Goal: Task Accomplishment & Management: Use online tool/utility

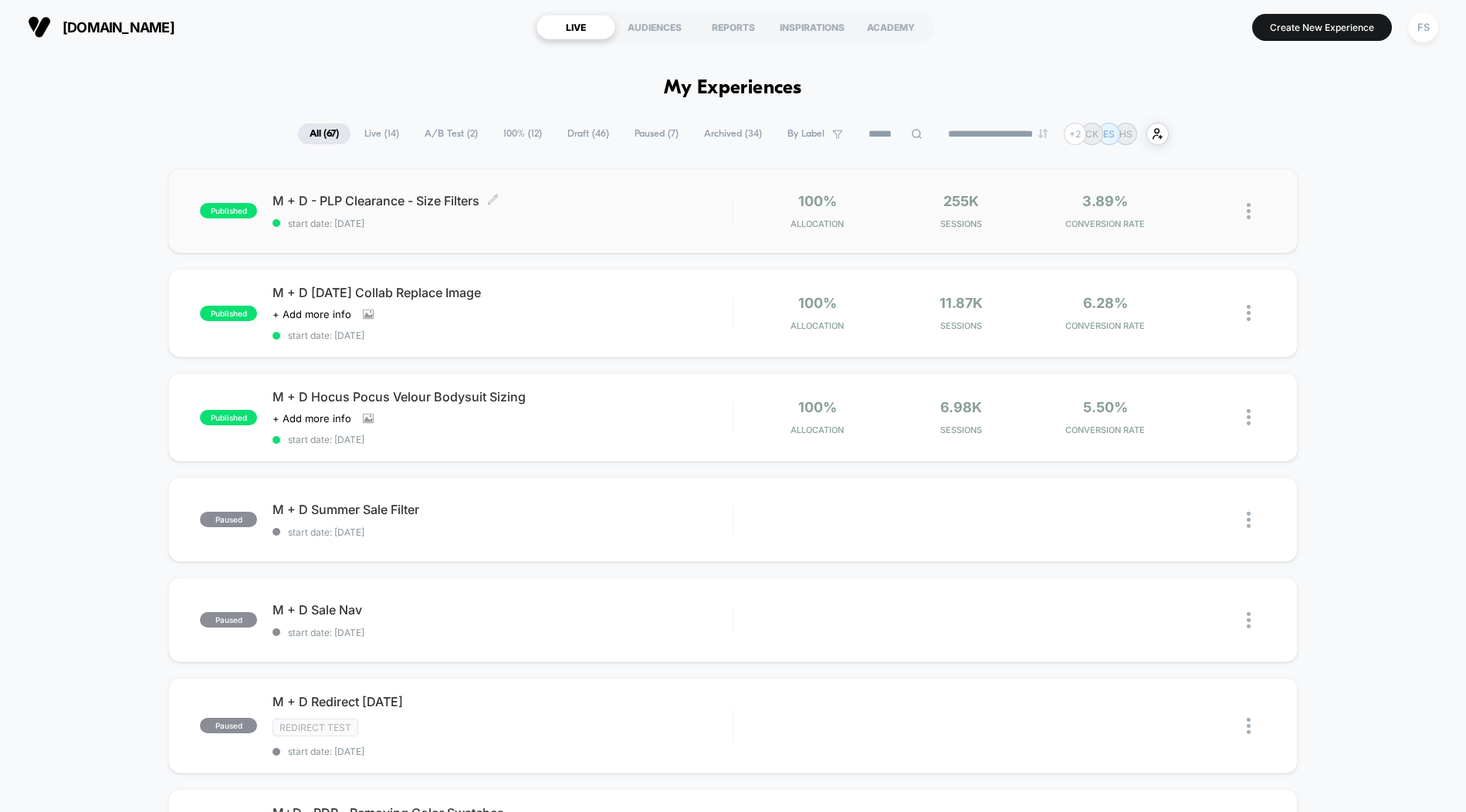
click at [630, 203] on span "M + D - PLP Clearance - Size Filters Click to edit experience details" at bounding box center [502, 201] width 459 height 16
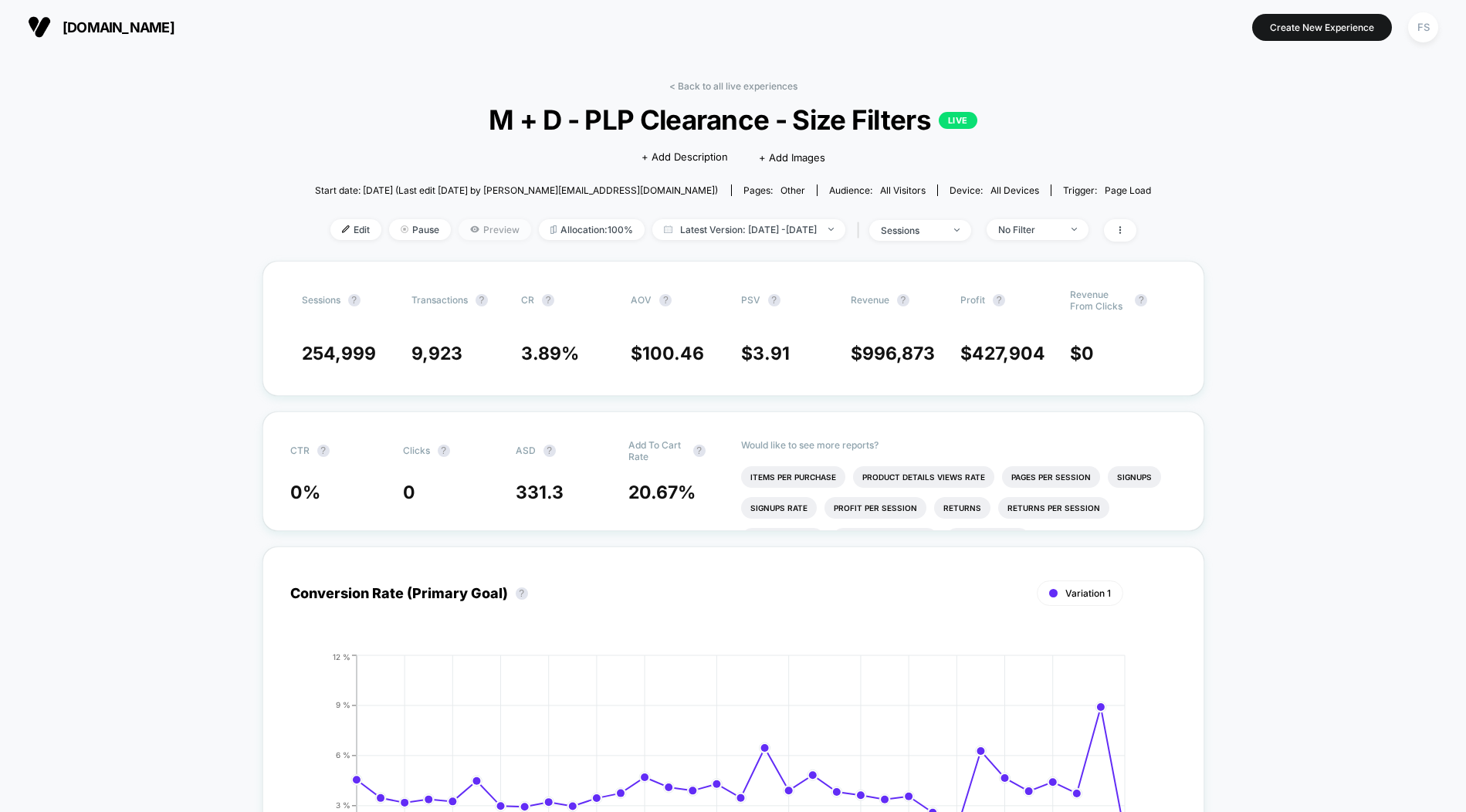
click at [483, 240] on span "Preview" at bounding box center [495, 230] width 73 height 21
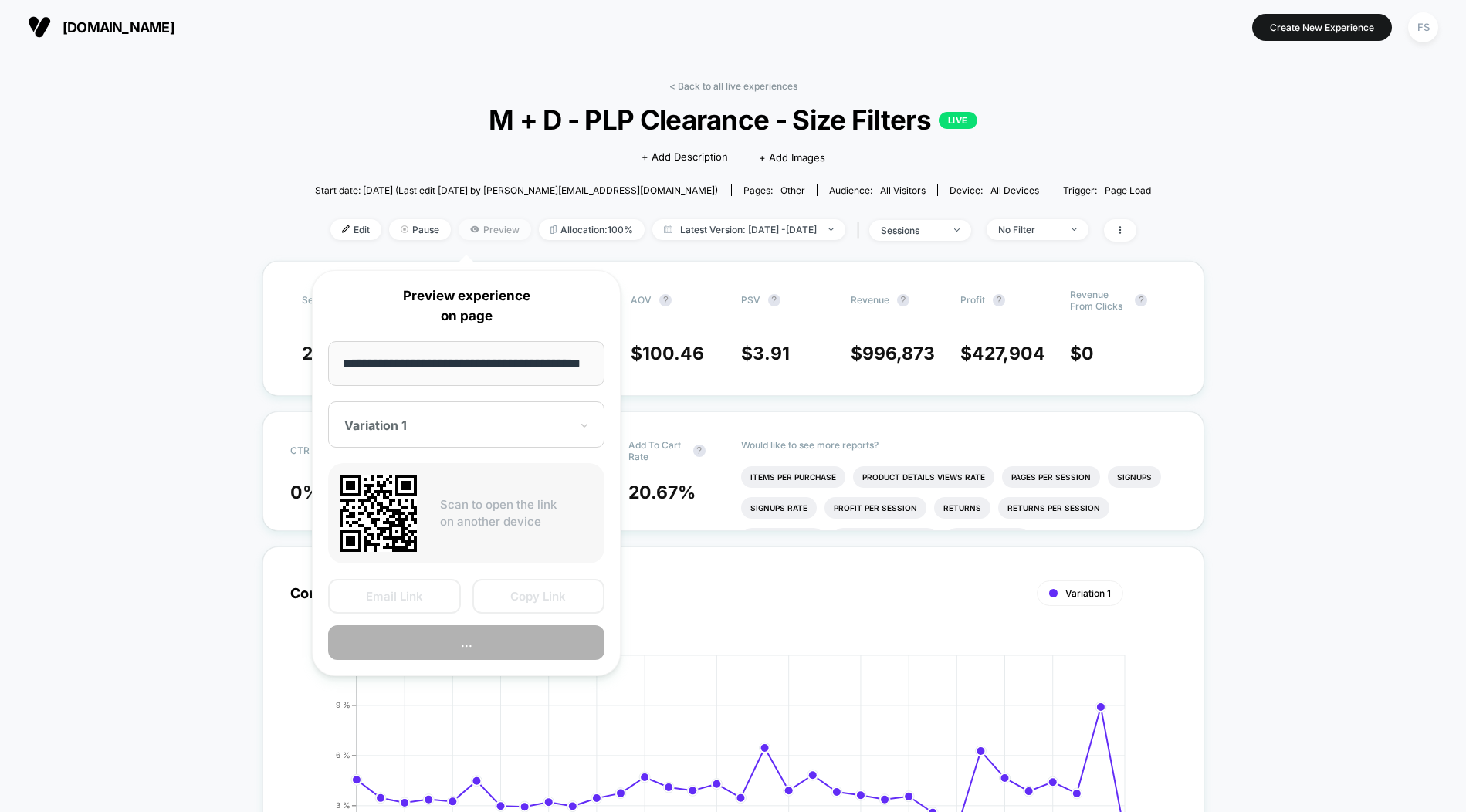
scroll to position [0, 29]
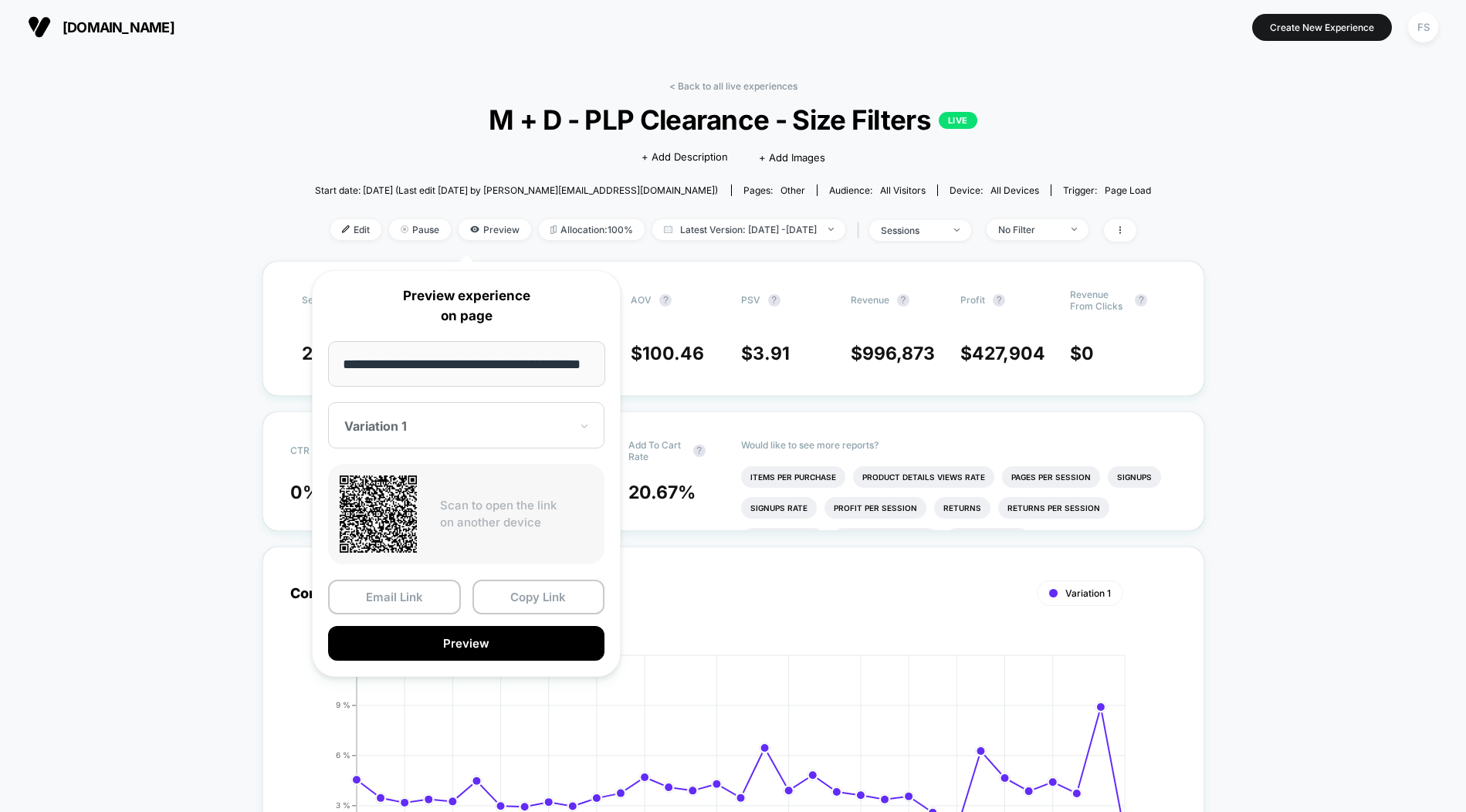
click at [403, 418] on div at bounding box center [457, 426] width 225 height 16
click at [394, 431] on div at bounding box center [457, 426] width 225 height 16
click at [387, 492] on icon at bounding box center [378, 514] width 77 height 77
click at [463, 650] on button "Preview" at bounding box center [467, 644] width 277 height 35
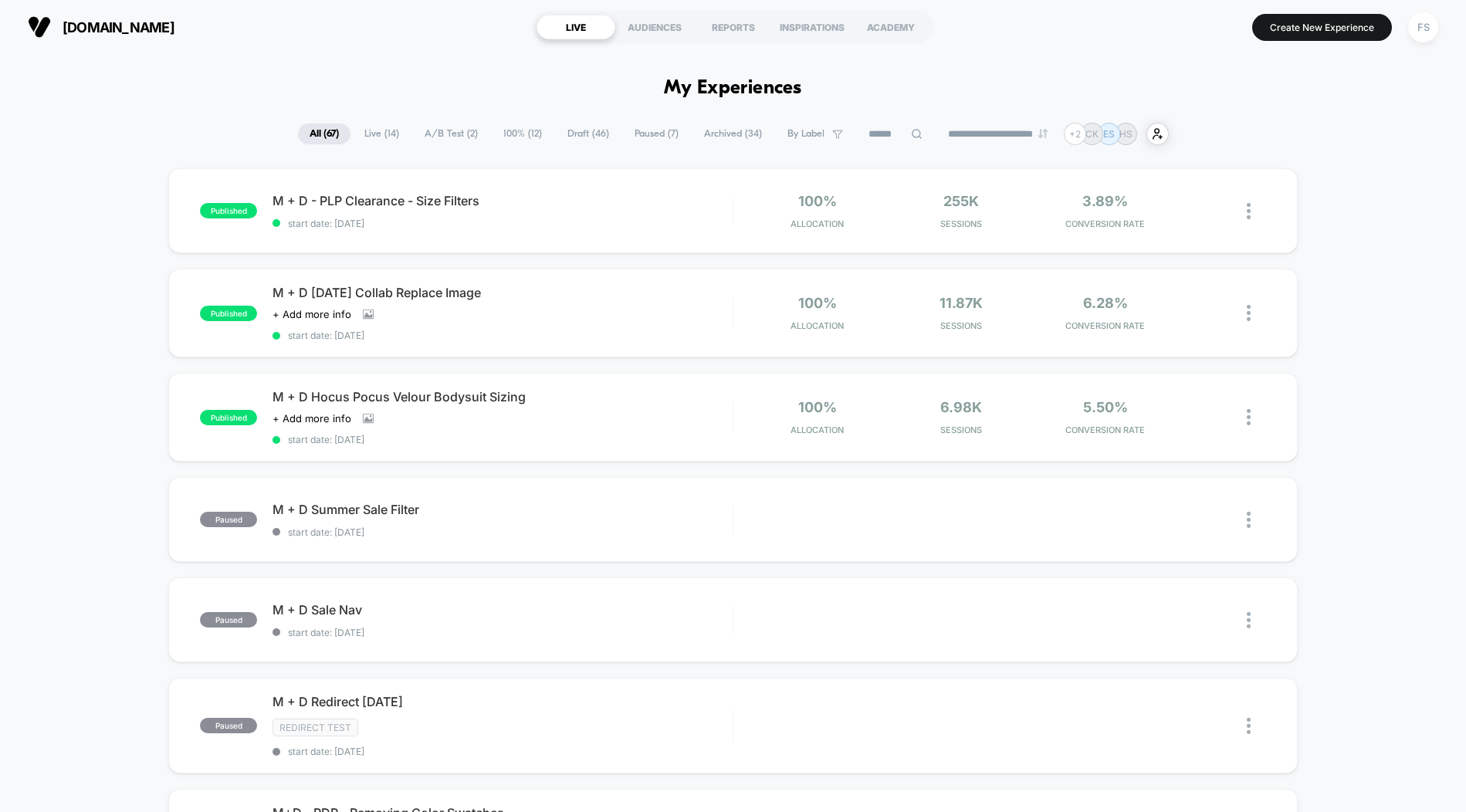
click at [372, 136] on span "Live ( 14 )" at bounding box center [382, 133] width 58 height 21
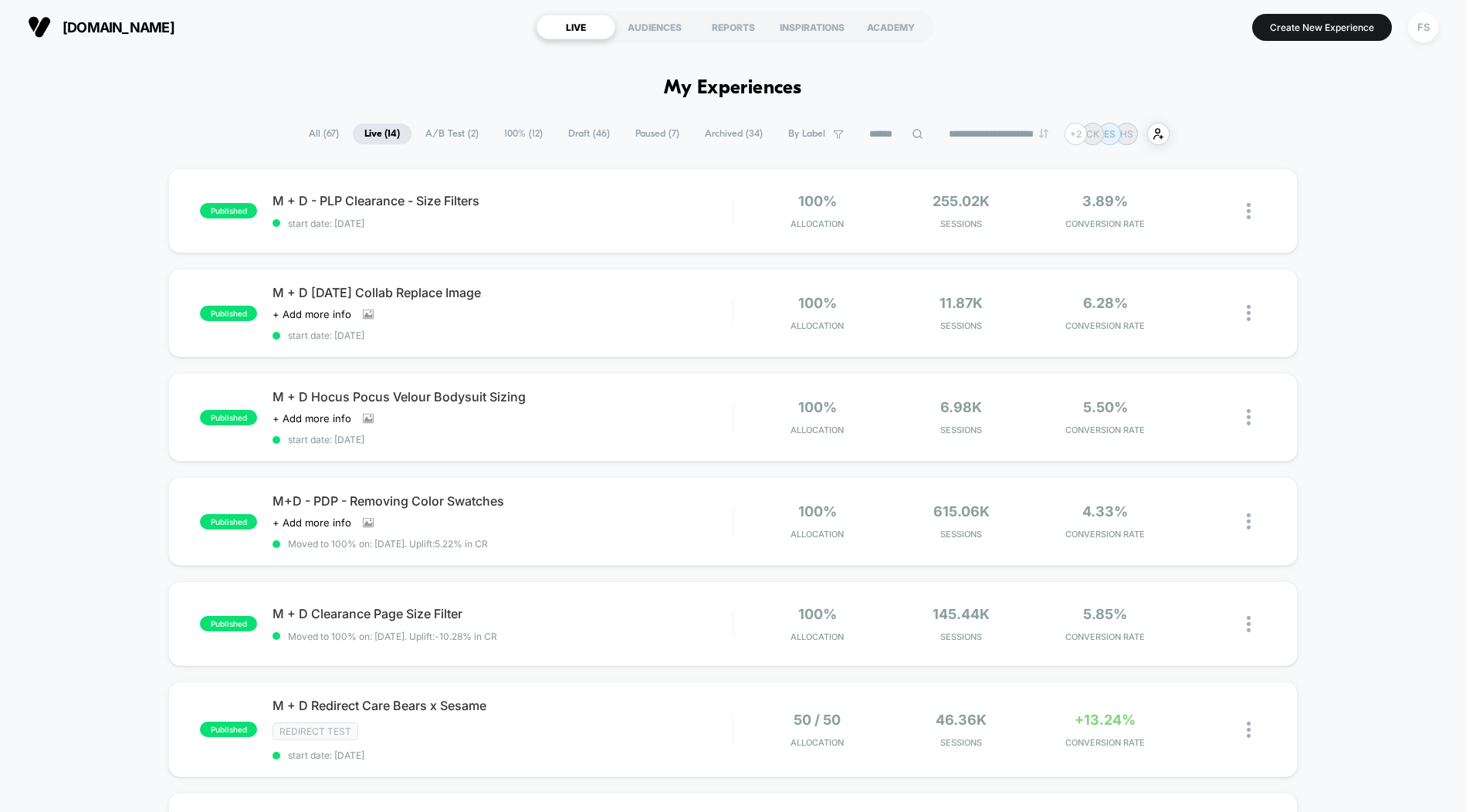
click at [636, 140] on span "Paused ( 7 )" at bounding box center [657, 133] width 67 height 21
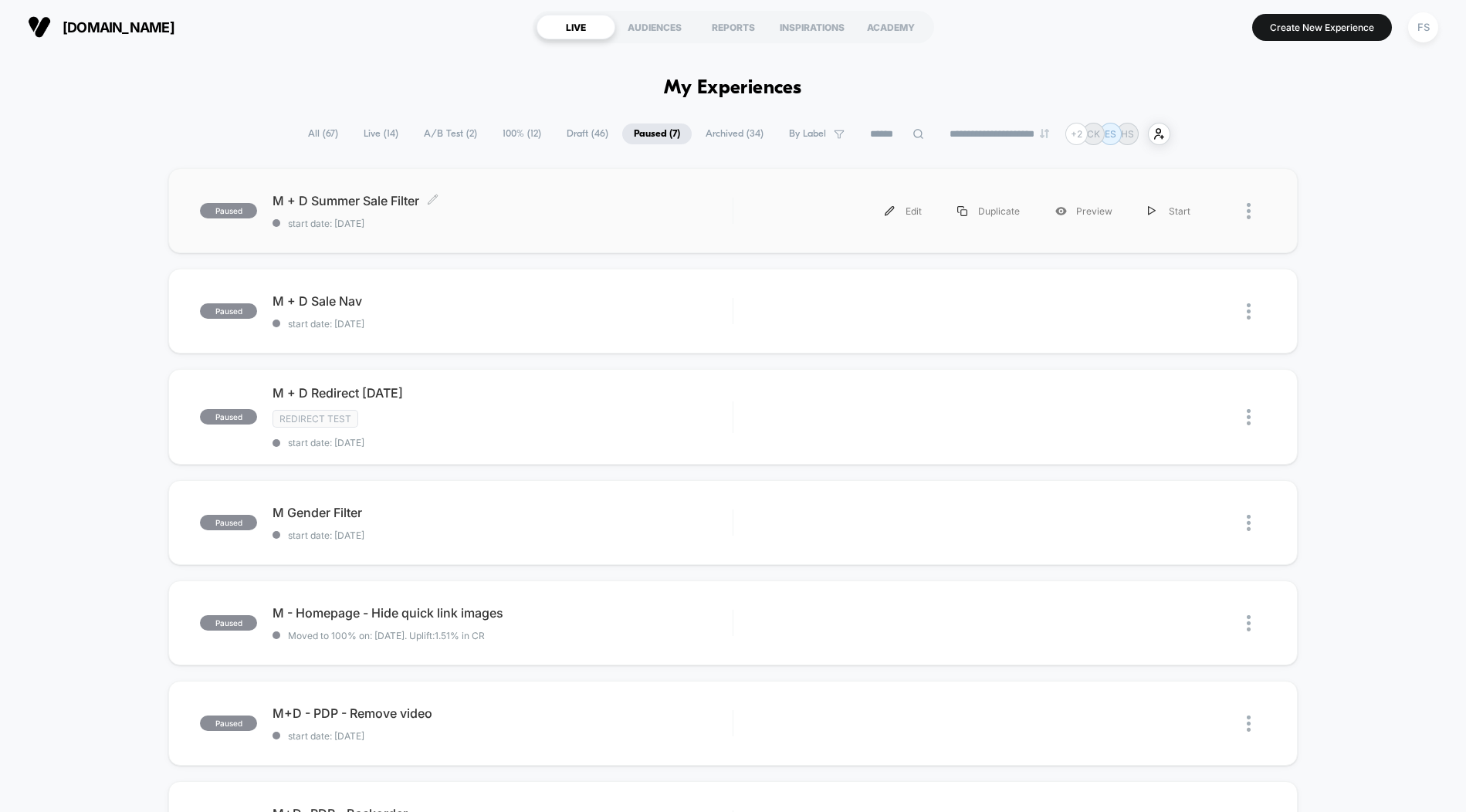
click at [502, 203] on span "M + D Summer Sale Filter Click to edit experience details" at bounding box center [502, 201] width 459 height 16
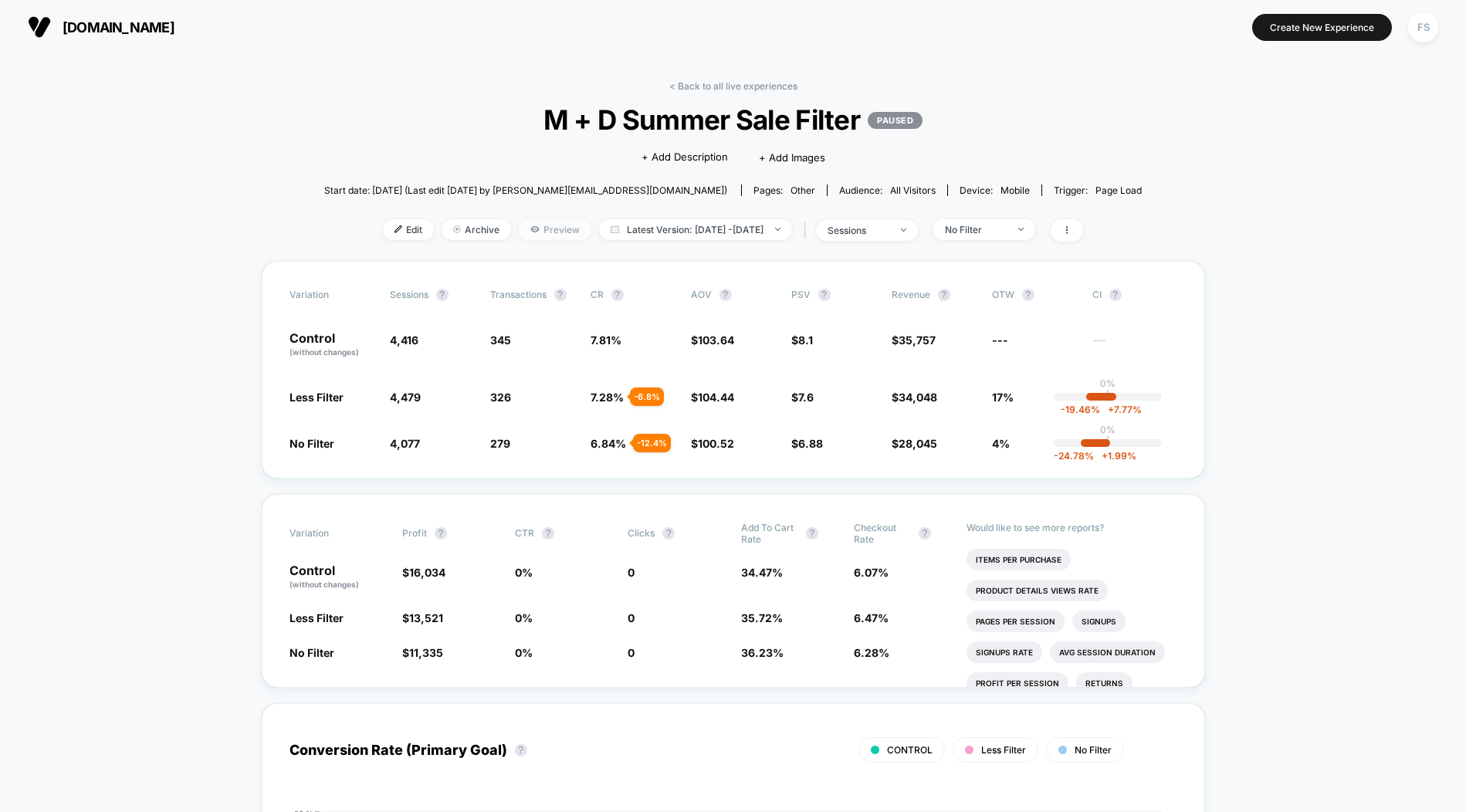
click at [529, 239] on span "Preview" at bounding box center [555, 230] width 73 height 21
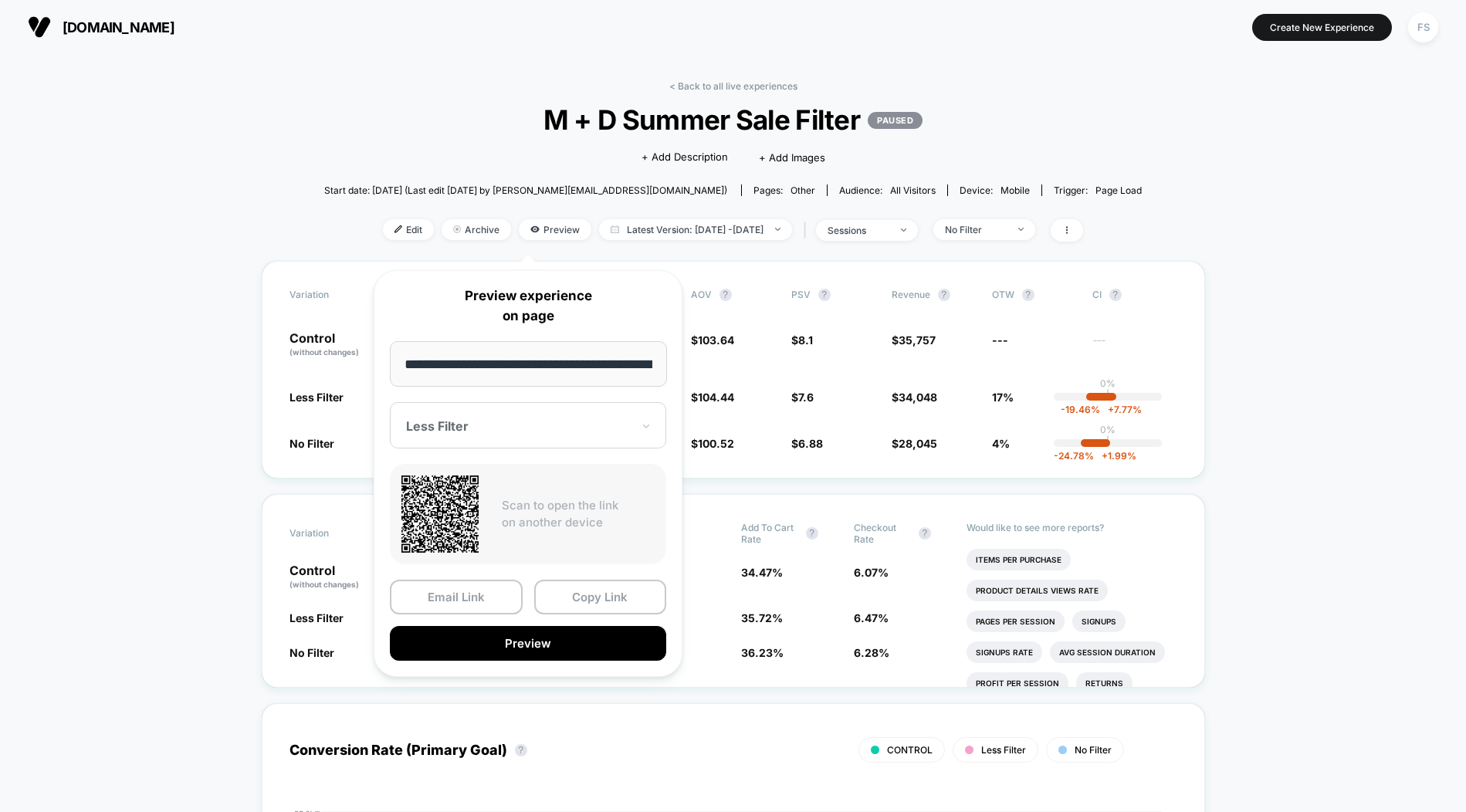
click at [498, 423] on div at bounding box center [519, 426] width 225 height 16
click at [515, 640] on button "Preview" at bounding box center [528, 644] width 277 height 35
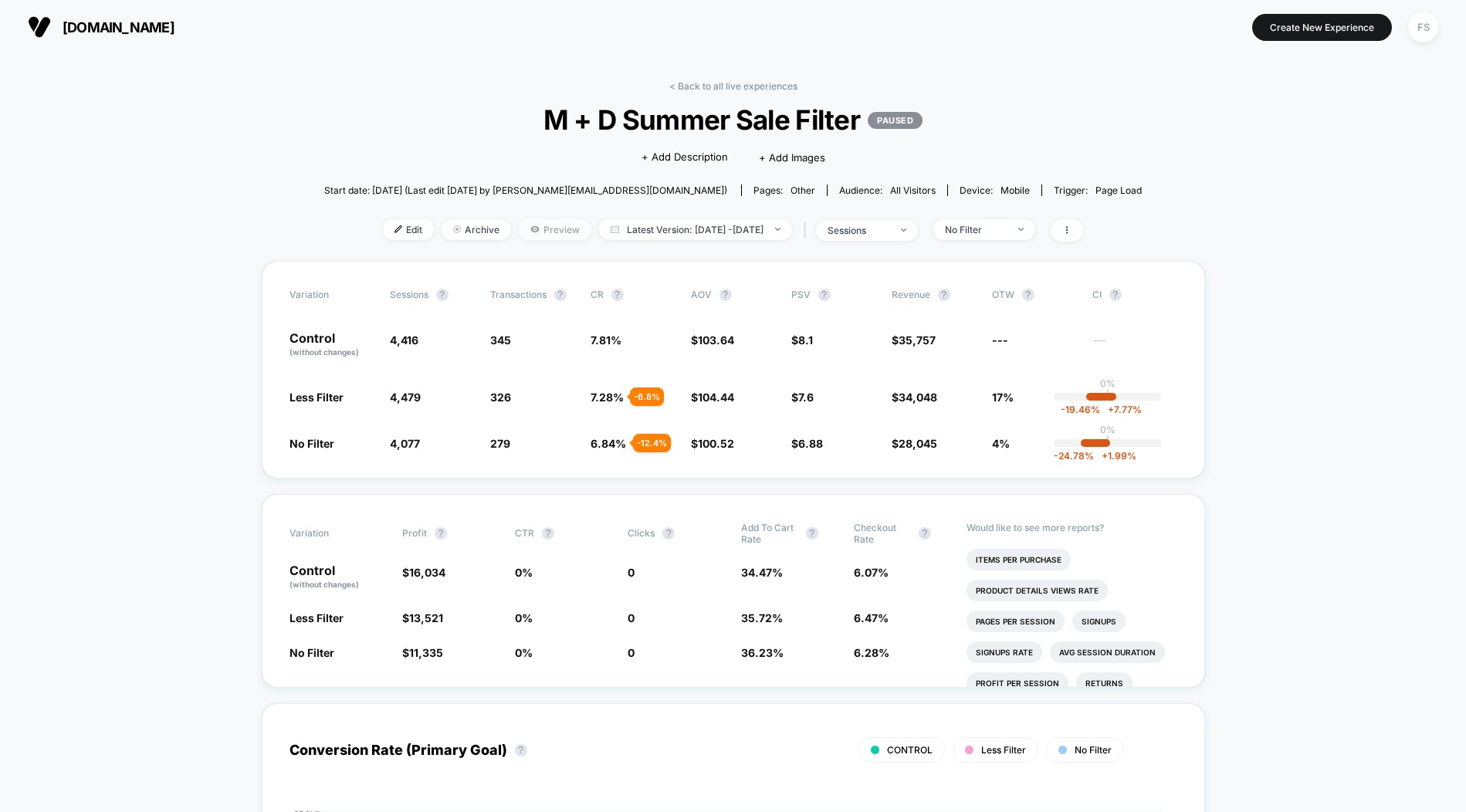
click at [532, 240] on span "Preview" at bounding box center [555, 230] width 73 height 21
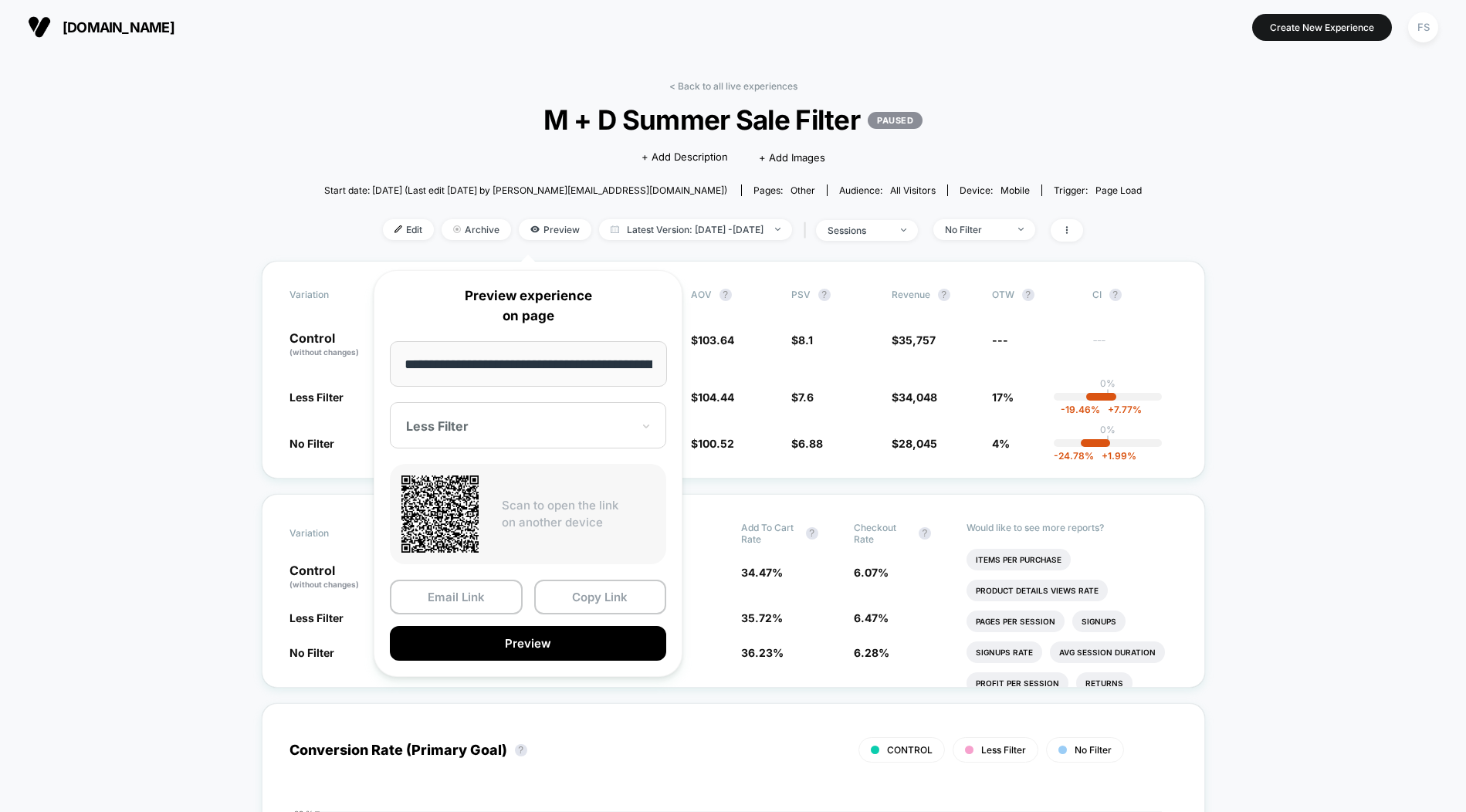
click at [443, 529] on icon at bounding box center [439, 514] width 77 height 77
click at [446, 524] on icon at bounding box center [439, 514] width 77 height 77
click at [457, 495] on icon at bounding box center [439, 514] width 77 height 77
click at [496, 649] on button "Preview" at bounding box center [528, 644] width 277 height 35
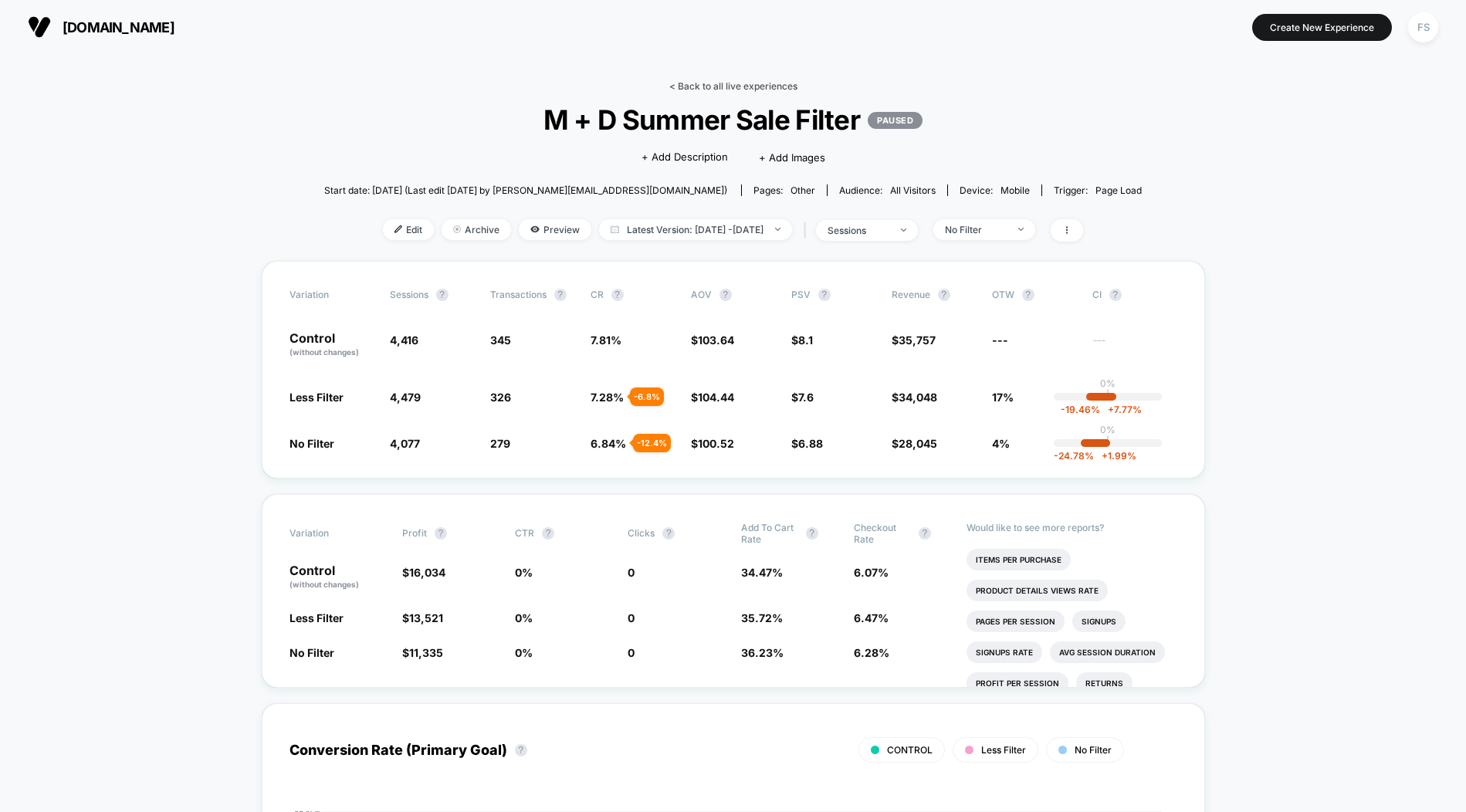
click at [711, 89] on link "< Back to all live experiences" at bounding box center [733, 86] width 128 height 12
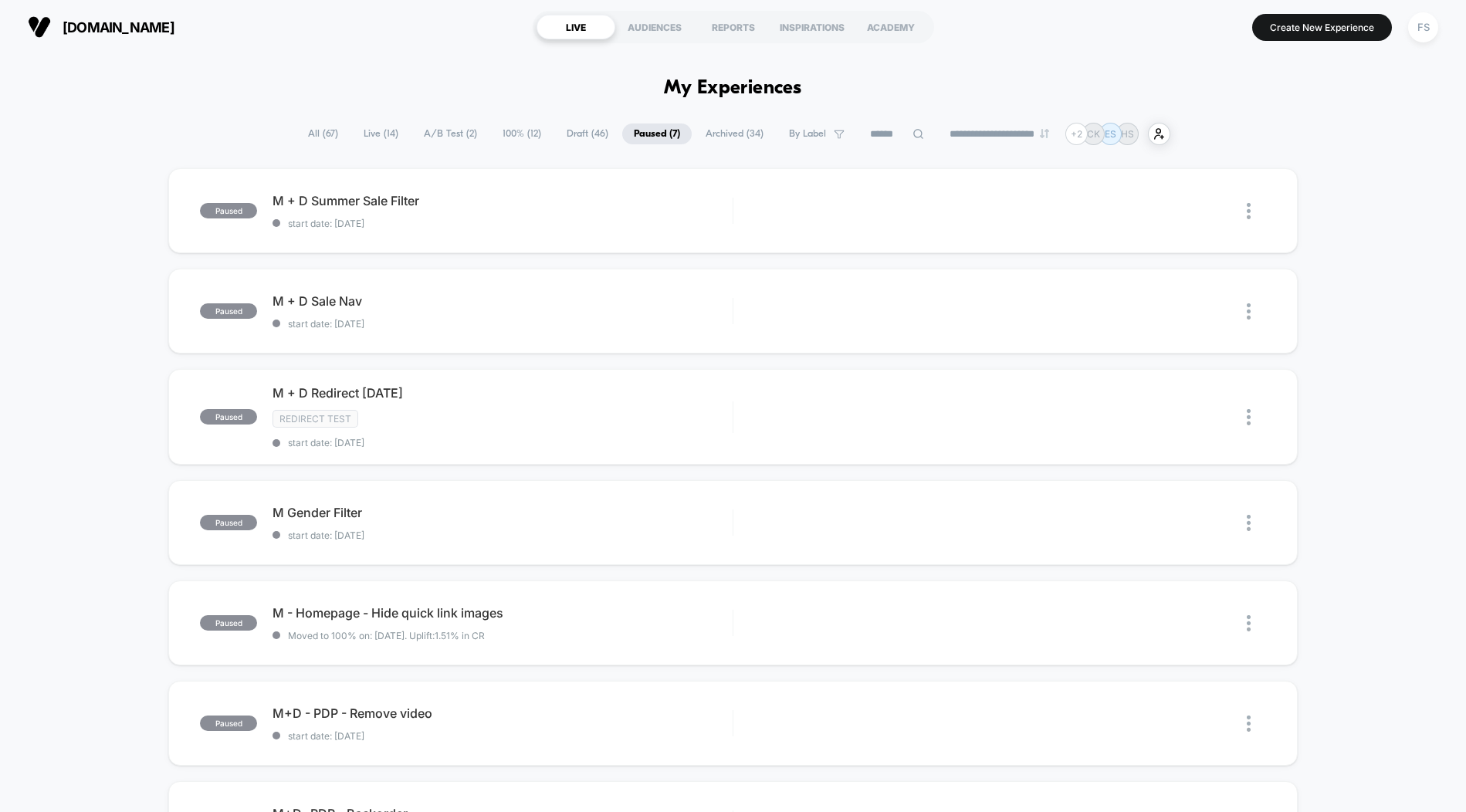
click at [310, 134] on span "All ( 67 )" at bounding box center [323, 133] width 53 height 21
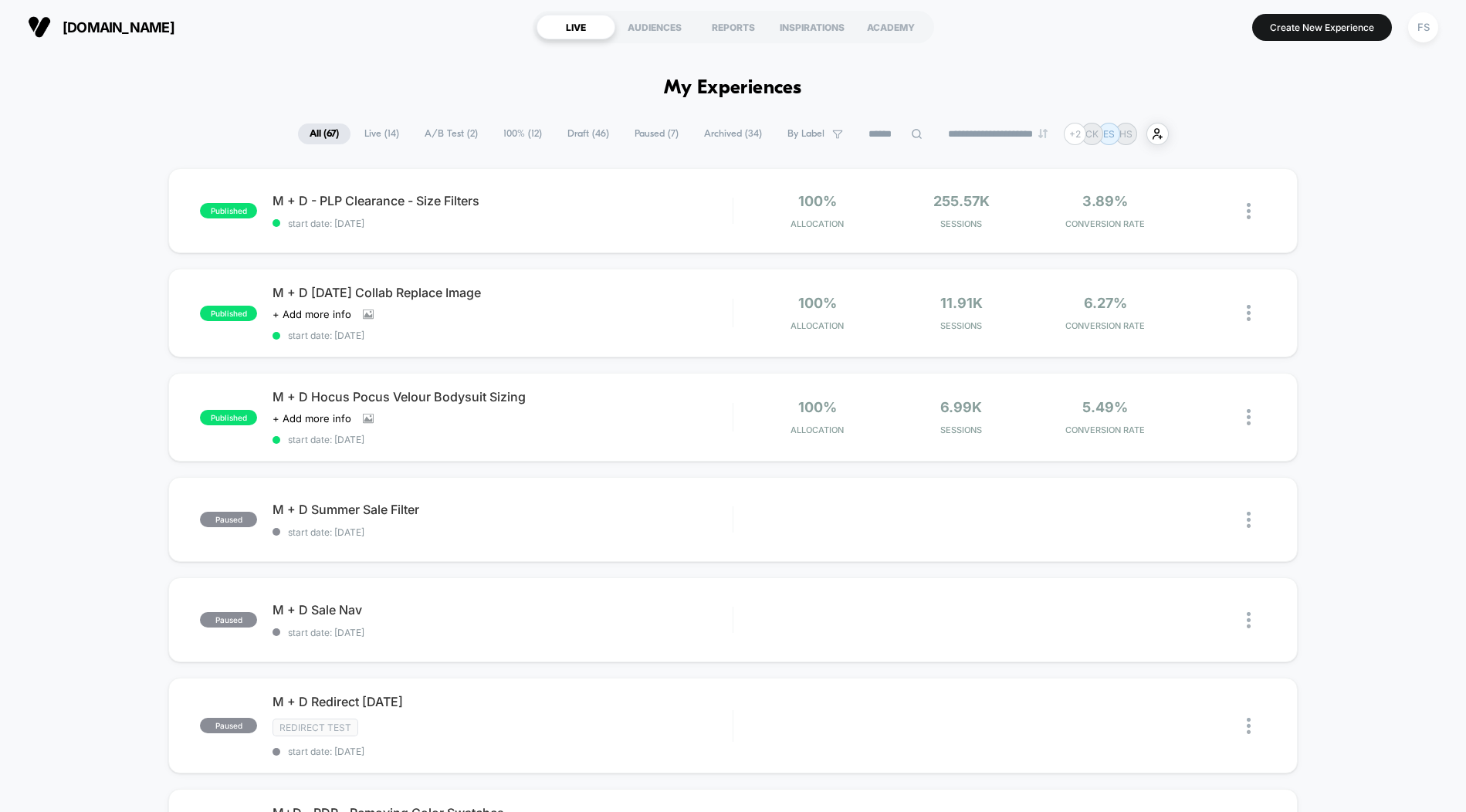
click at [374, 137] on span "Live ( 14 )" at bounding box center [382, 133] width 58 height 21
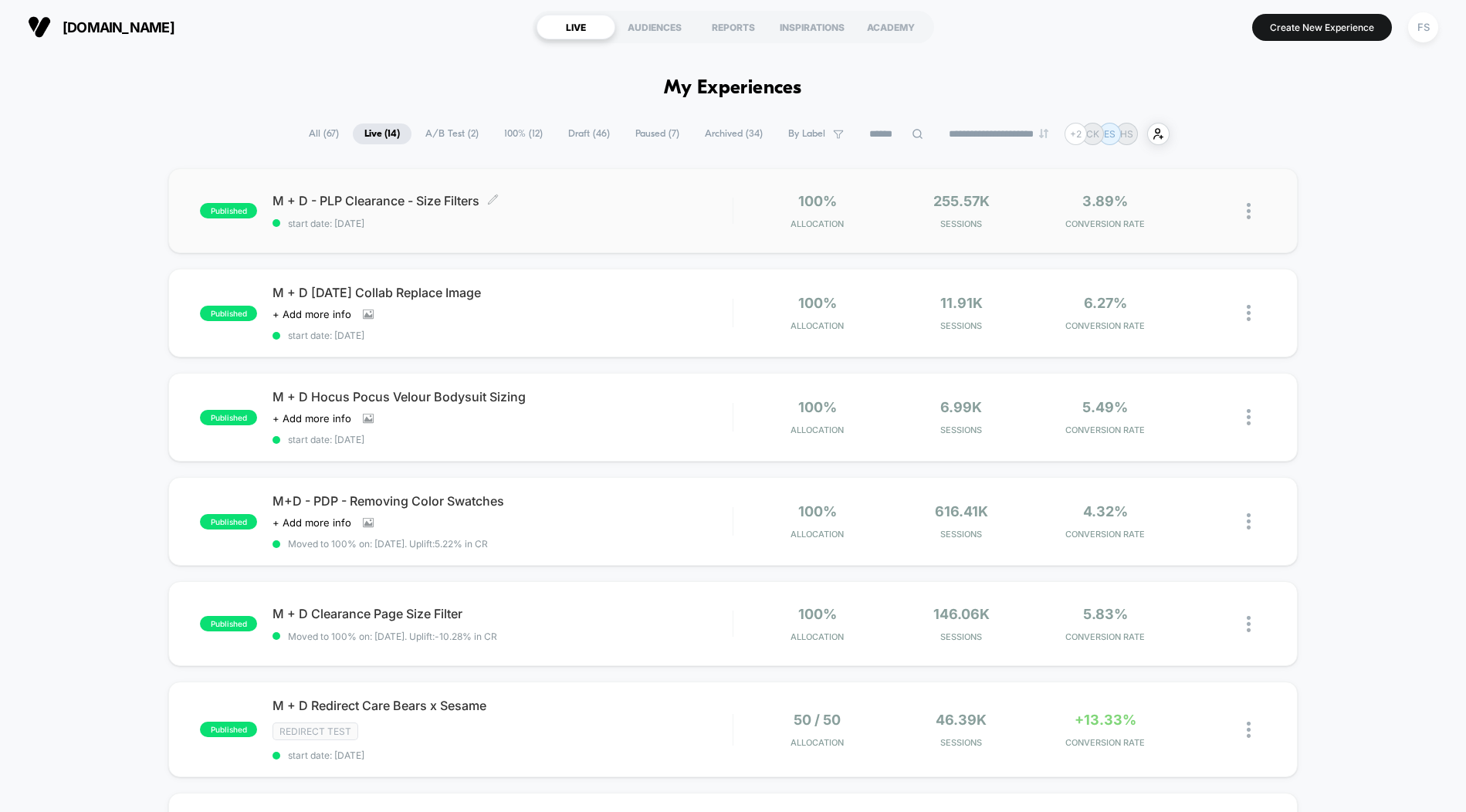
click at [607, 221] on div "M + D - PLP Clearance - Size Filters Click to edit experience details Click to …" at bounding box center [502, 211] width 459 height 36
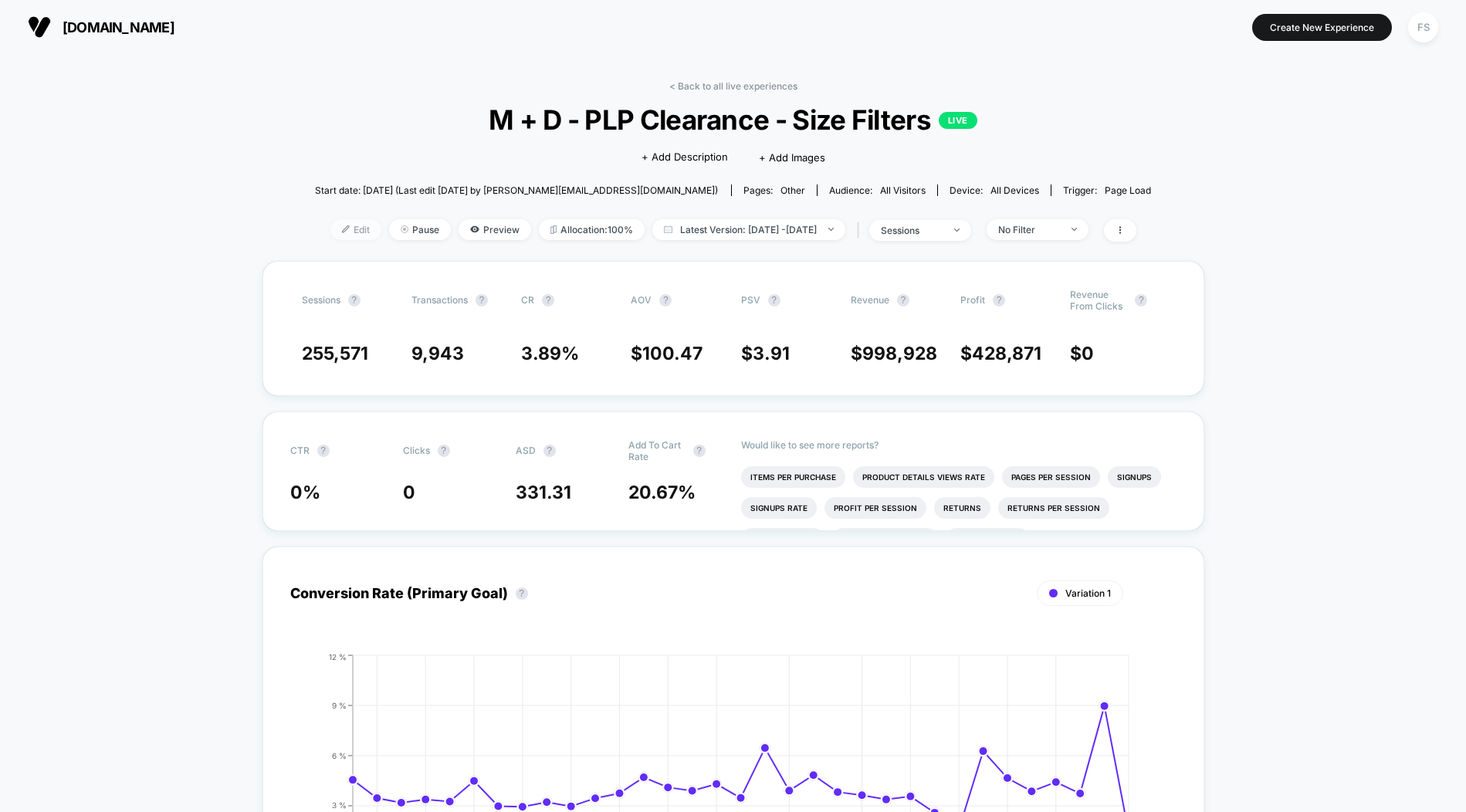
click at [331, 240] on span "Edit" at bounding box center [356, 230] width 51 height 21
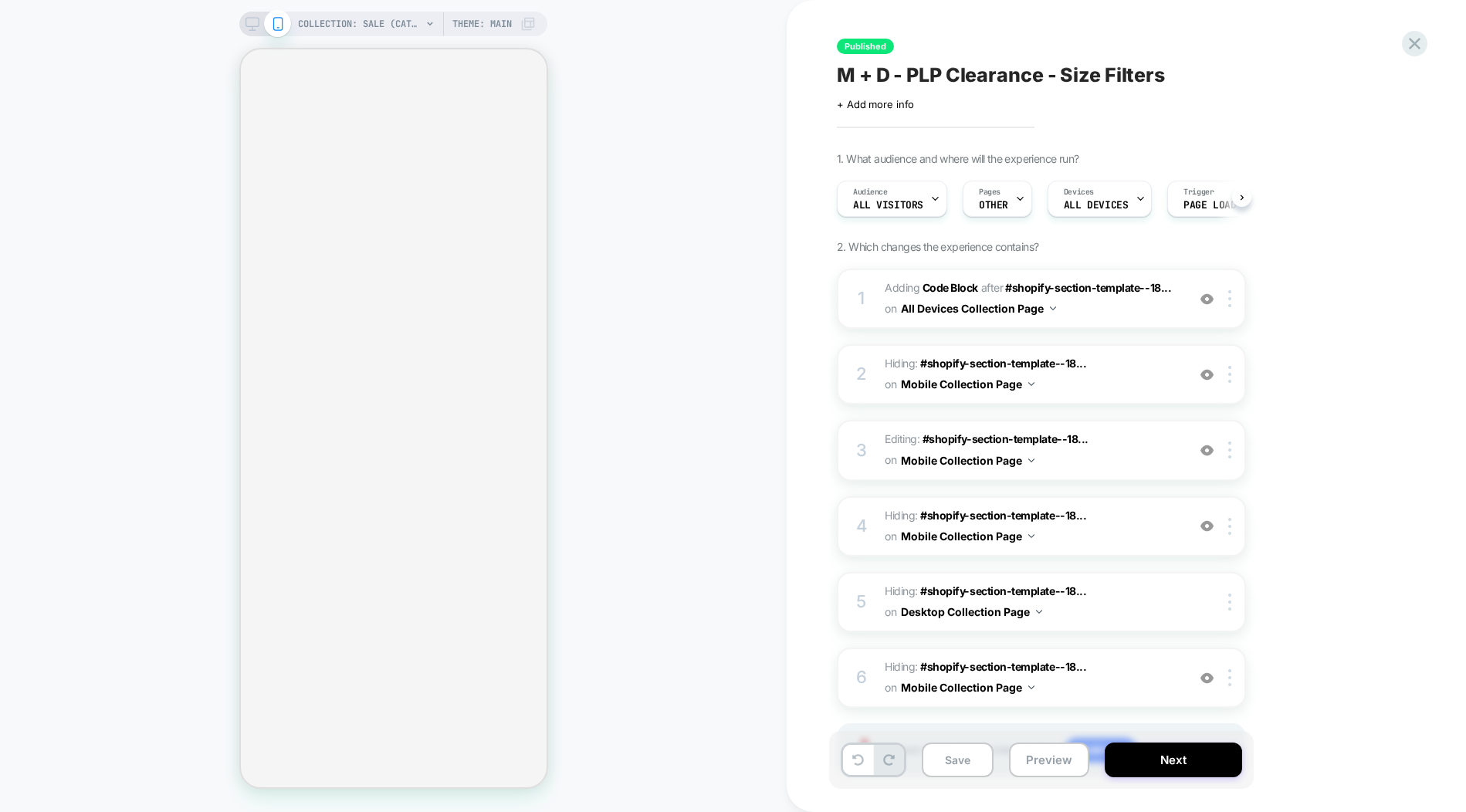
scroll to position [0, 1]
click at [1007, 209] on div "Pages OTHER" at bounding box center [993, 199] width 60 height 35
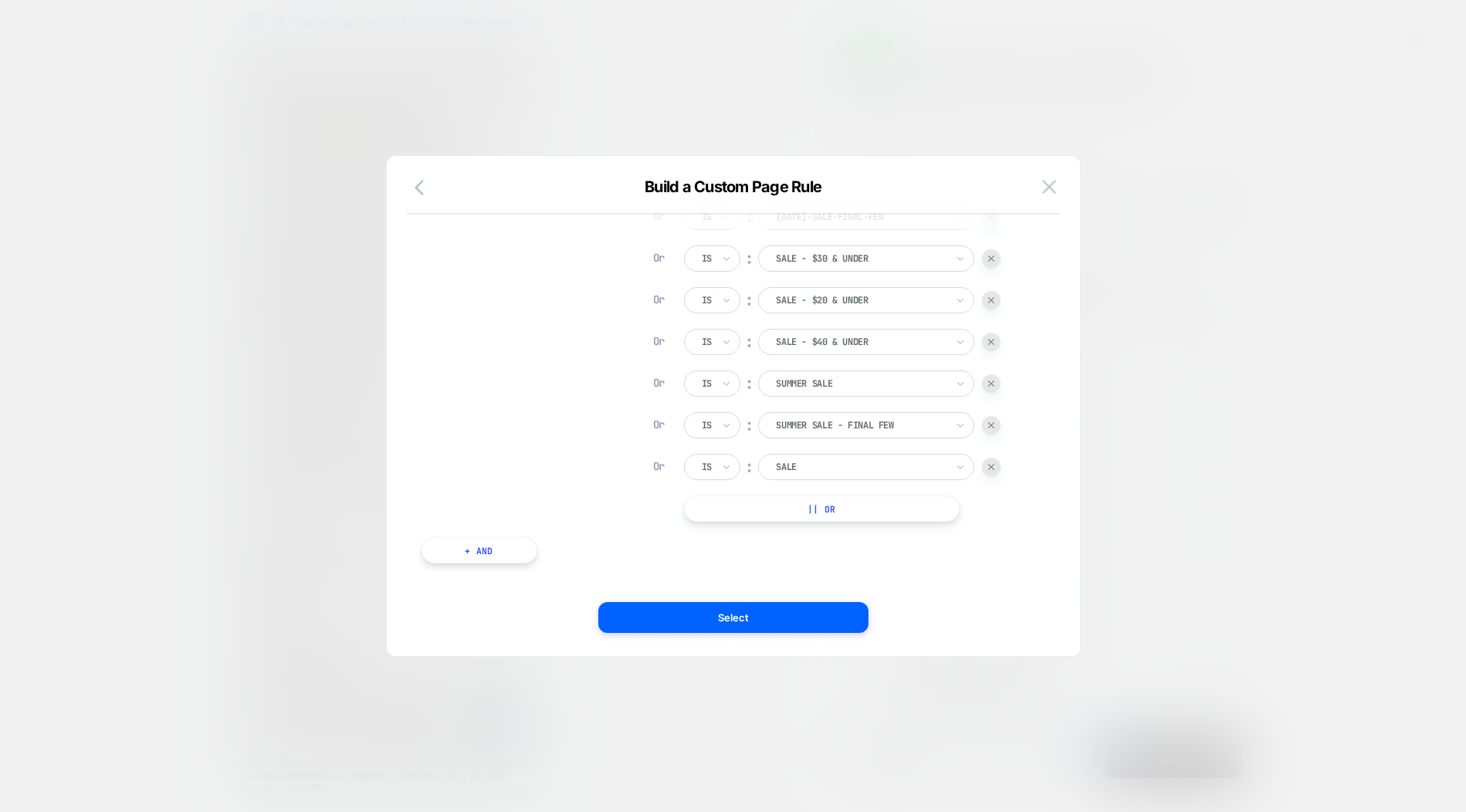
scroll to position [0, 0]
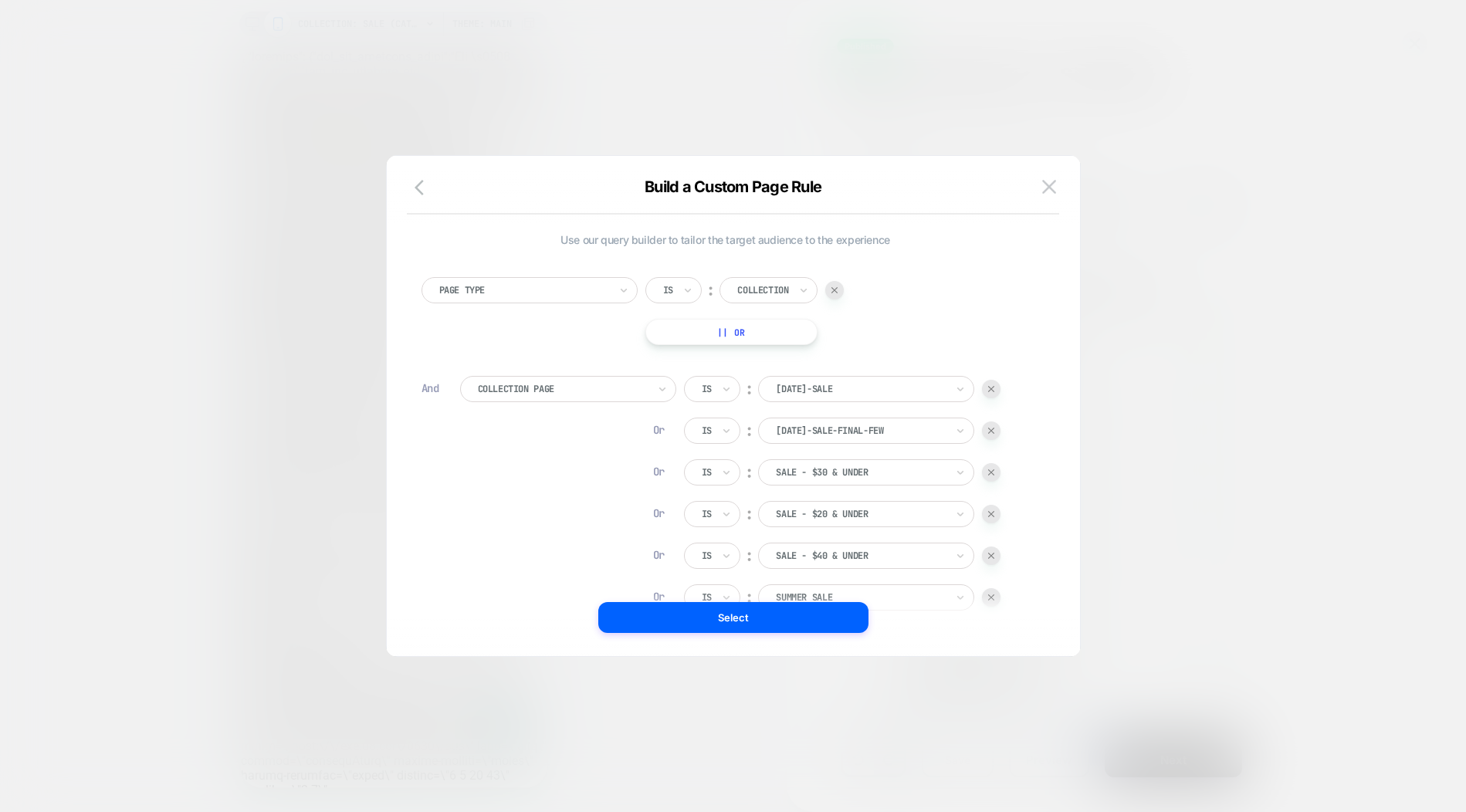
click at [994, 389] on img at bounding box center [990, 389] width 6 height 6
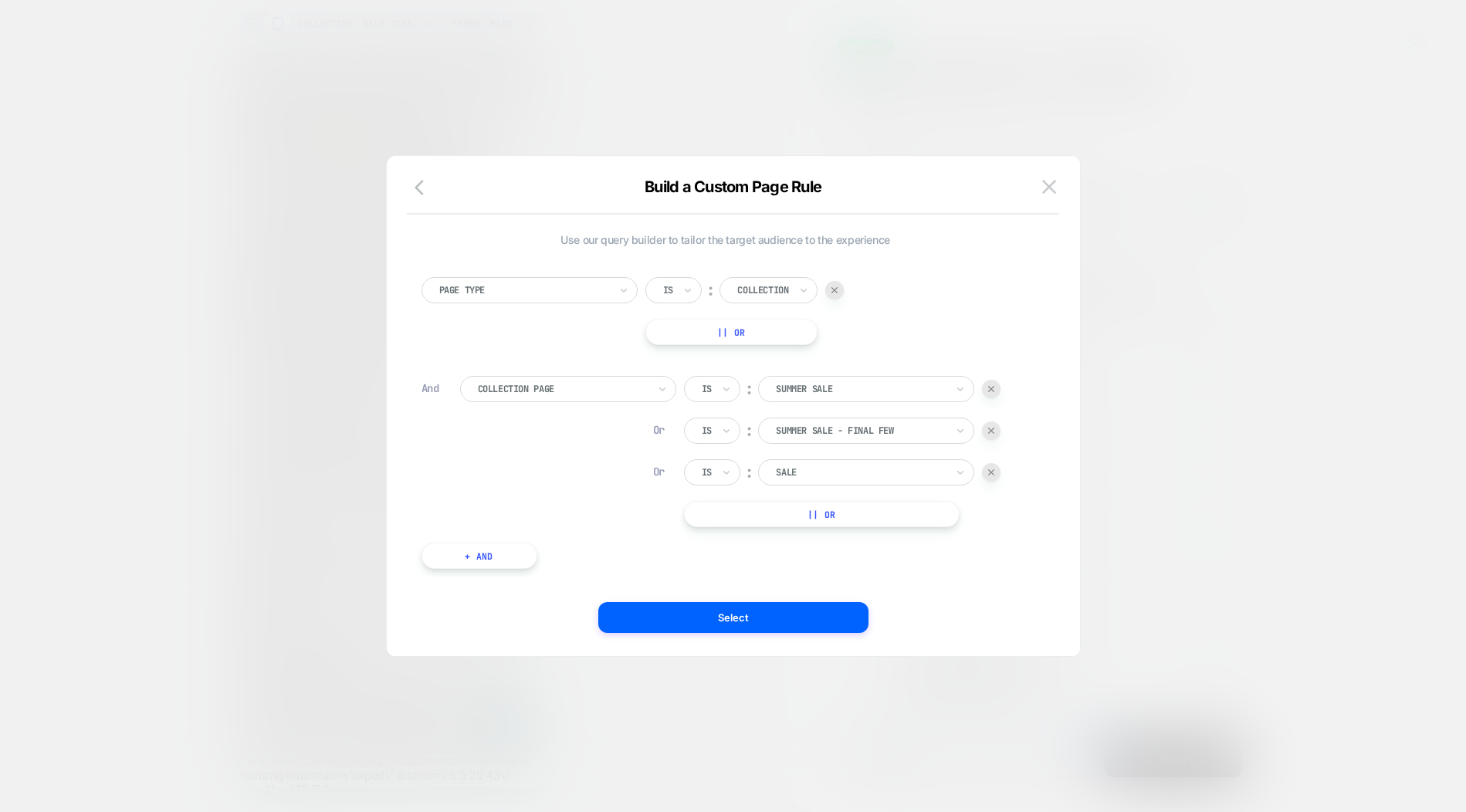
click at [499, 563] on button "+ And" at bounding box center [480, 556] width 116 height 27
click at [864, 573] on img at bounding box center [862, 571] width 6 height 6
click at [860, 513] on button "|| Or" at bounding box center [821, 515] width 276 height 27
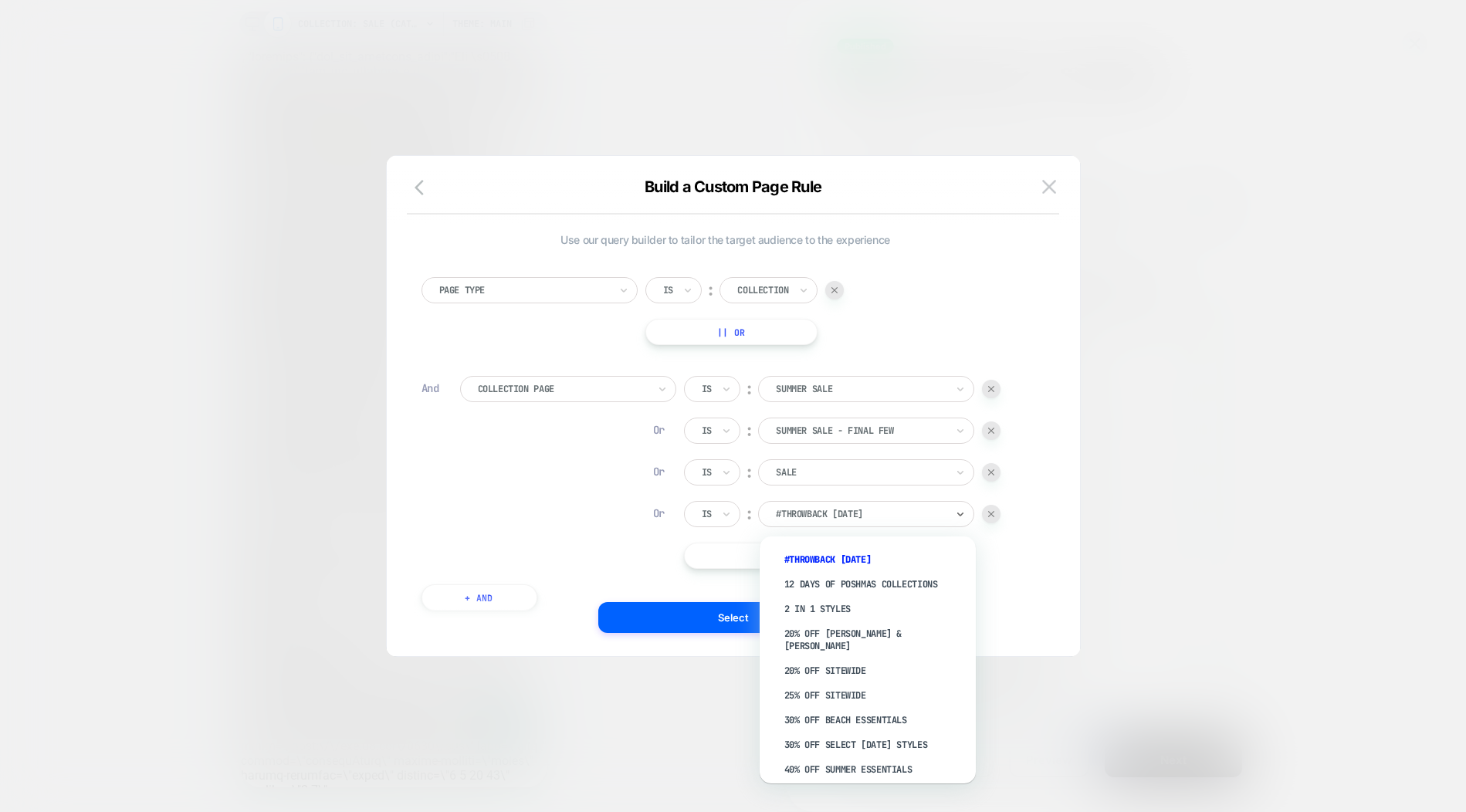
click at [868, 514] on div at bounding box center [860, 514] width 170 height 14
type input "*"
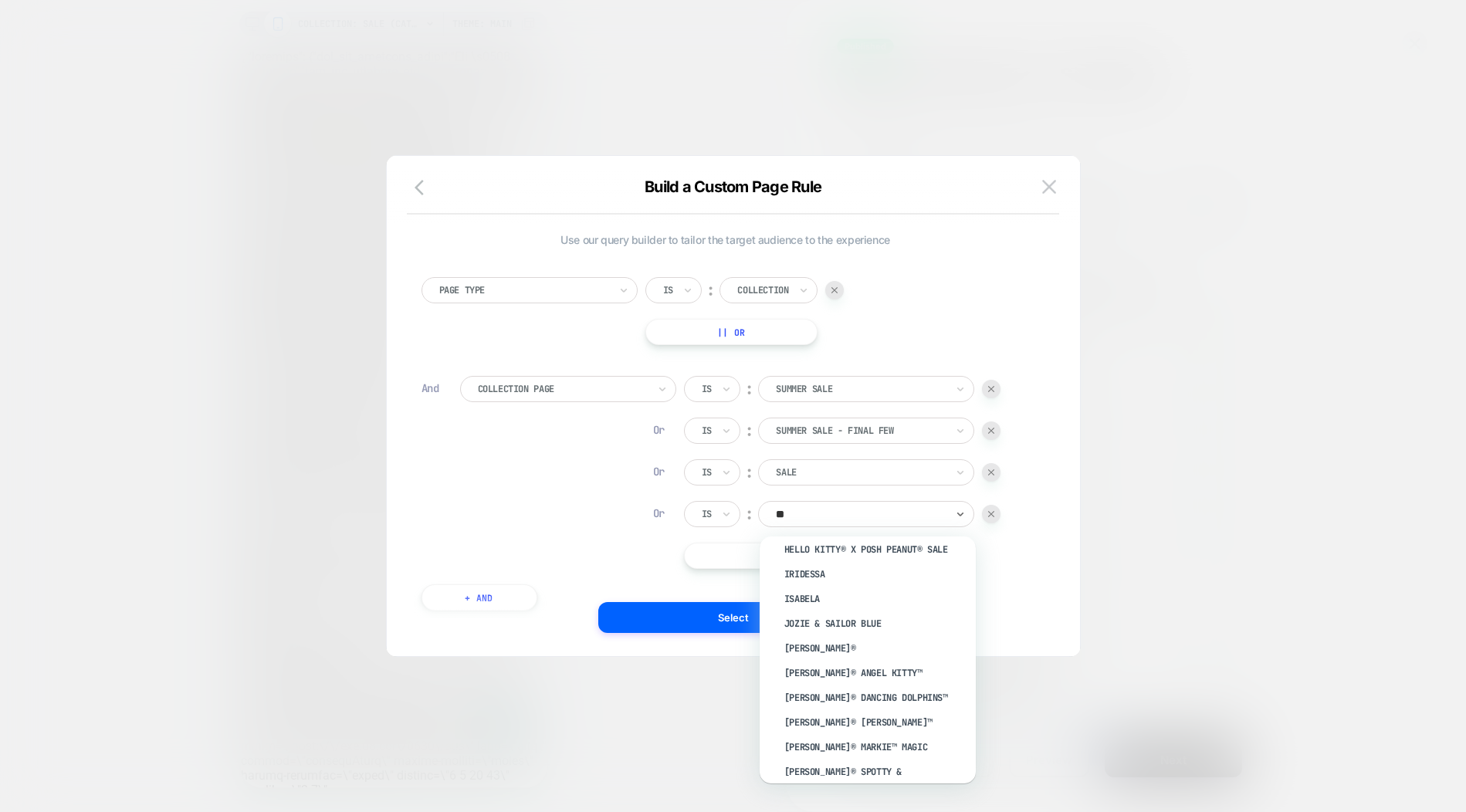
type input "***"
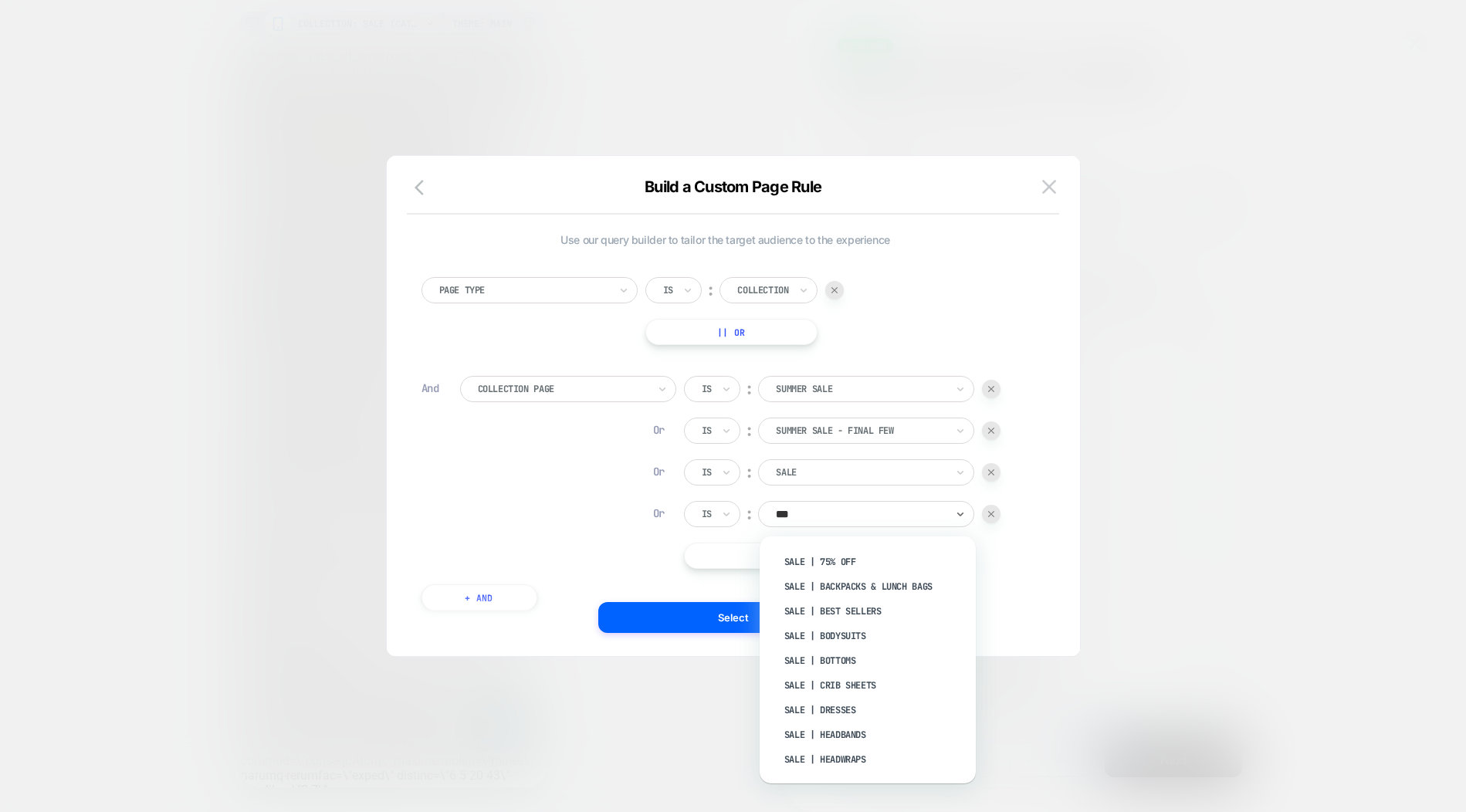
scroll to position [529, 0]
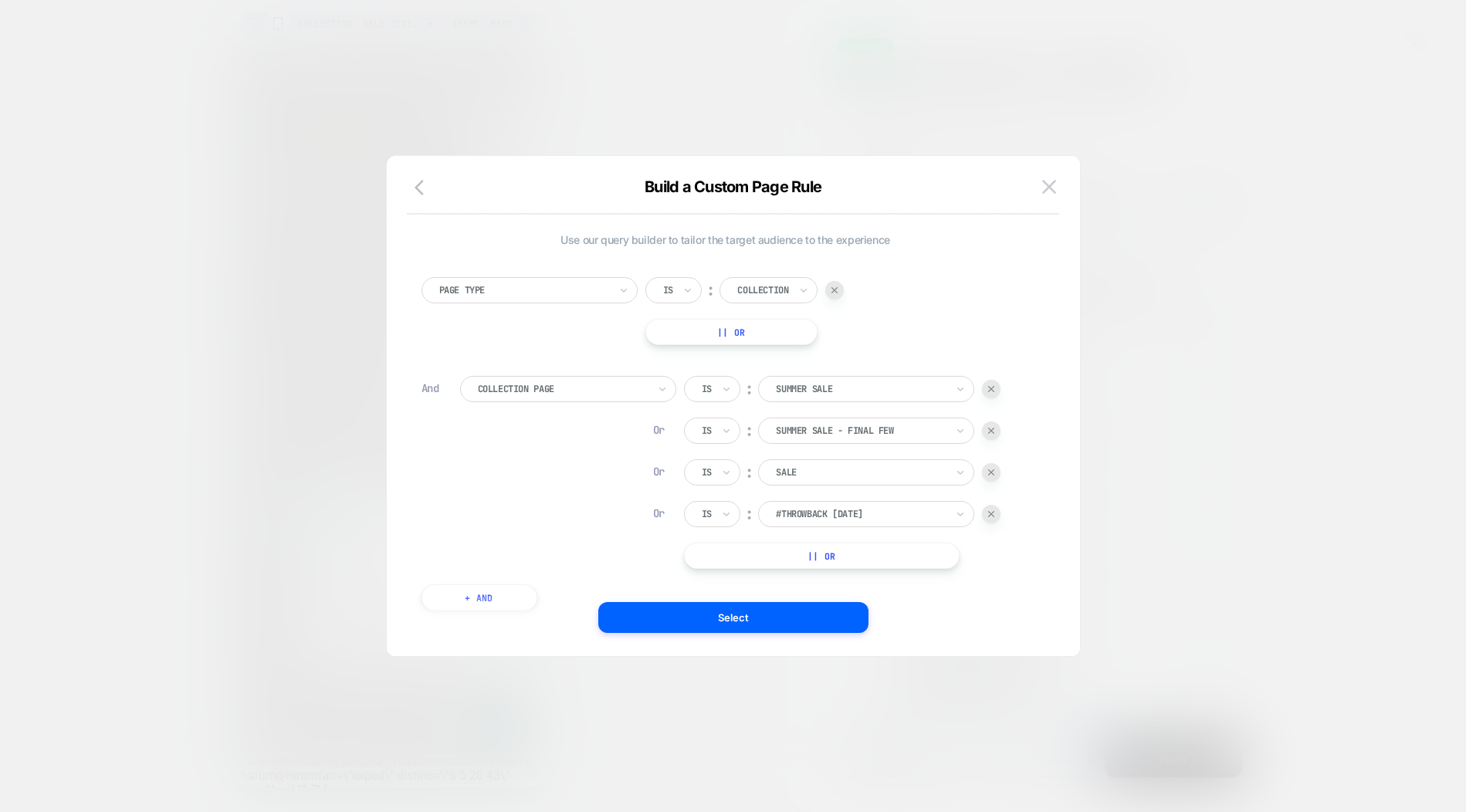
click at [912, 515] on div at bounding box center [860, 514] width 170 height 14
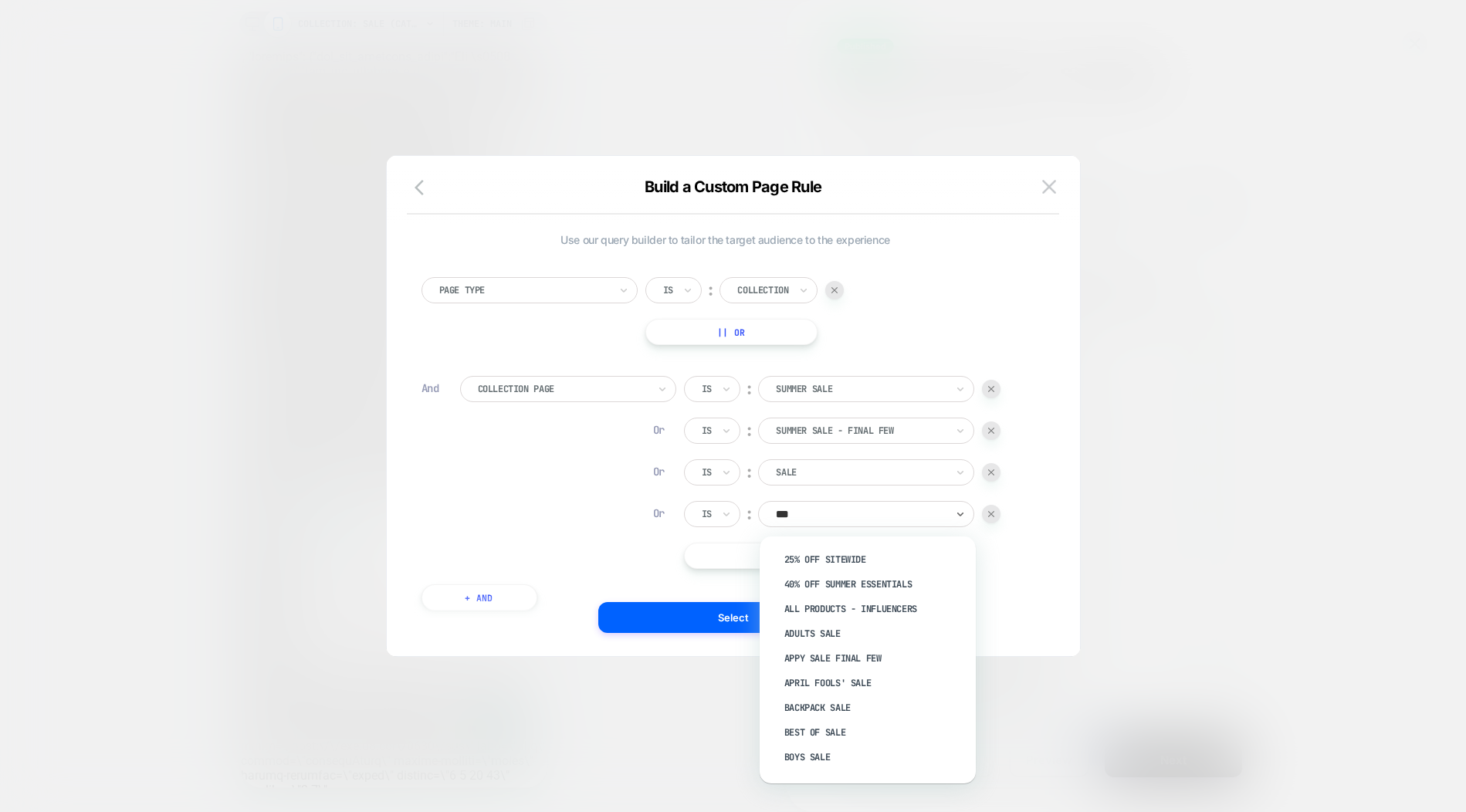
type input "****"
click at [992, 514] on div at bounding box center [991, 514] width 18 height 18
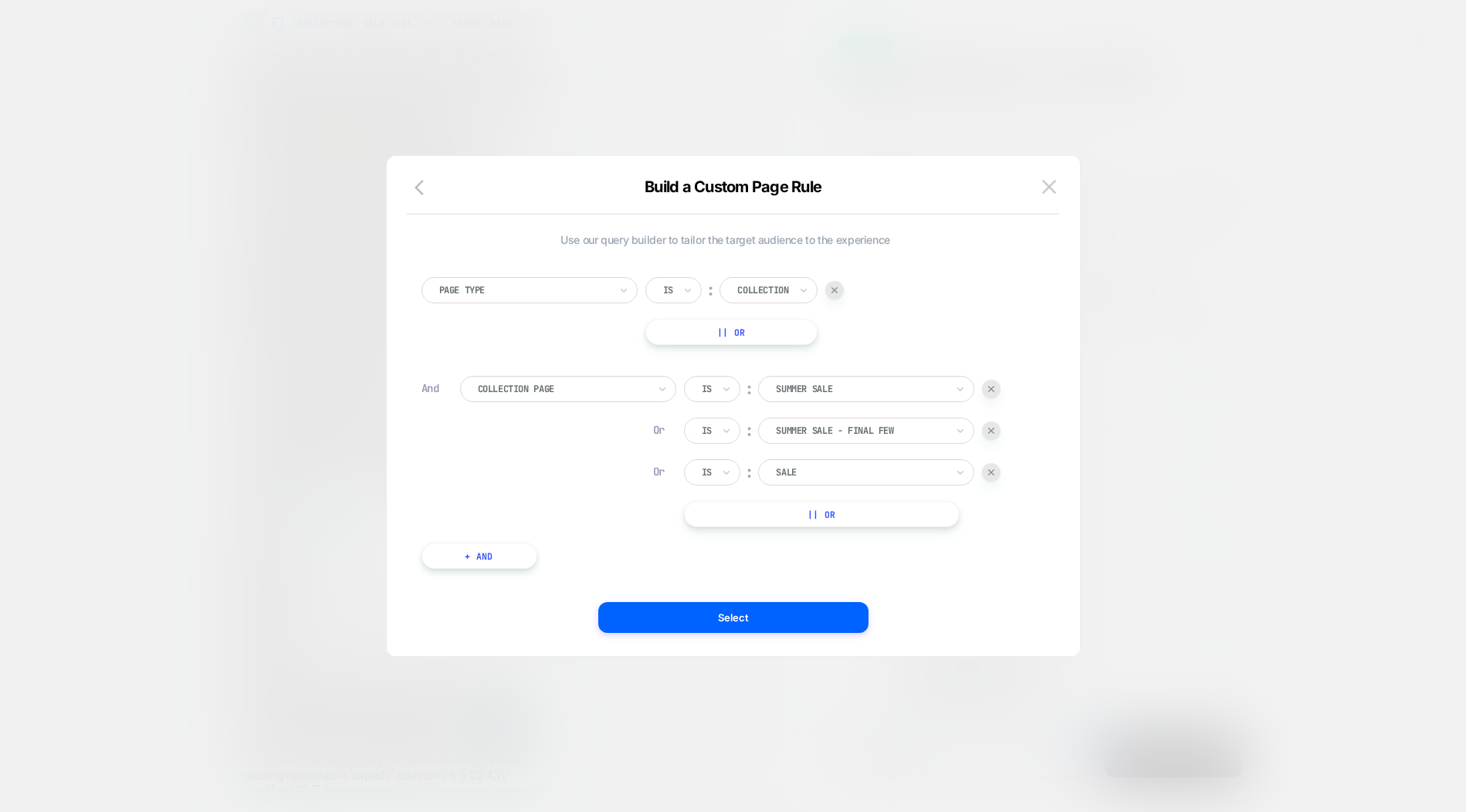
click at [994, 434] on img at bounding box center [990, 430] width 6 height 6
click at [994, 389] on img at bounding box center [990, 389] width 6 height 6
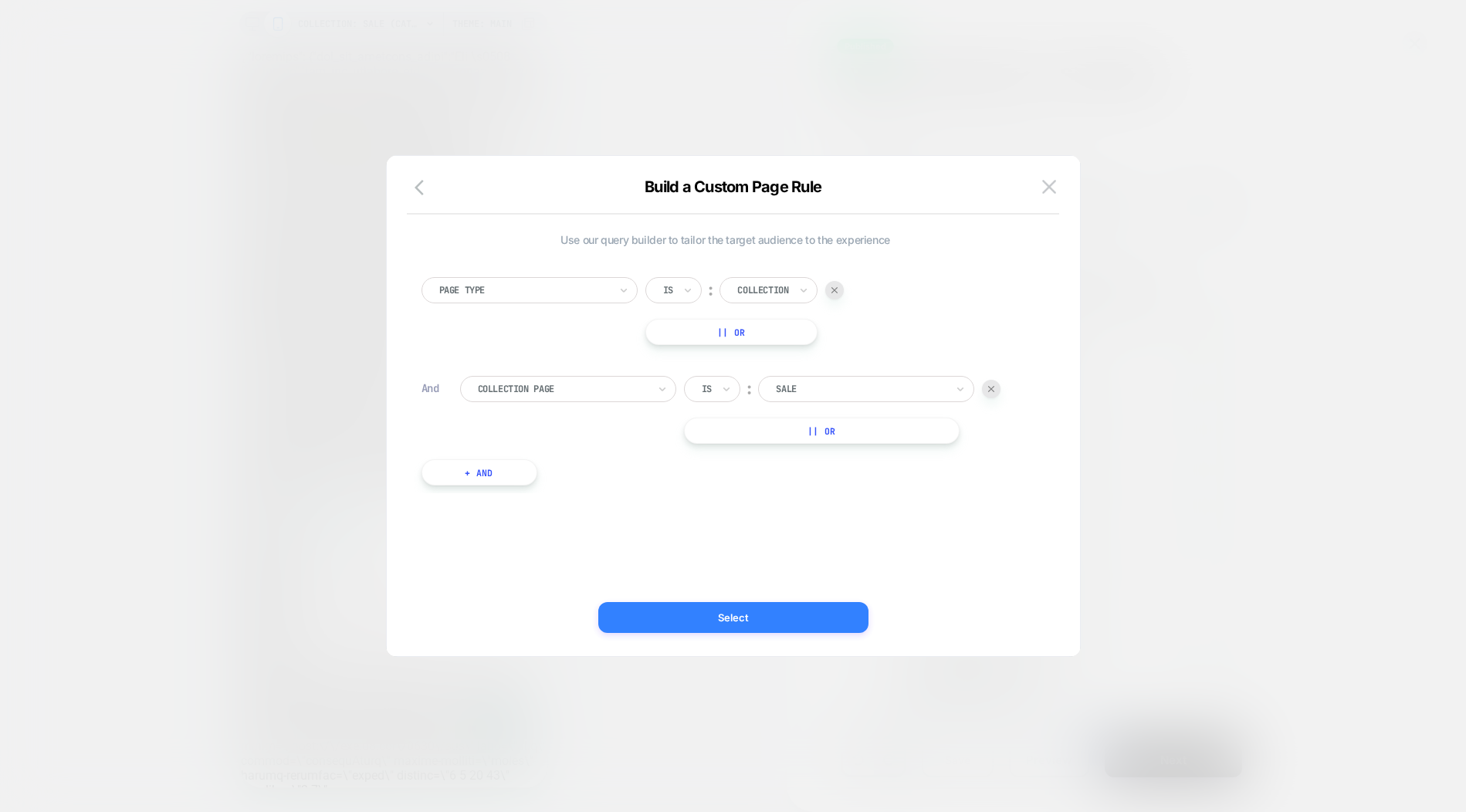
click at [737, 620] on button "Select" at bounding box center [733, 617] width 270 height 31
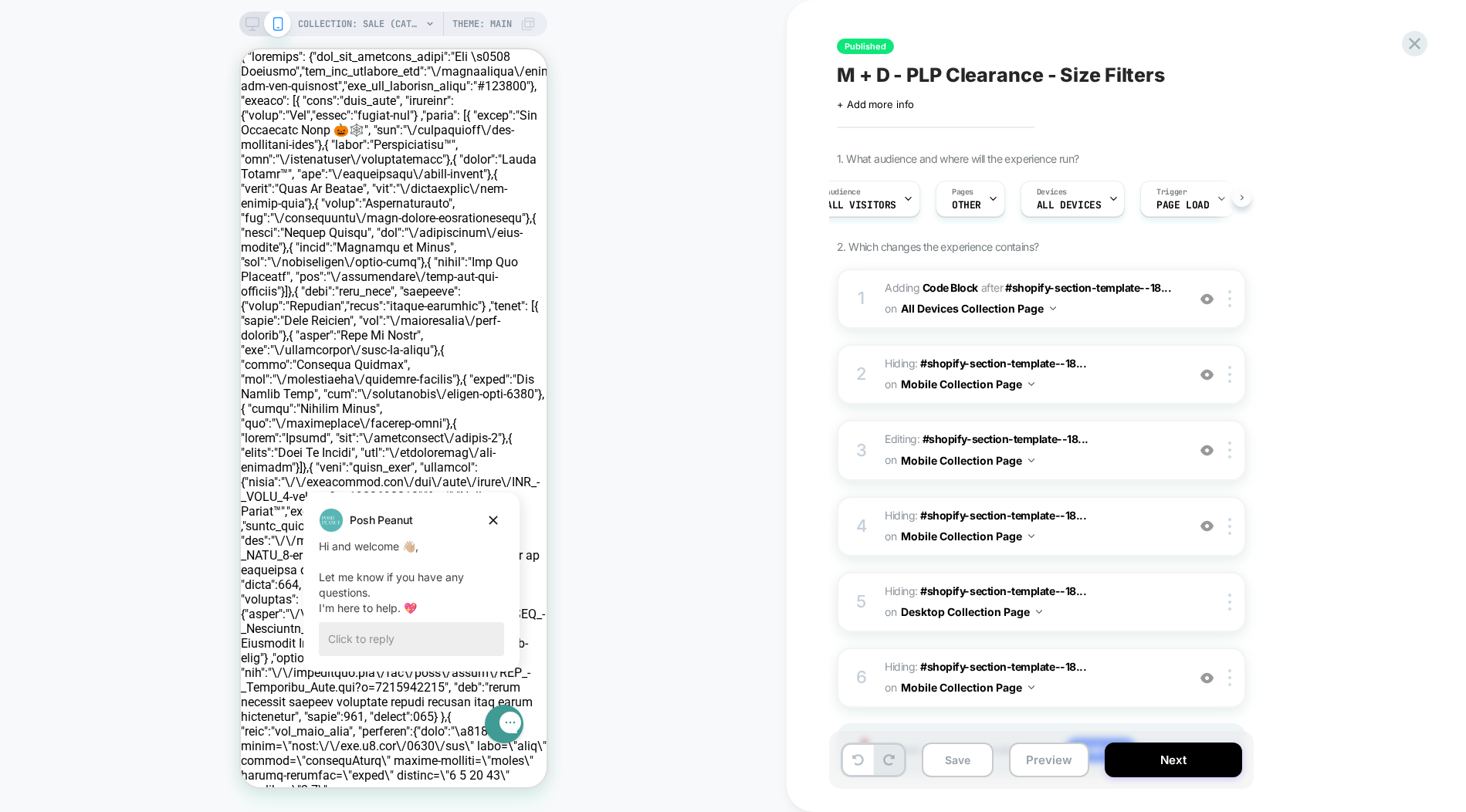
click at [1242, 201] on icon at bounding box center [1241, 197] width 6 height 6
click at [1150, 209] on div "Trigger Page Load" at bounding box center [1149, 199] width 84 height 35
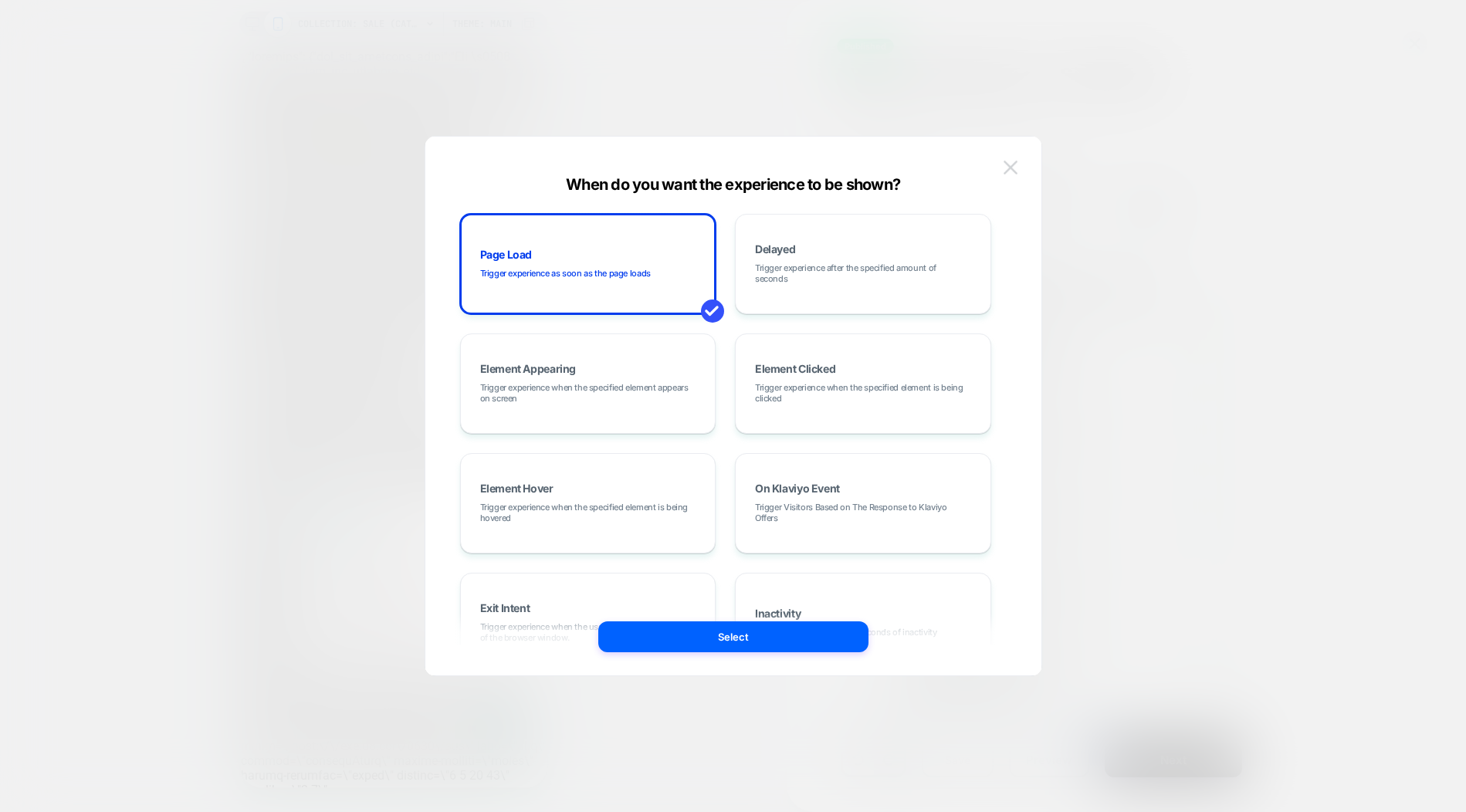
click at [1011, 163] on img at bounding box center [1010, 167] width 14 height 13
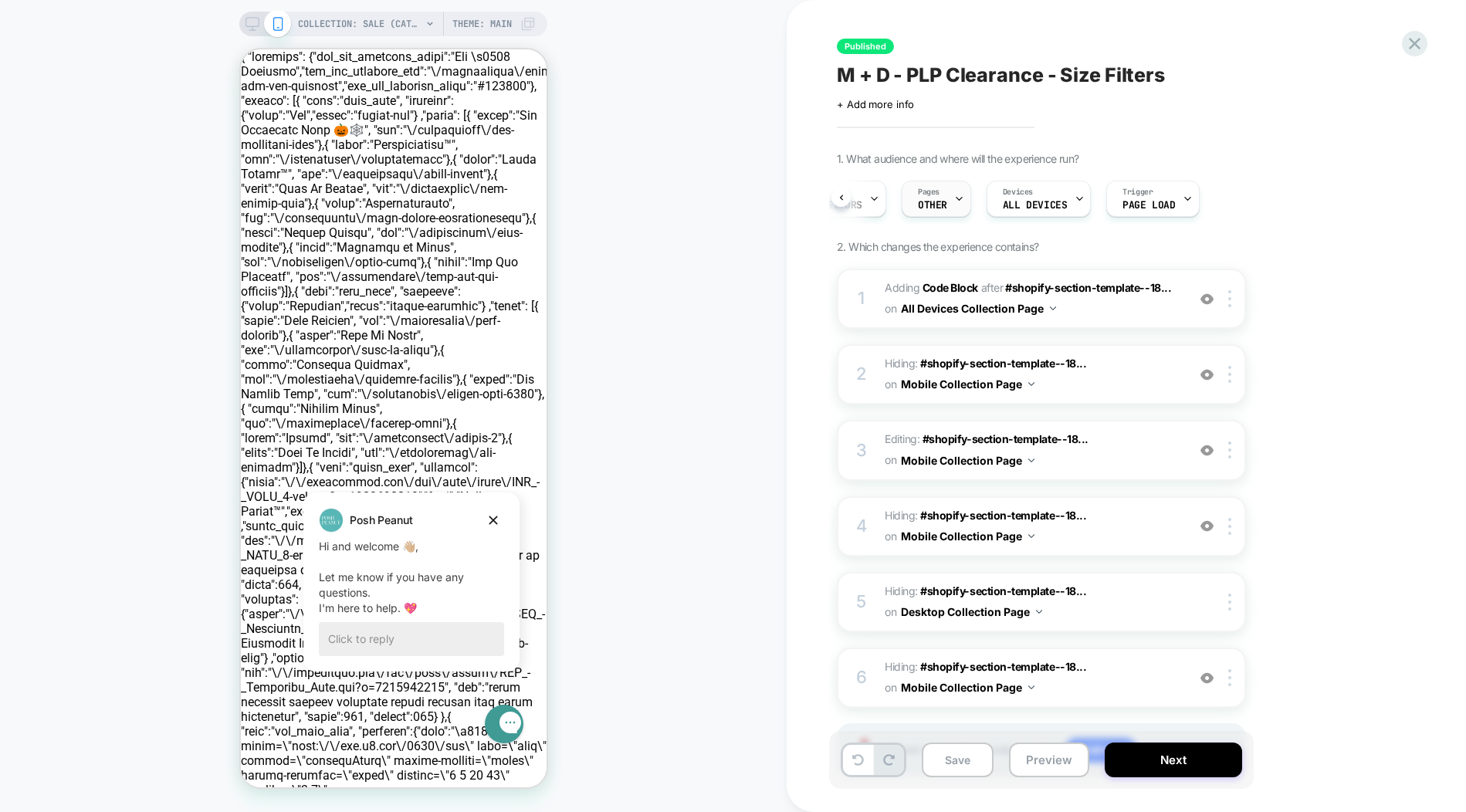
click at [946, 215] on div "Pages OTHER" at bounding box center [932, 199] width 60 height 35
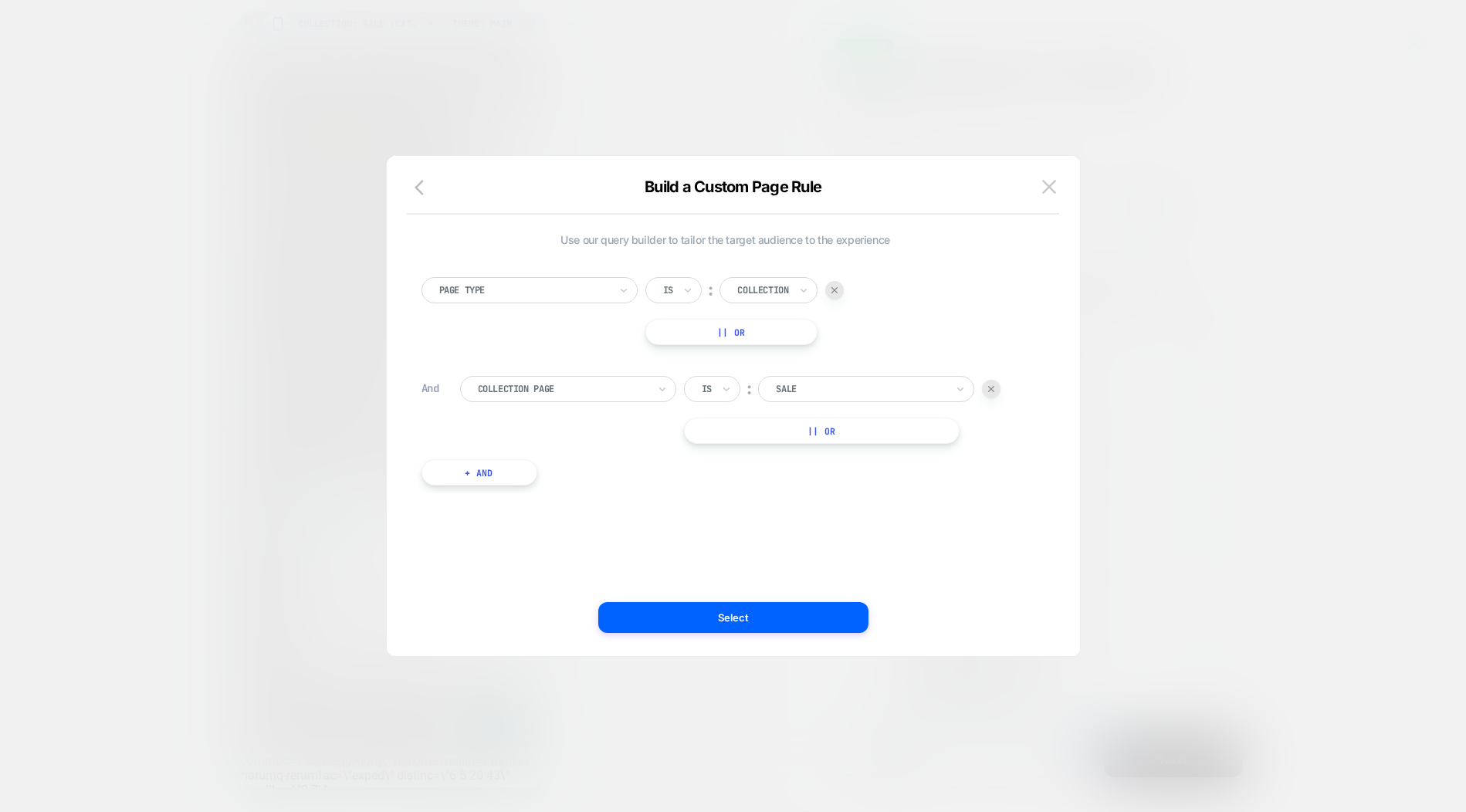
click at [597, 396] on div at bounding box center [563, 389] width 170 height 14
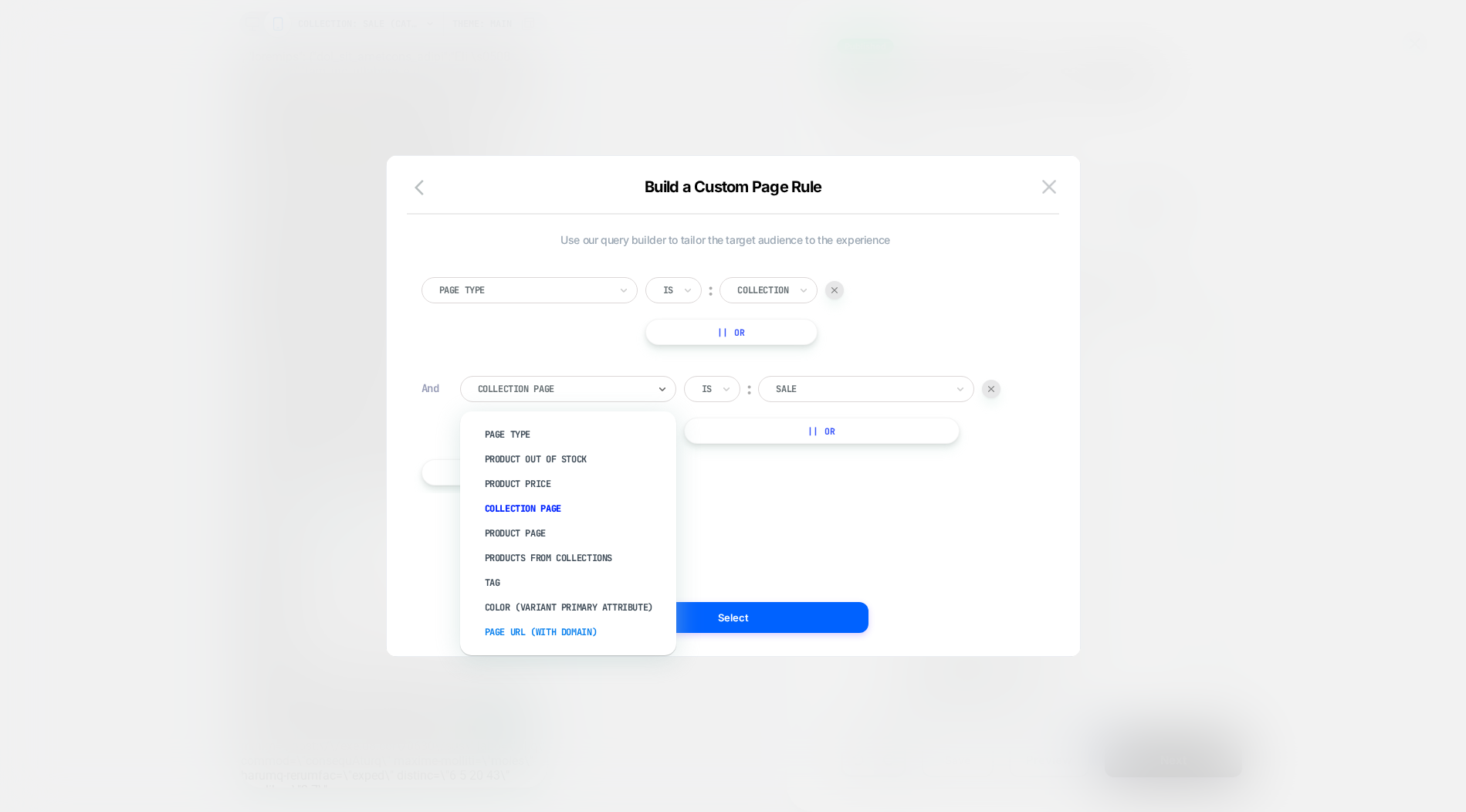
click at [568, 641] on div "Page Url (WITH DOMAIN)" at bounding box center [576, 632] width 201 height 25
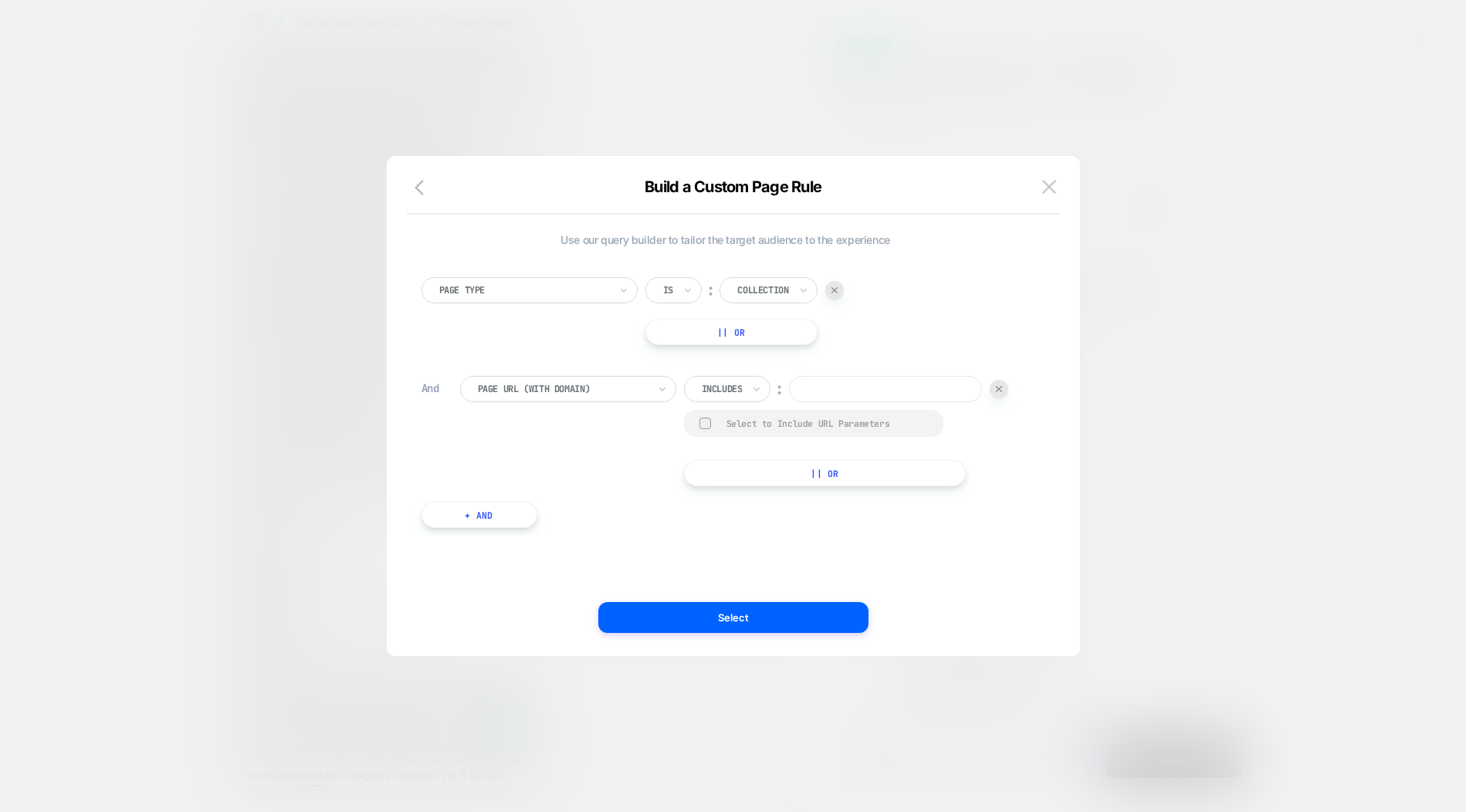
click at [864, 390] on input at bounding box center [885, 389] width 193 height 27
paste input "**********"
type input "**********"
click at [784, 615] on button "Select" at bounding box center [733, 617] width 270 height 31
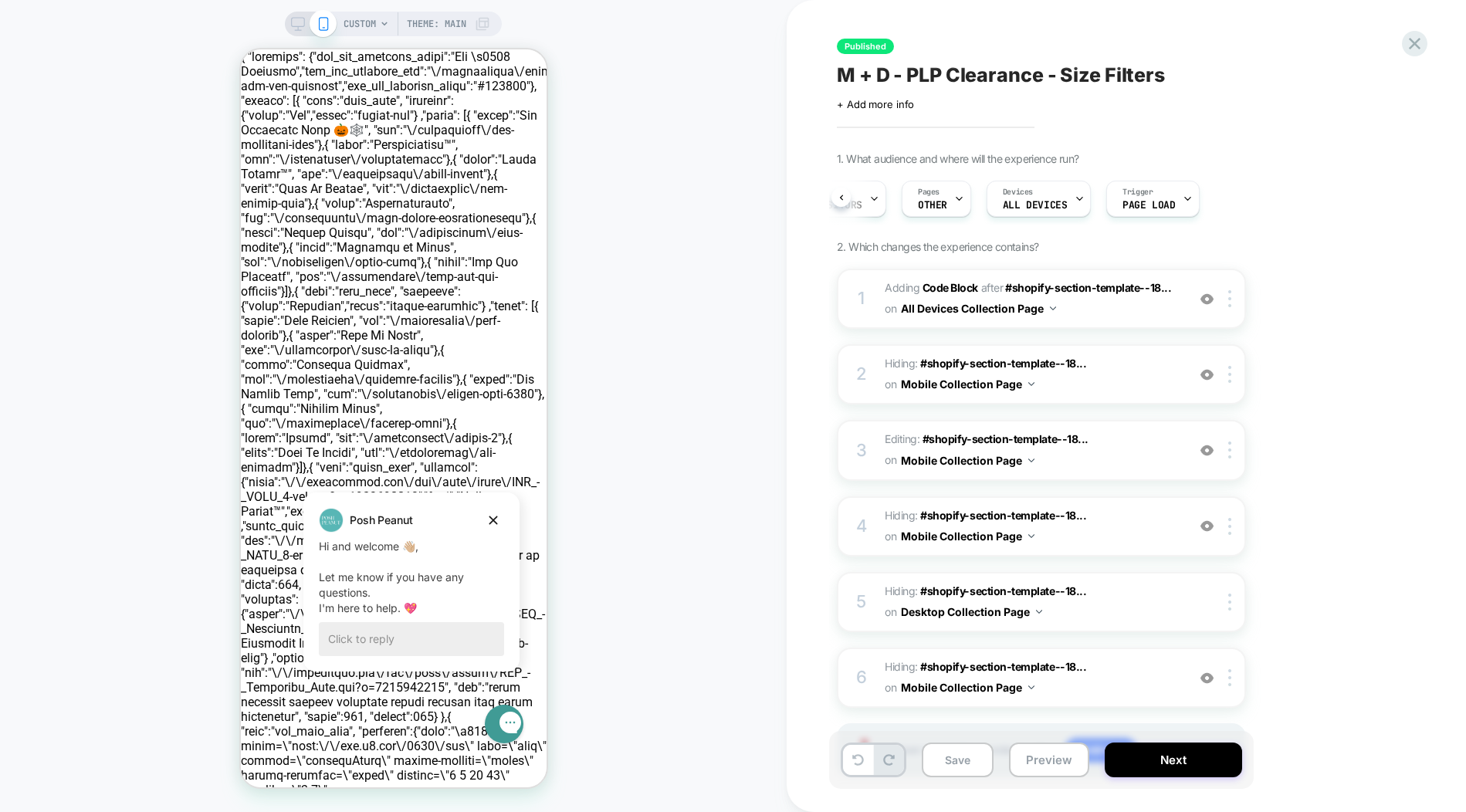
scroll to position [0, 62]
click at [852, 754] on icon at bounding box center [858, 760] width 12 height 12
click at [856, 759] on icon at bounding box center [858, 760] width 12 height 12
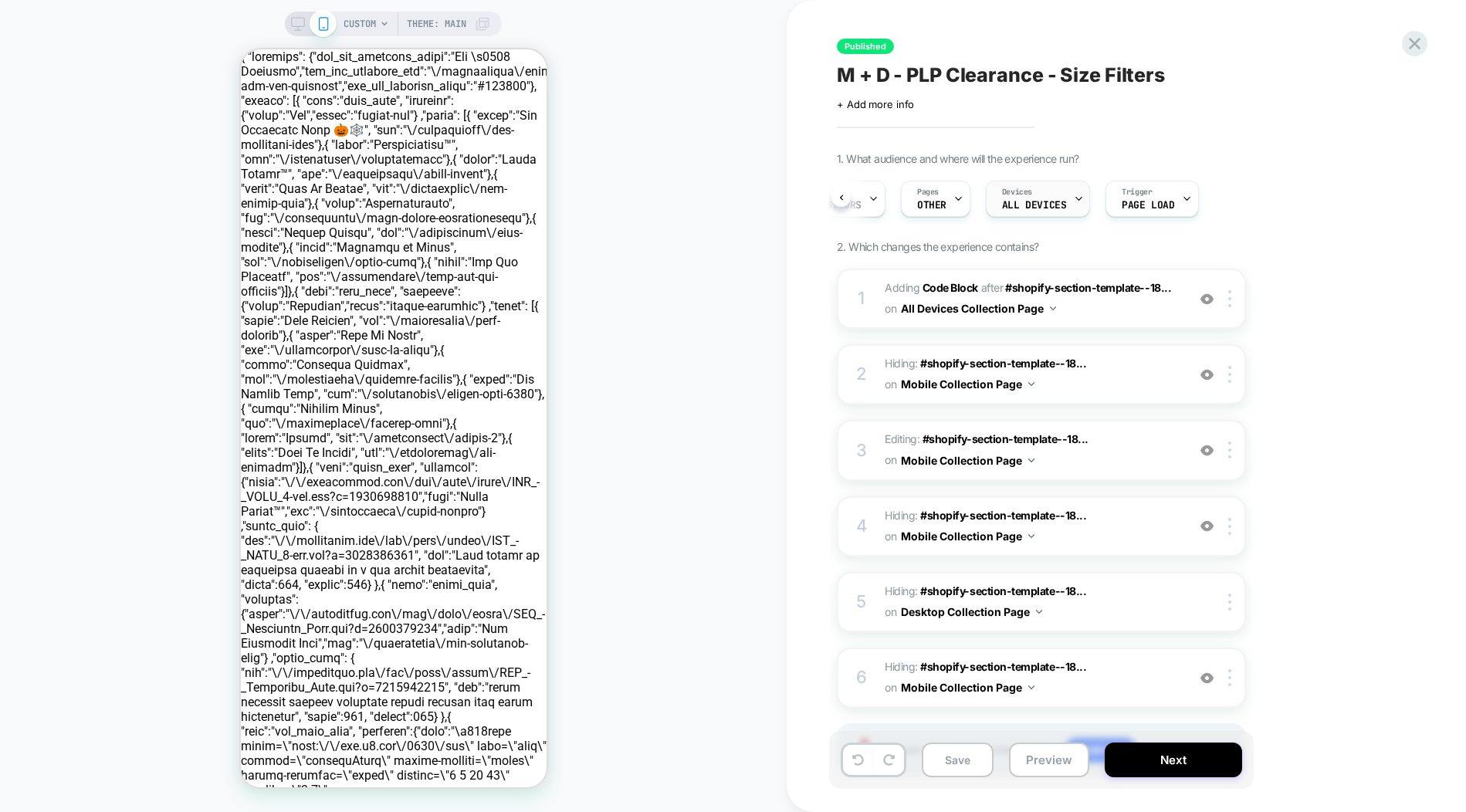
scroll to position [0, 0]
click at [934, 210] on span "OTHER" at bounding box center [931, 205] width 29 height 11
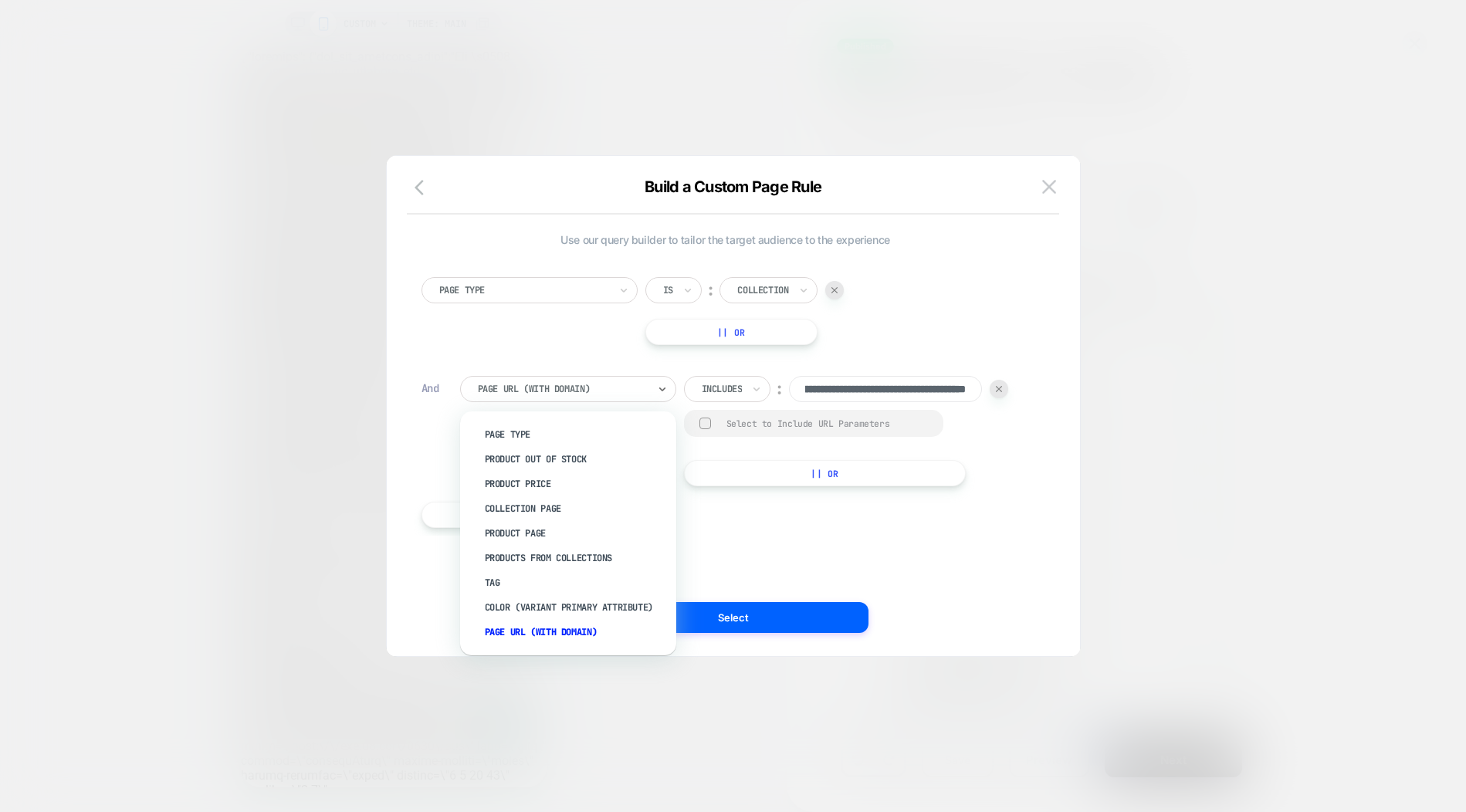
click at [631, 384] on div at bounding box center [563, 389] width 170 height 14
click at [564, 504] on div "Collection Page" at bounding box center [576, 509] width 201 height 25
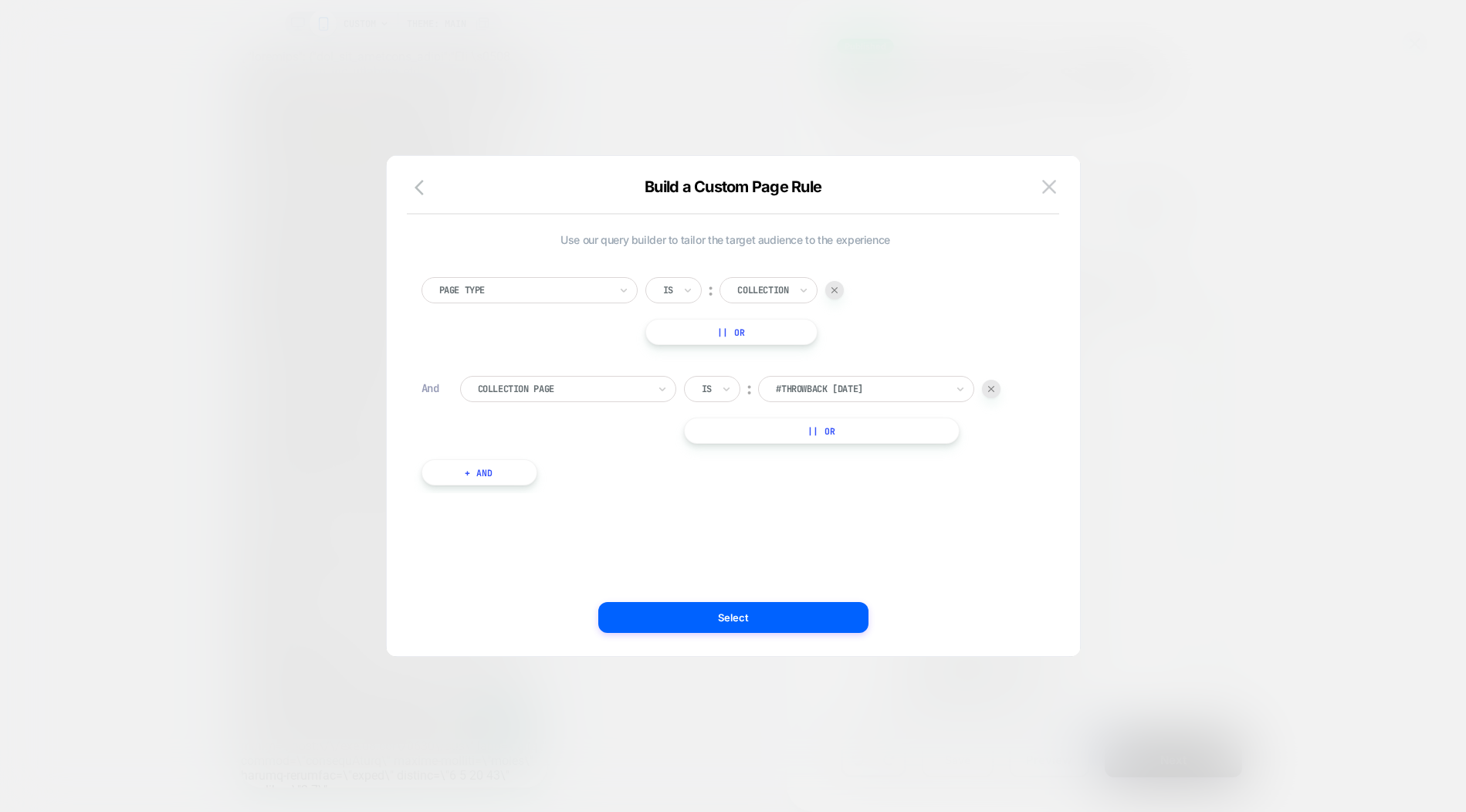
click at [820, 392] on div at bounding box center [860, 389] width 170 height 14
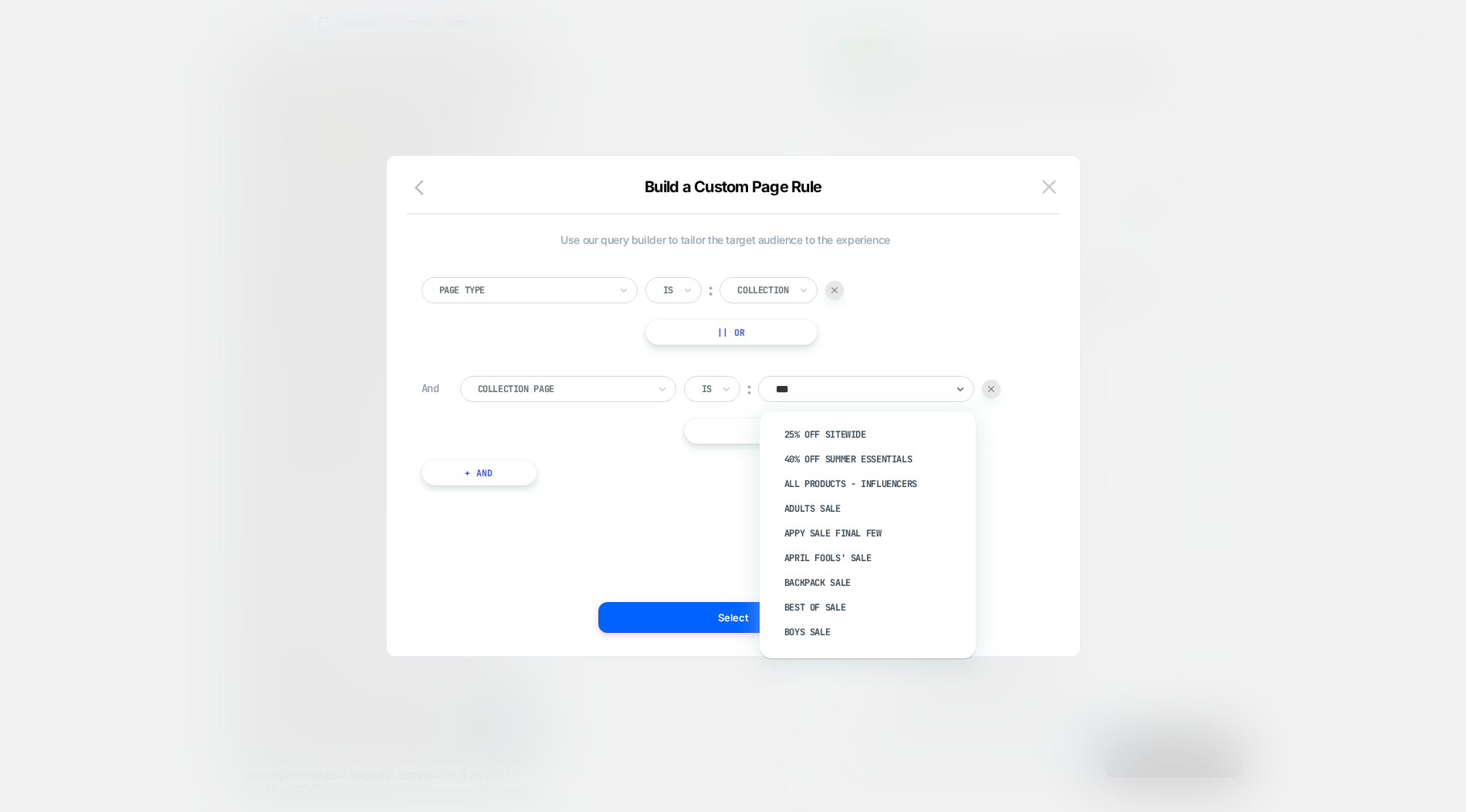
type input "****"
click at [801, 422] on div "Sale" at bounding box center [875, 409] width 201 height 25
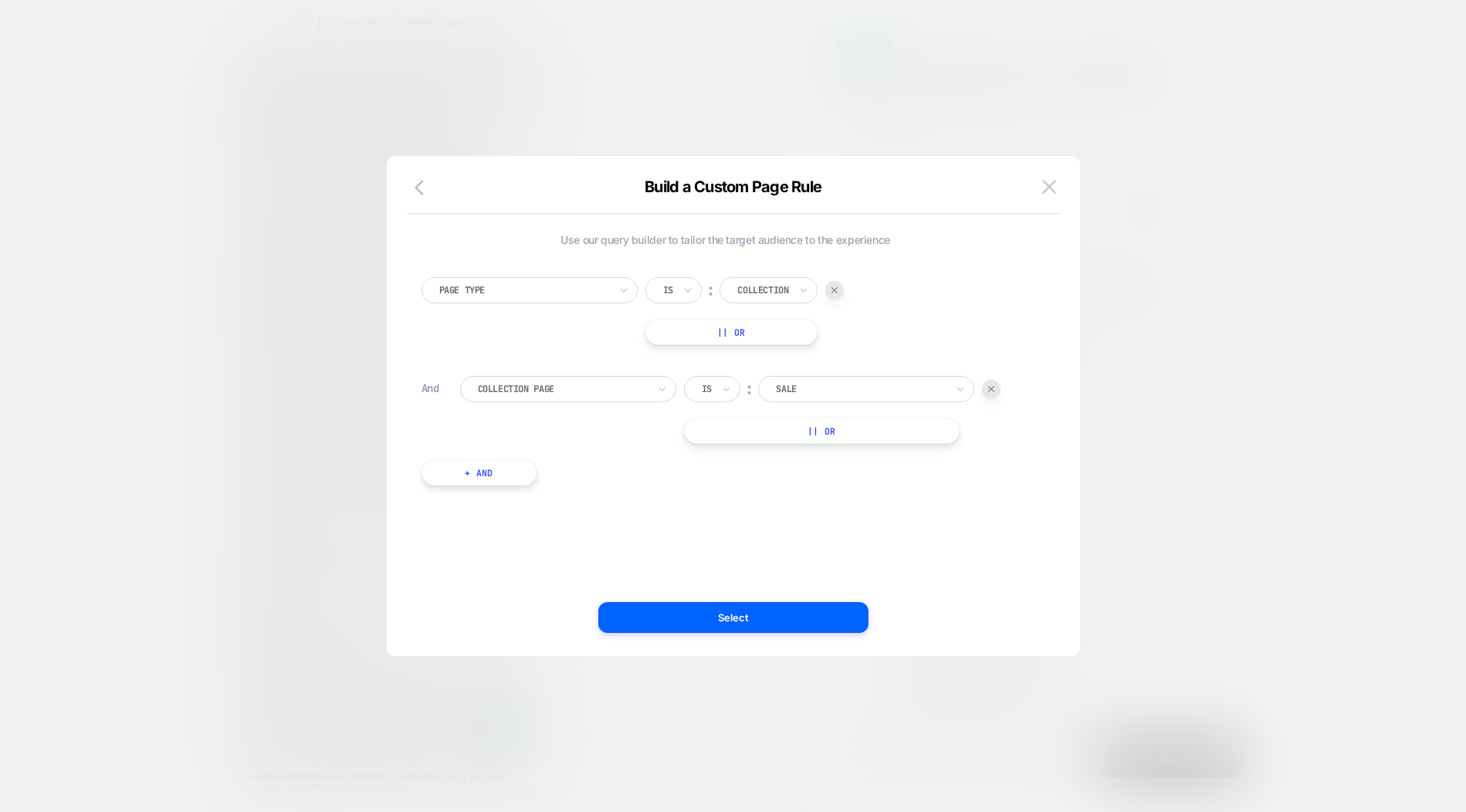
click at [830, 432] on button "|| Or" at bounding box center [821, 431] width 276 height 27
click at [830, 432] on div at bounding box center [860, 430] width 170 height 14
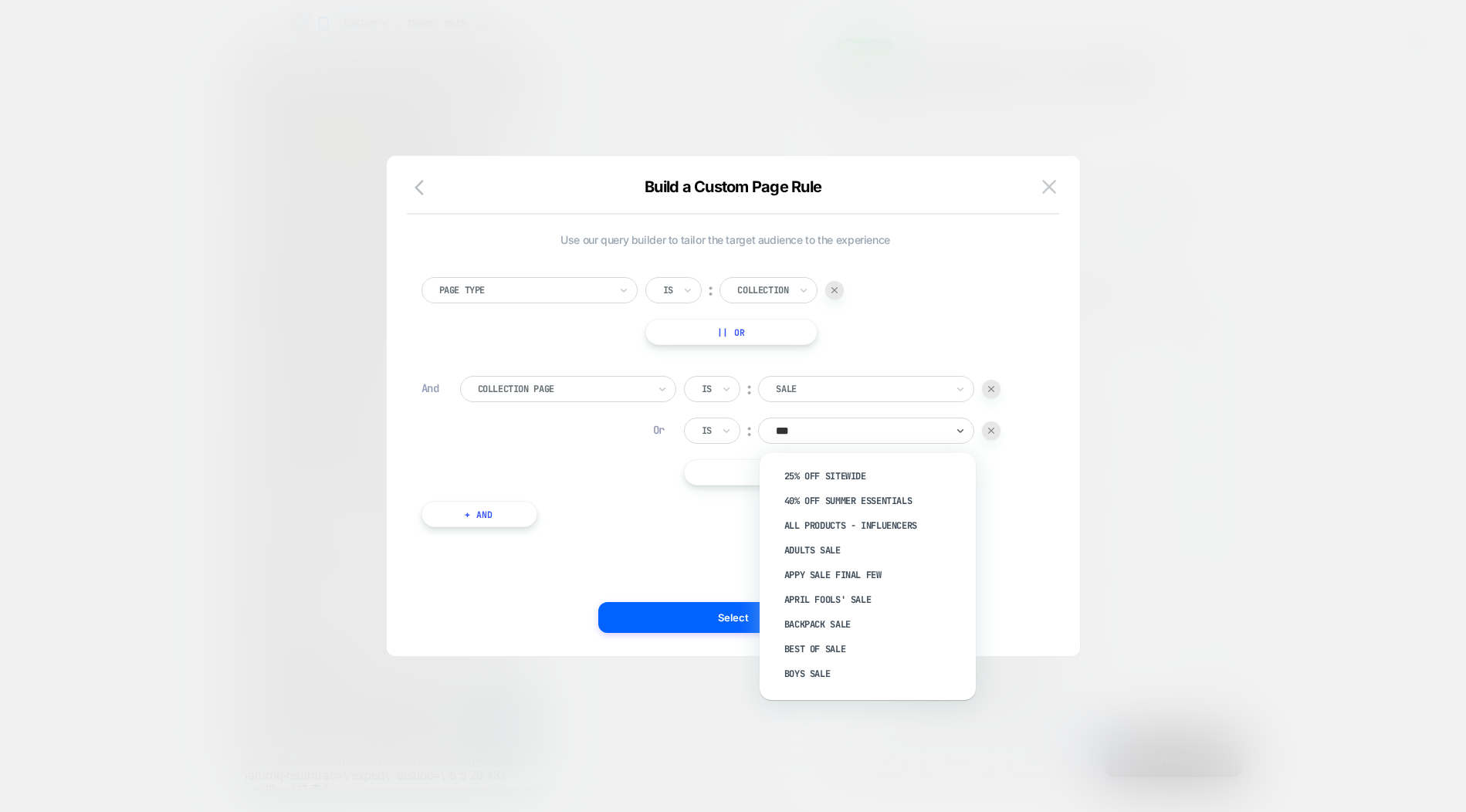
type input "****"
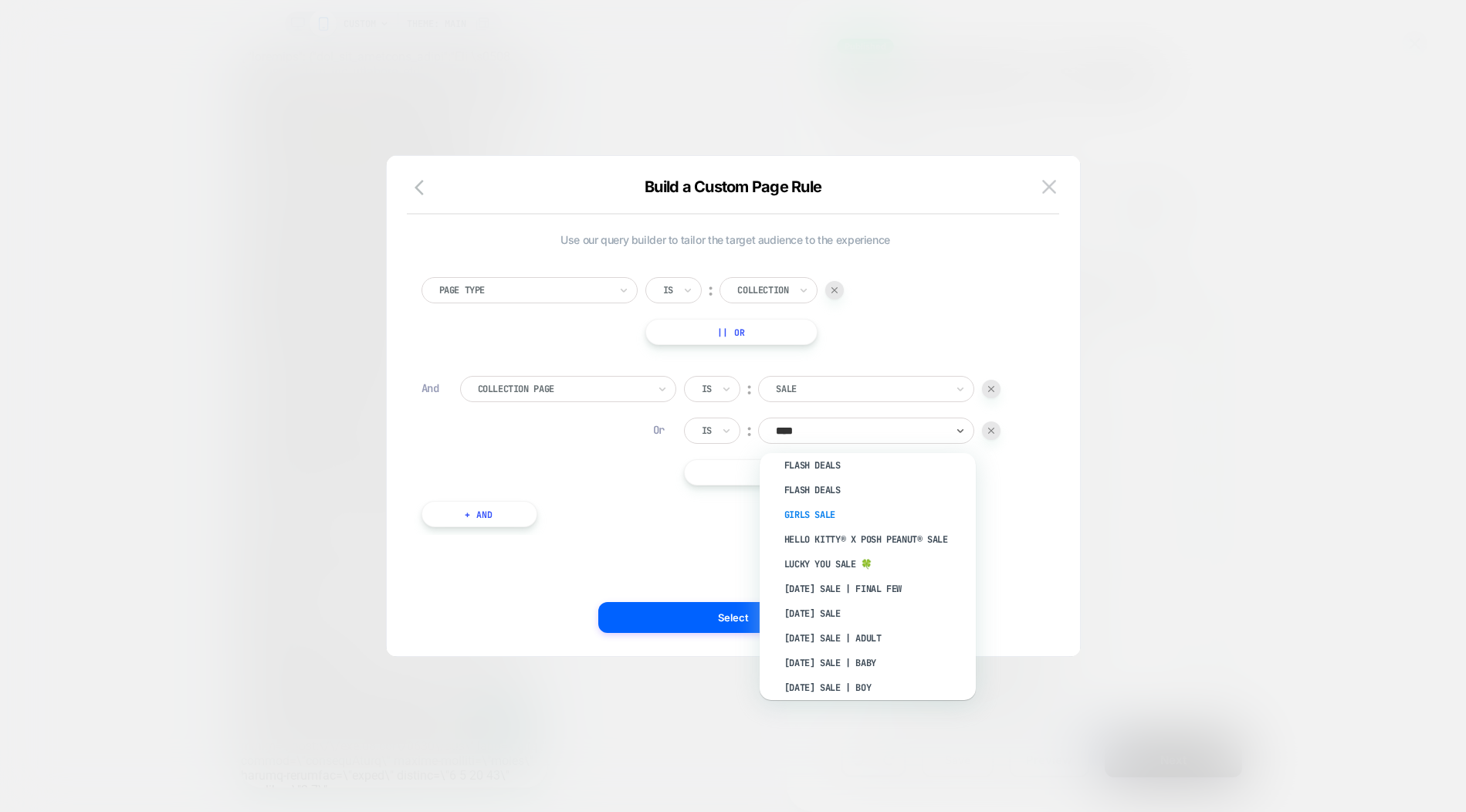
click at [855, 527] on div "Girls Sale" at bounding box center [875, 515] width 201 height 25
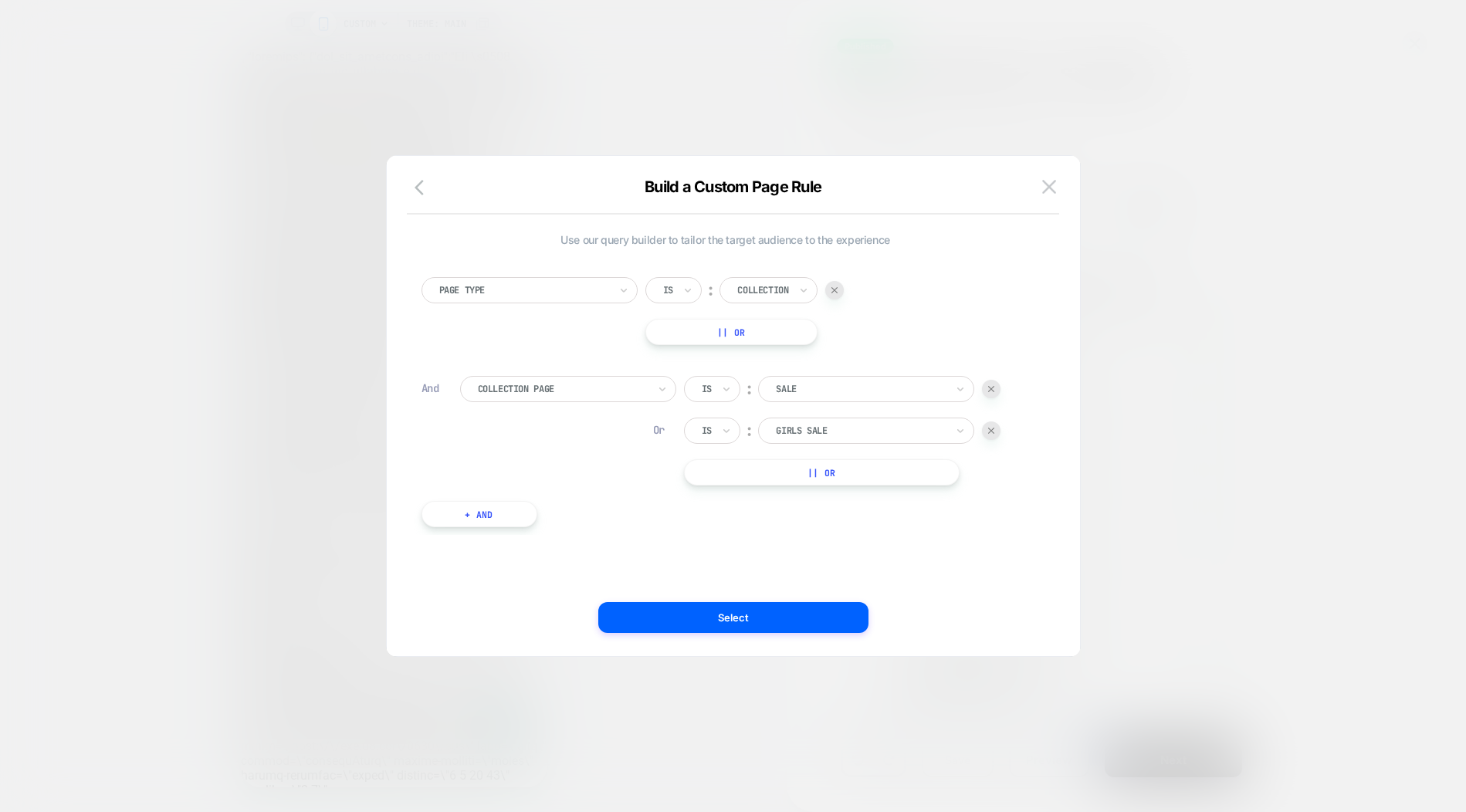
click at [839, 471] on button "|| Or" at bounding box center [821, 472] width 276 height 27
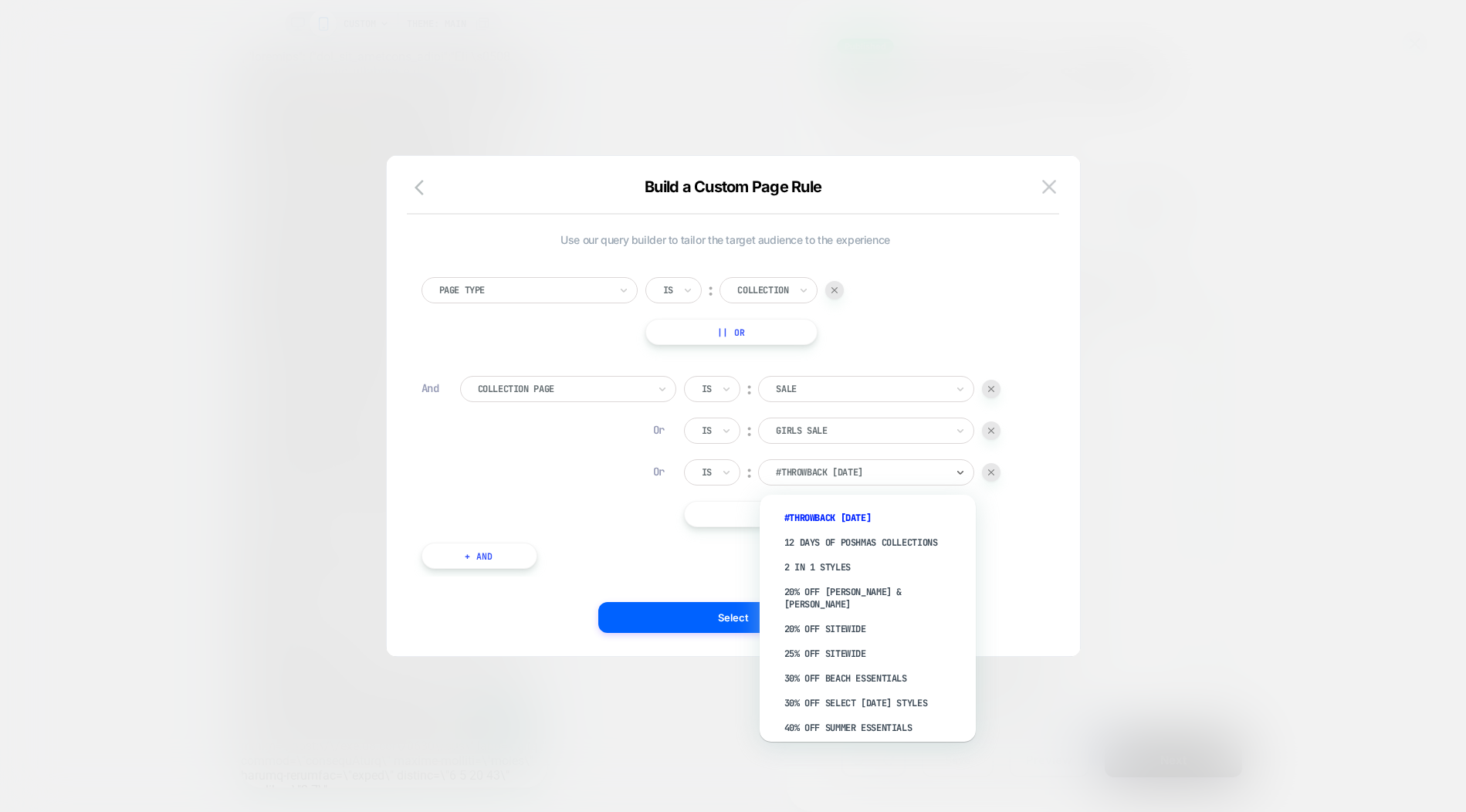
click at [838, 471] on div at bounding box center [860, 472] width 170 height 14
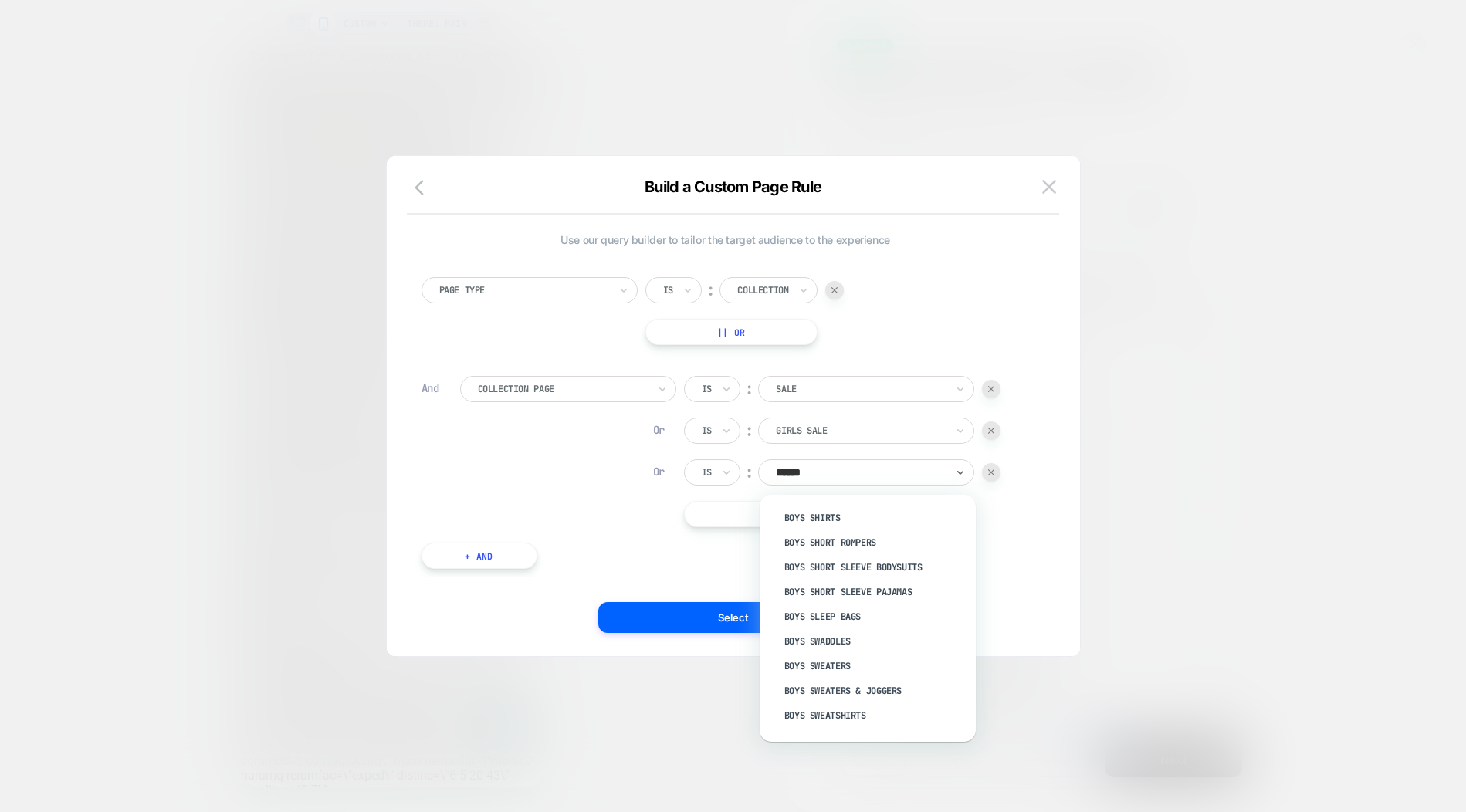
type input "*******"
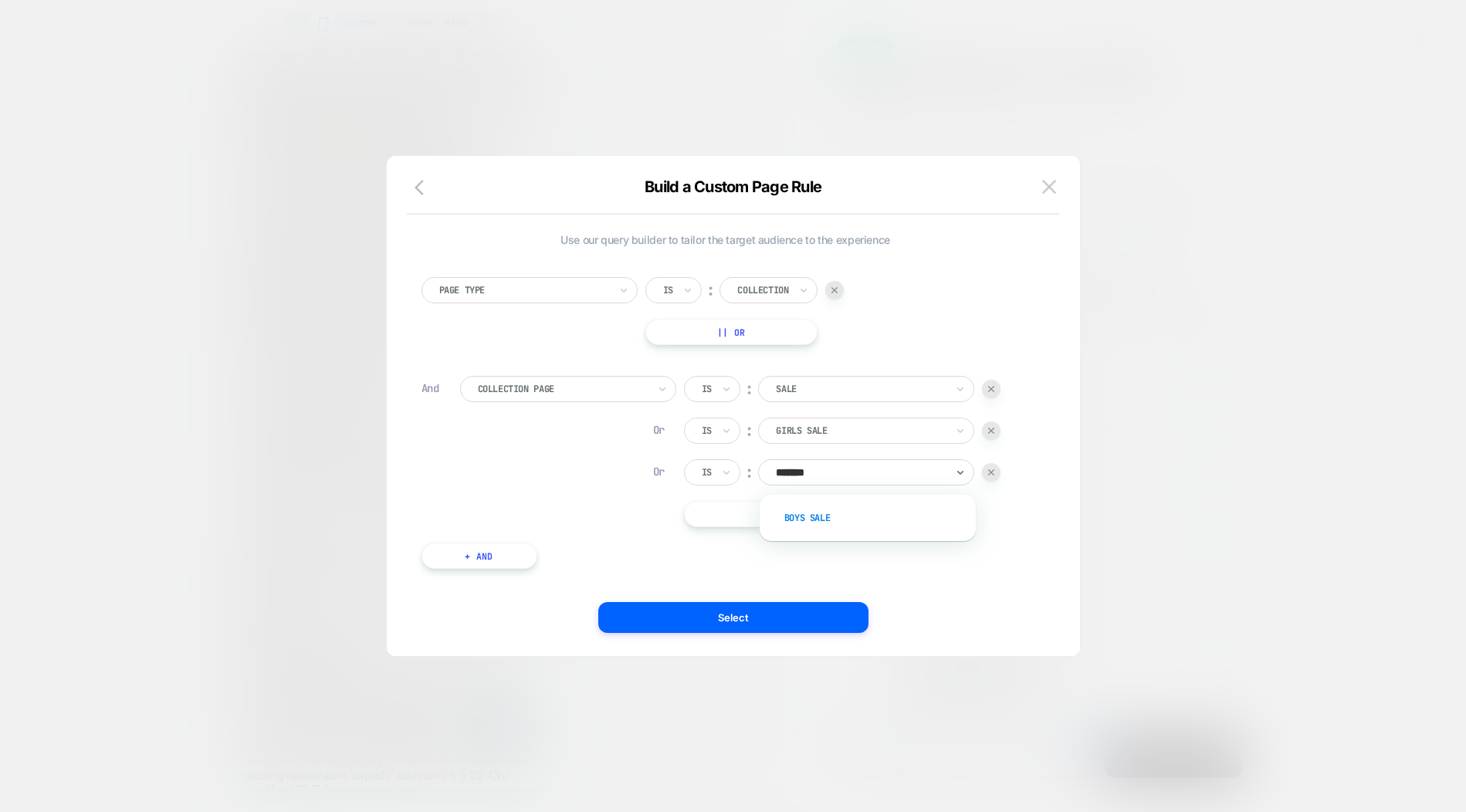
click at [818, 510] on div "Boys Sale" at bounding box center [875, 518] width 201 height 25
click at [818, 514] on button "|| Or" at bounding box center [821, 513] width 276 height 27
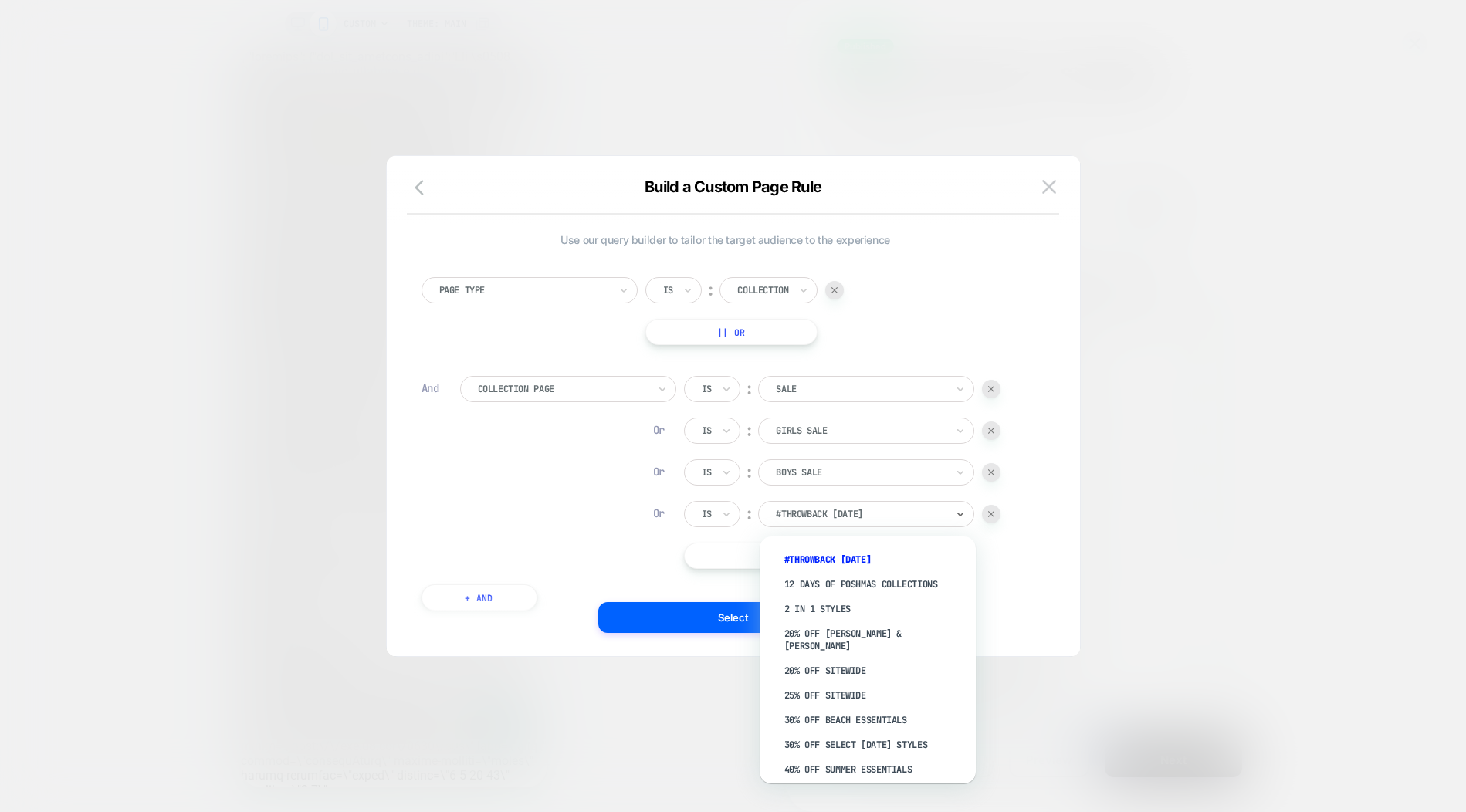
click at [832, 515] on div at bounding box center [860, 514] width 170 height 14
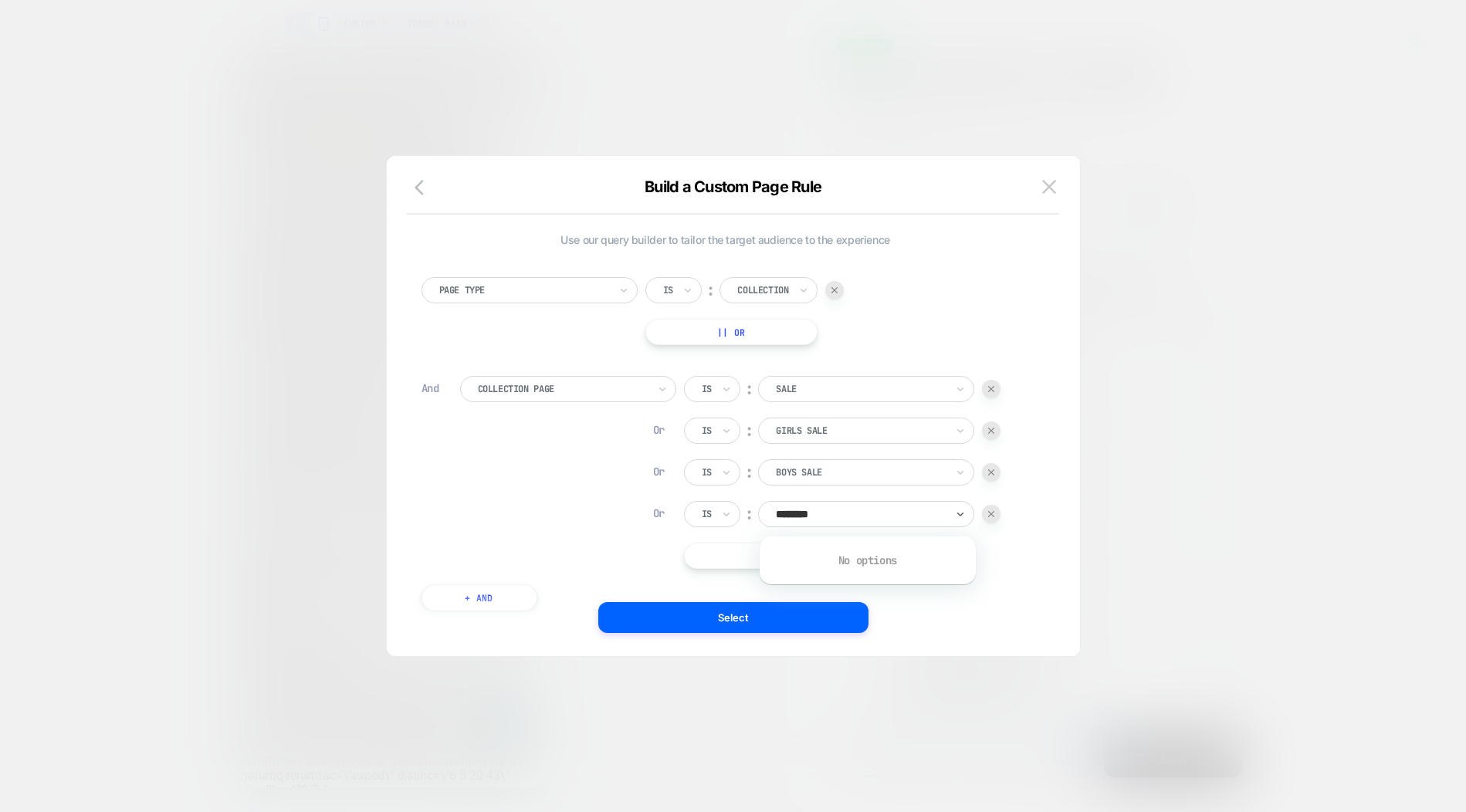
type input "*********"
click at [868, 514] on div at bounding box center [860, 514] width 170 height 14
type input "*****"
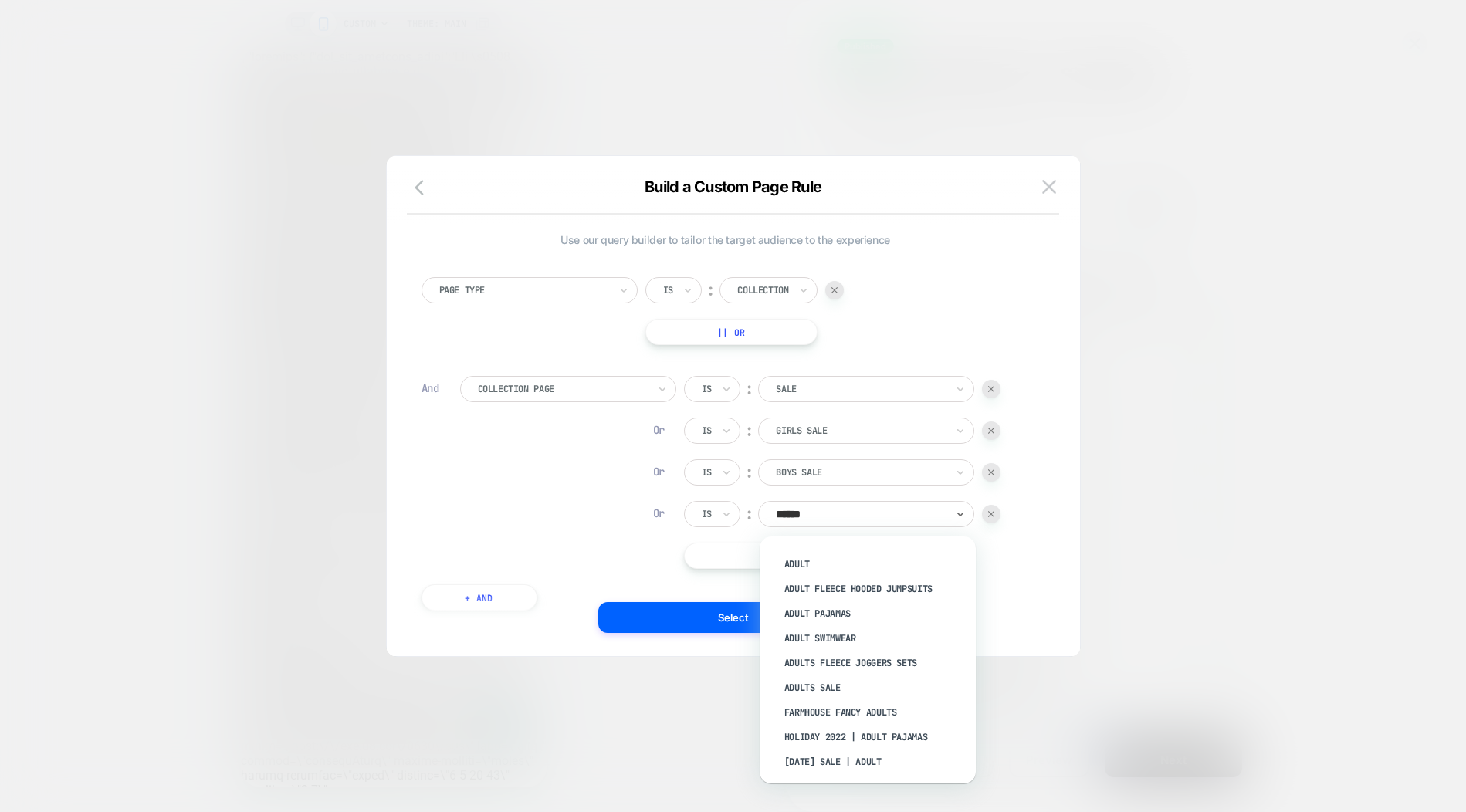
scroll to position [103, 0]
click at [853, 692] on div "Adults Sale" at bounding box center [875, 679] width 201 height 25
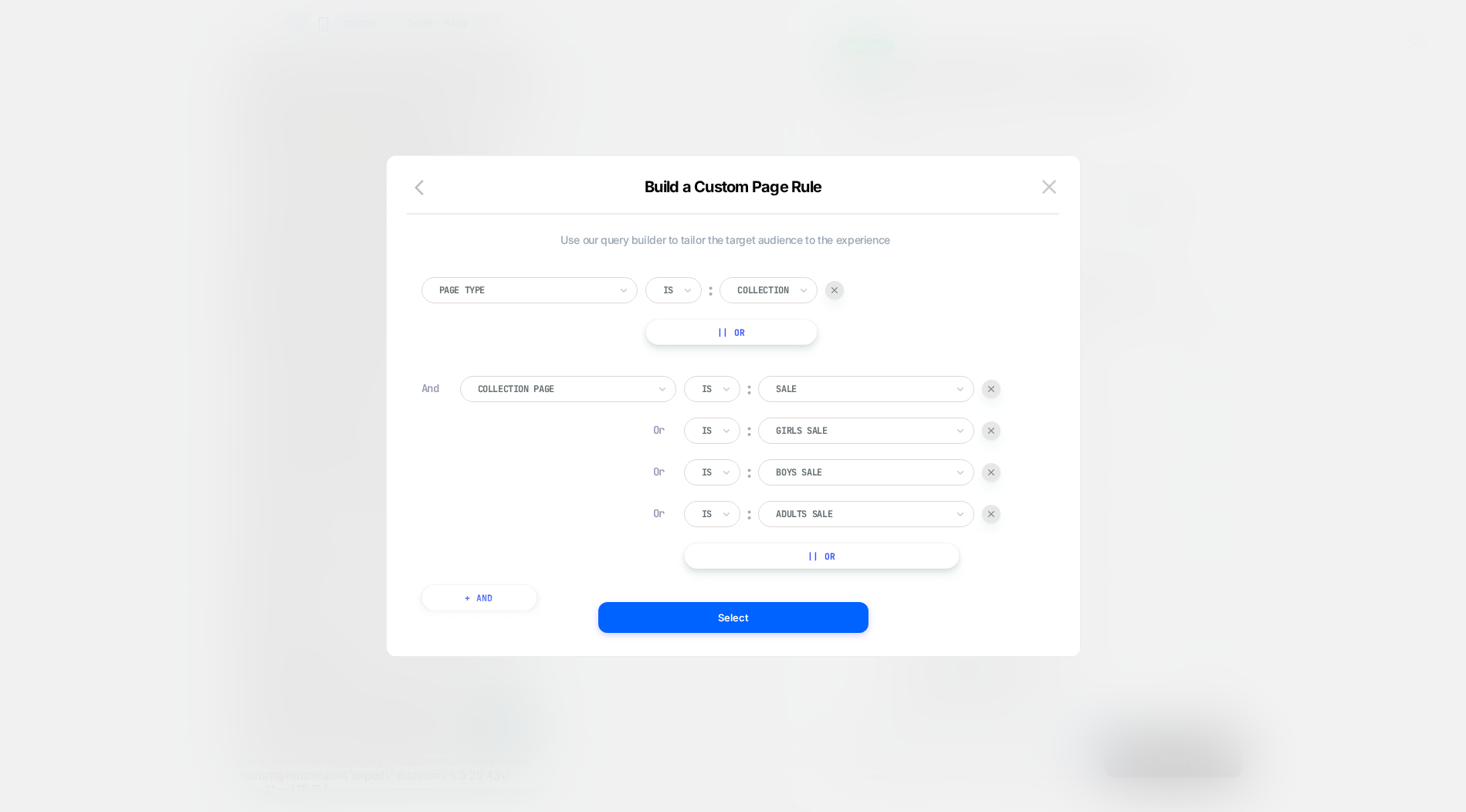
click at [862, 556] on button "|| Or" at bounding box center [821, 556] width 276 height 27
click at [864, 554] on div at bounding box center [860, 555] width 170 height 14
type input "****"
click at [868, 558] on div at bounding box center [860, 555] width 170 height 14
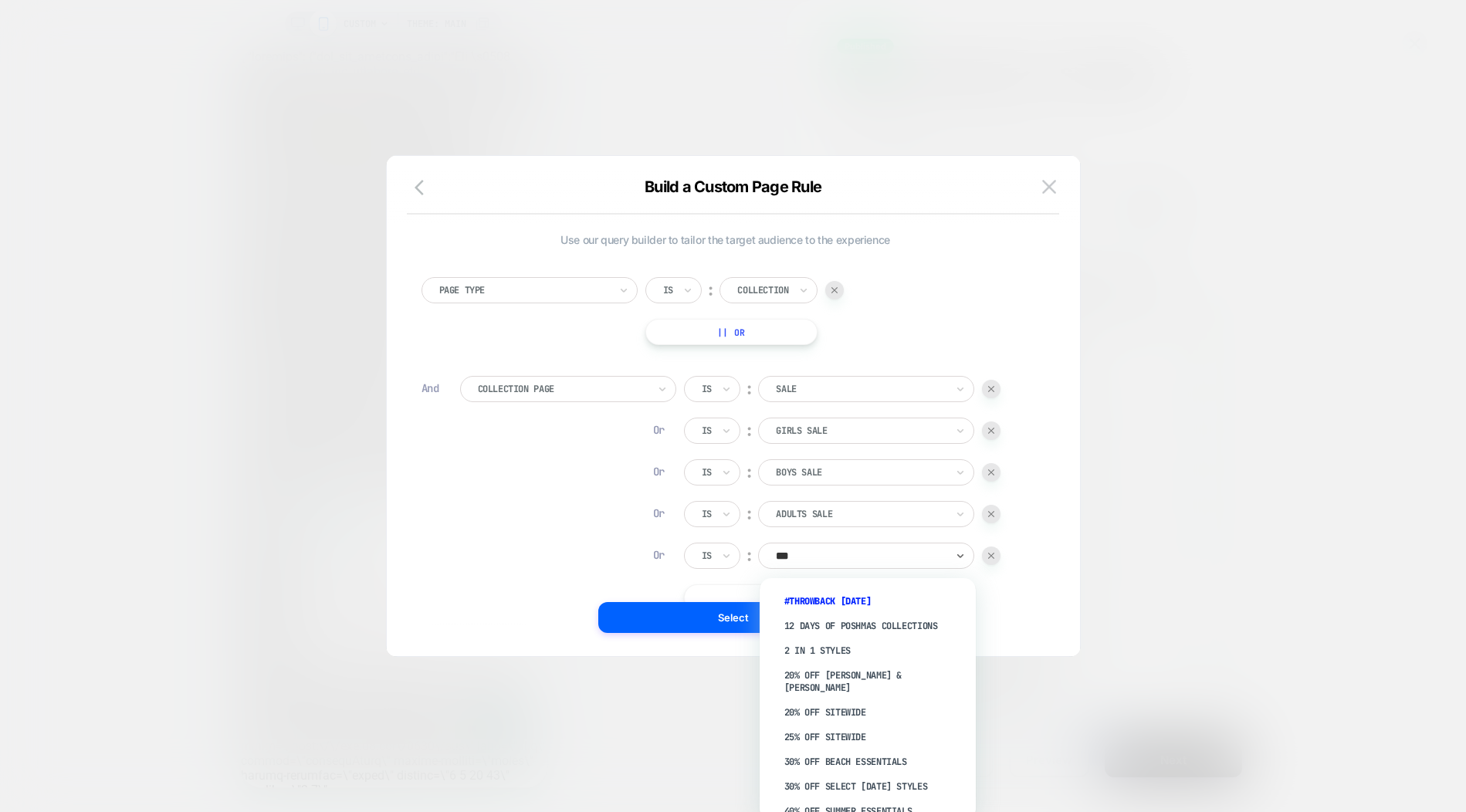
type input "****"
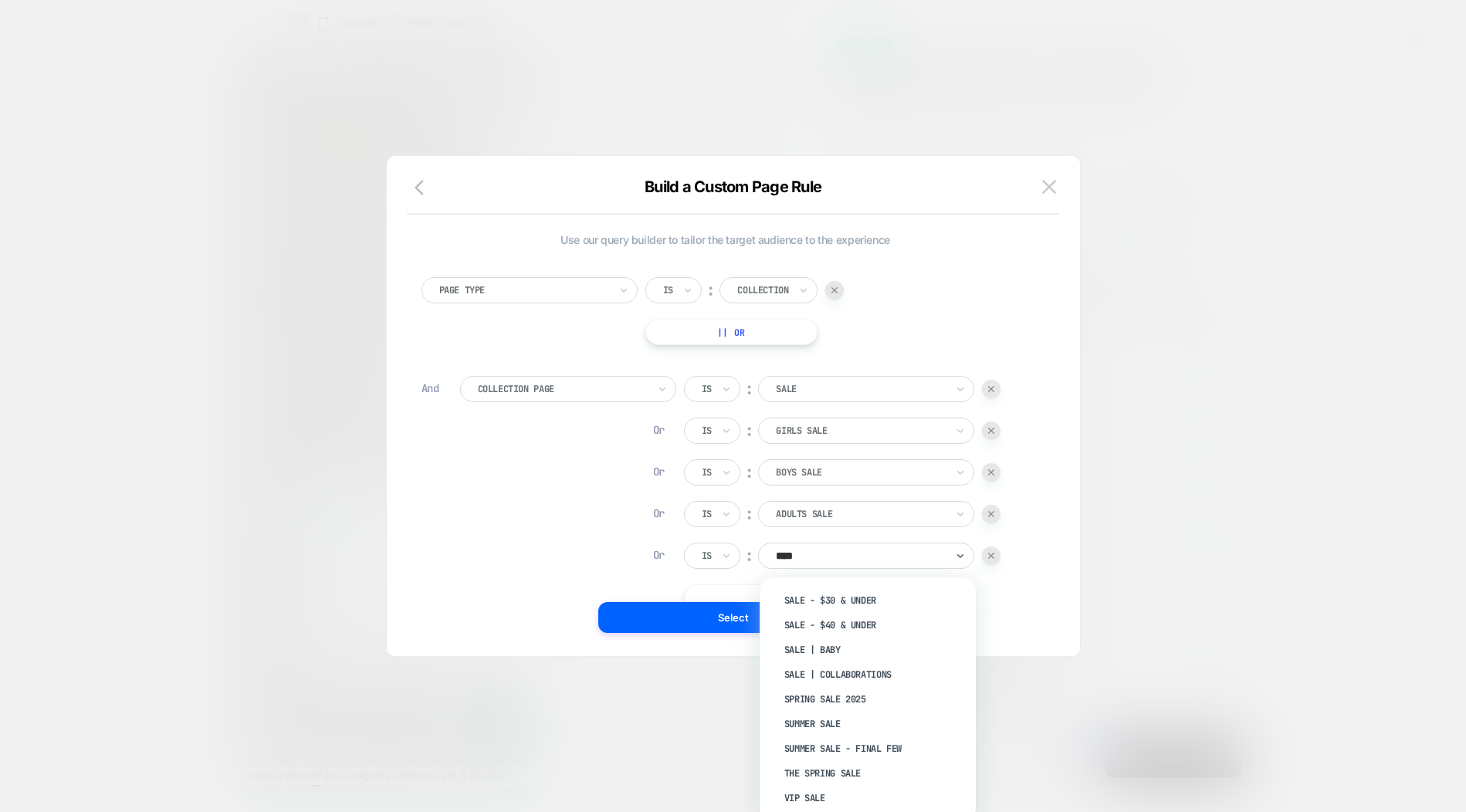
scroll to position [1774, 0]
click at [1055, 665] on div at bounding box center [733, 406] width 1466 height 812
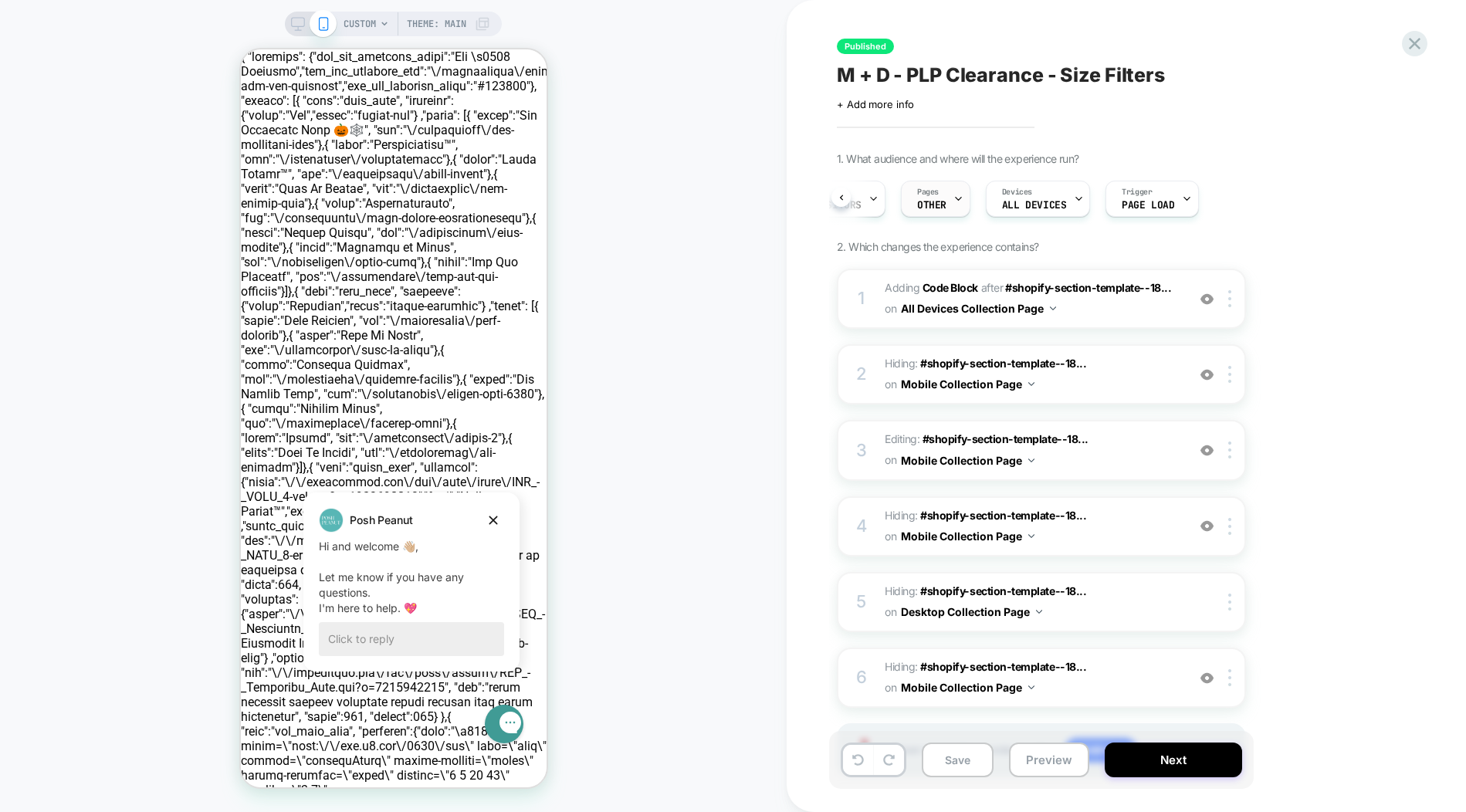
click at [939, 208] on div "Pages OTHER" at bounding box center [931, 199] width 60 height 35
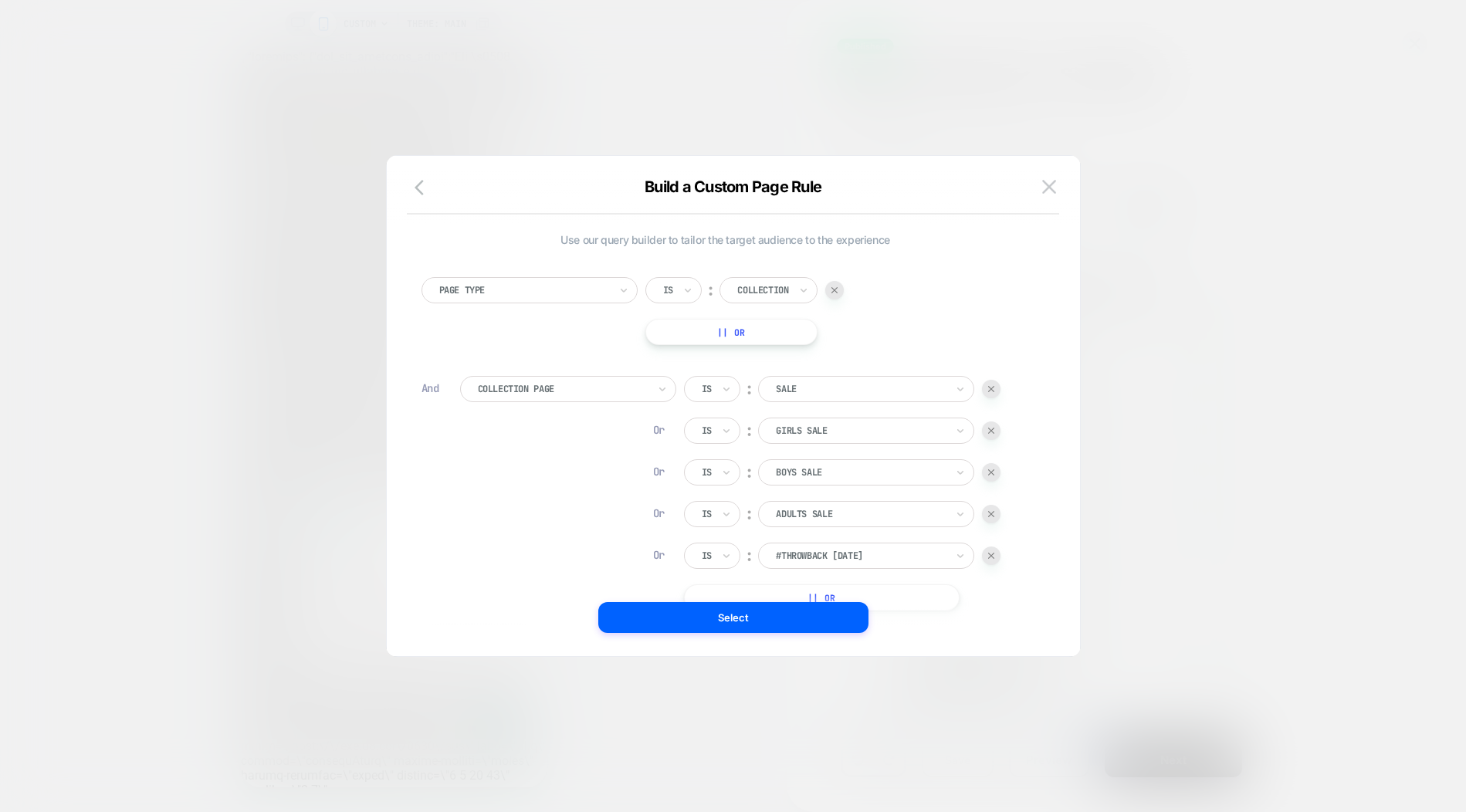
click at [995, 558] on div at bounding box center [991, 556] width 18 height 18
click at [728, 615] on button "Select" at bounding box center [733, 617] width 270 height 31
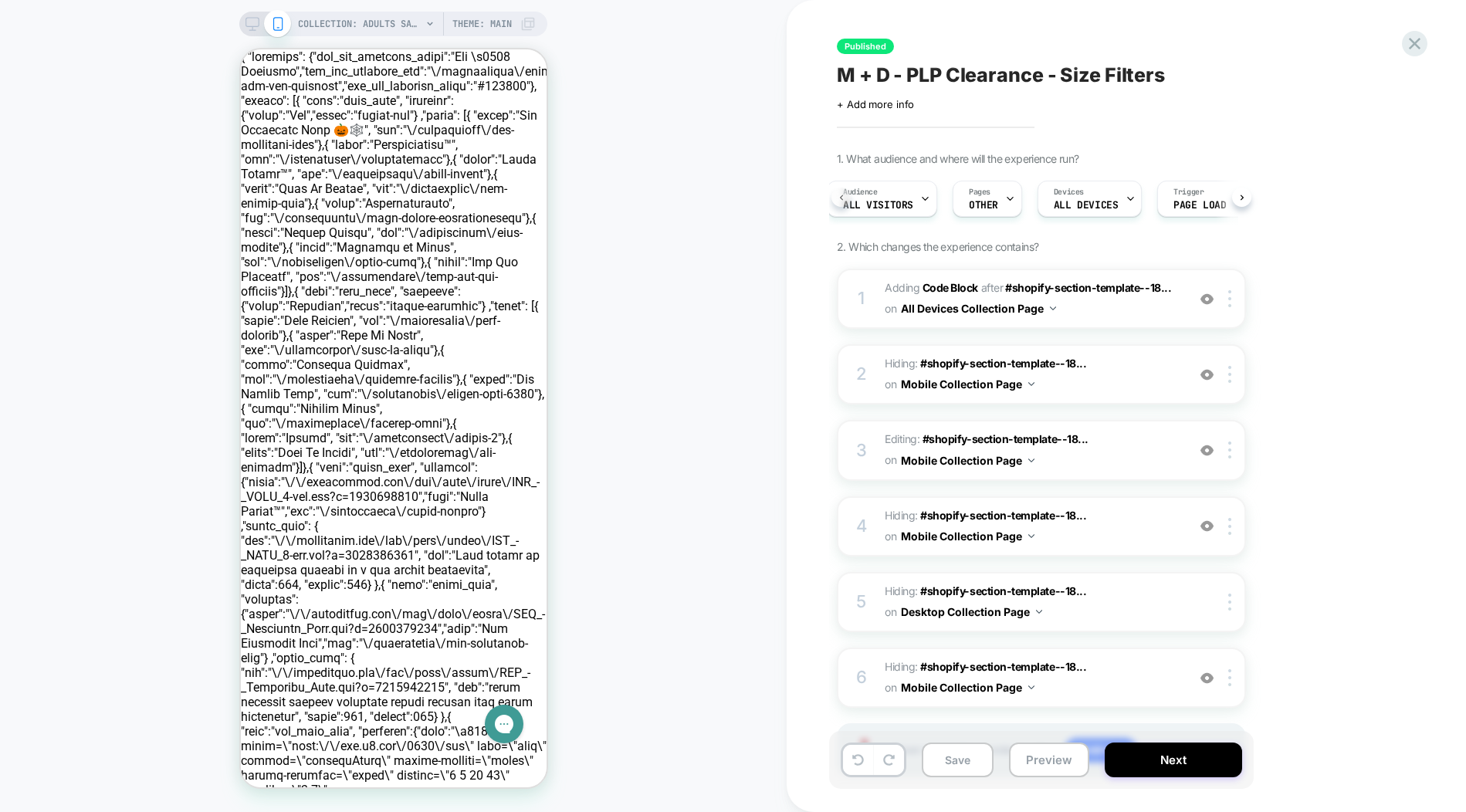
scroll to position [0, 6]
click at [1005, 211] on div "Pages OTHER" at bounding box center [988, 199] width 60 height 35
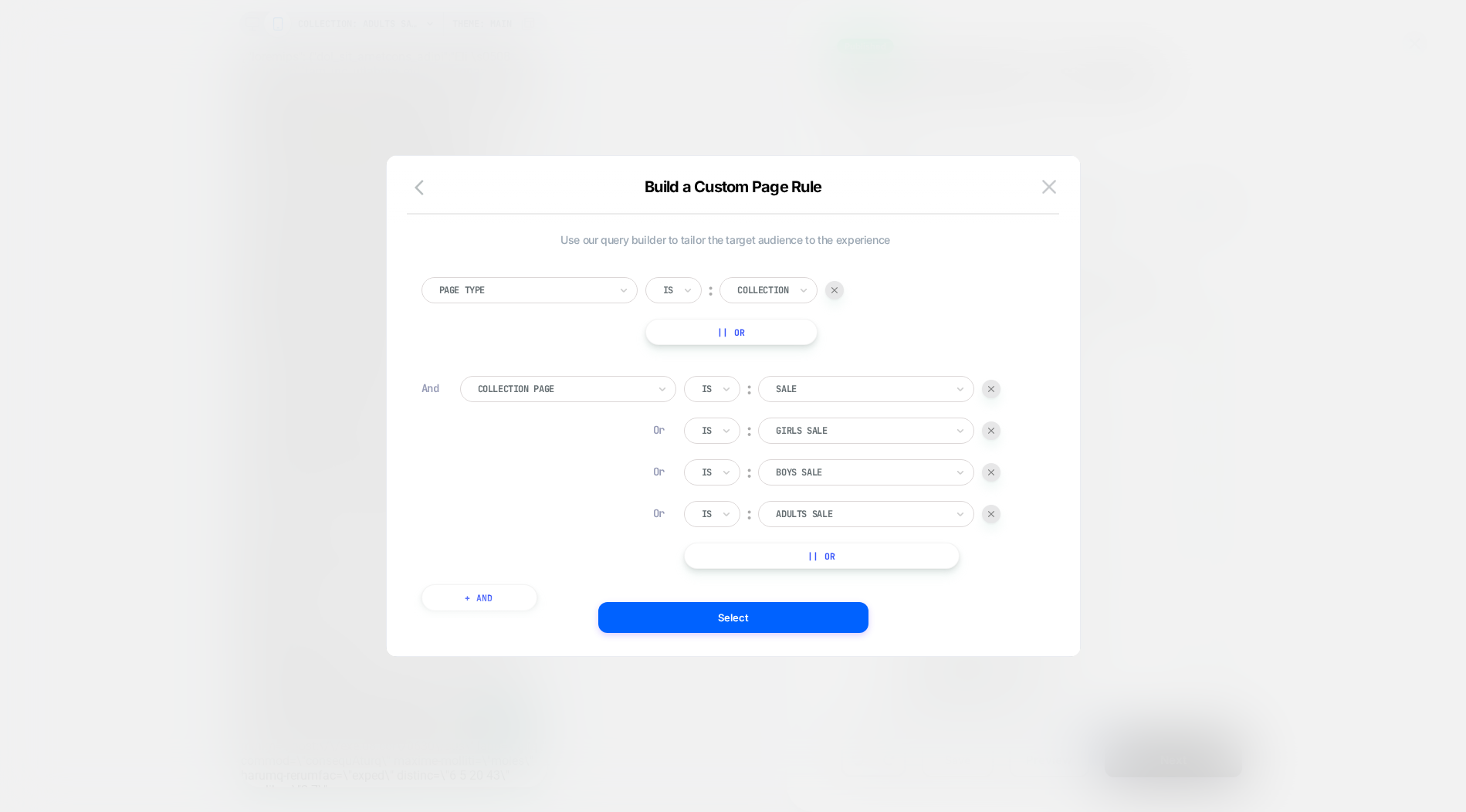
click at [660, 361] on div "Page Type Is ︰ Collection || Or And Collection Page Is ︰ Sale Or Is ︰ Girls Sal…" at bounding box center [725, 436] width 624 height 365
click at [723, 614] on button "Select" at bounding box center [733, 617] width 270 height 31
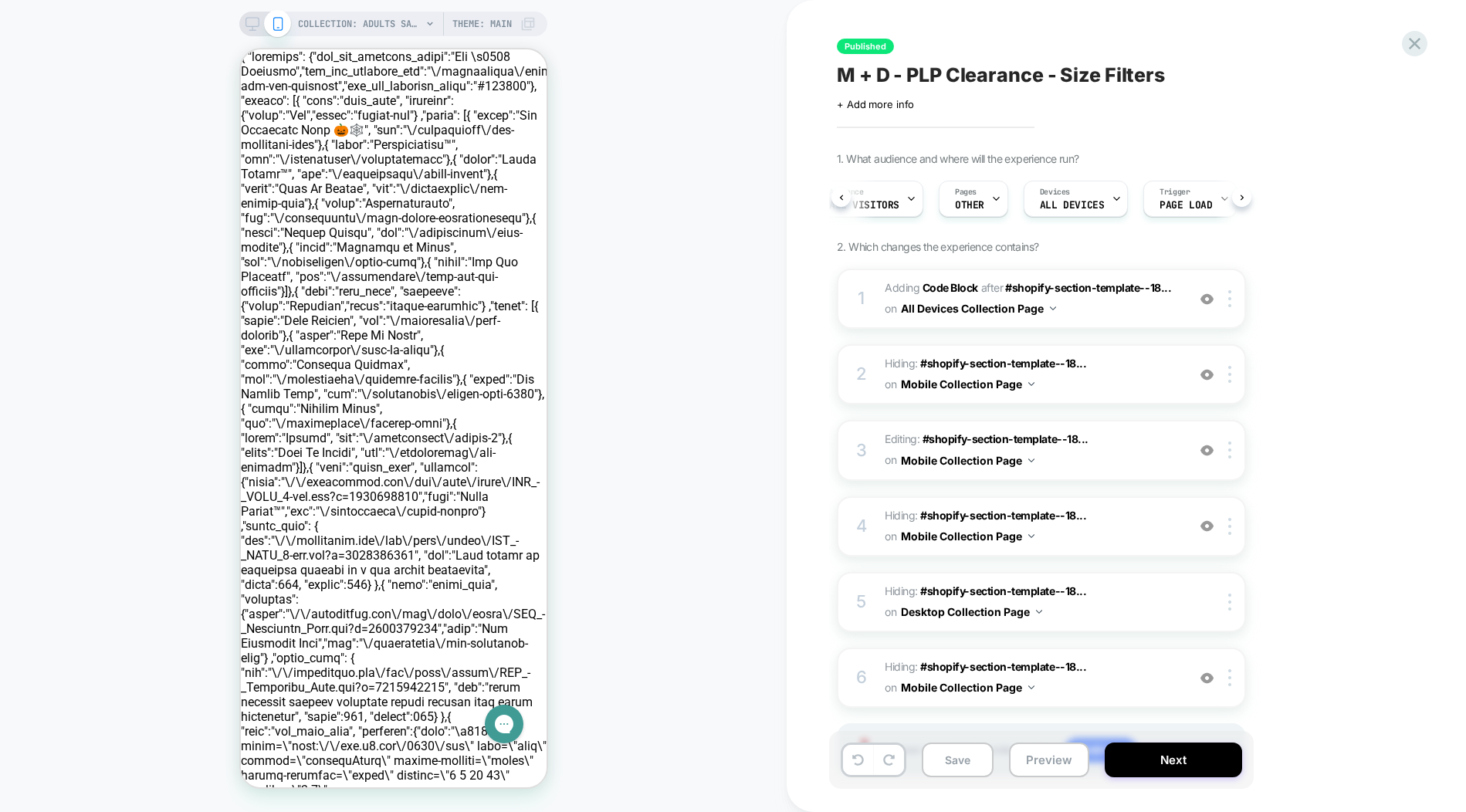
scroll to position [96, 0]
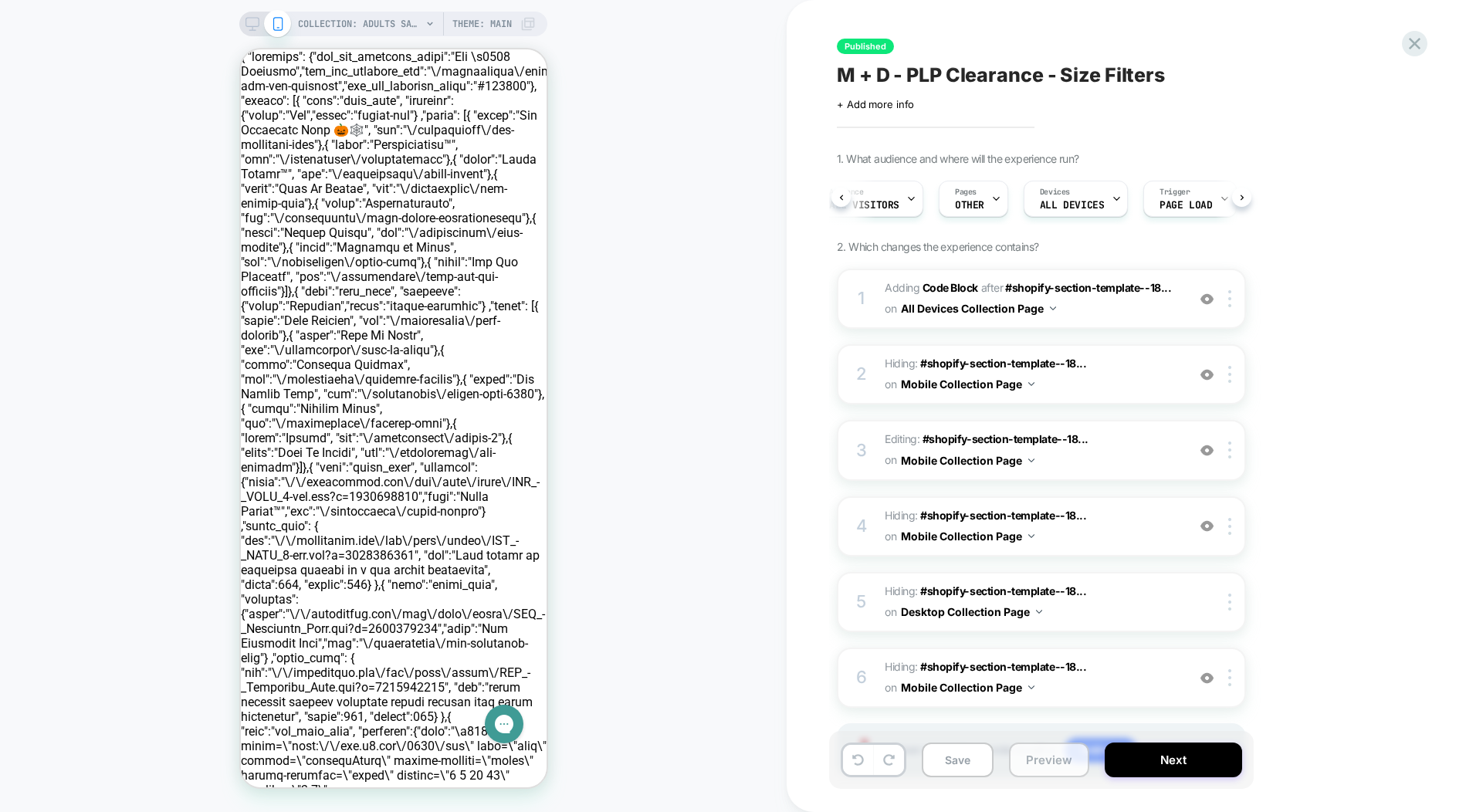
click at [1040, 765] on button "Preview" at bounding box center [1049, 760] width 80 height 35
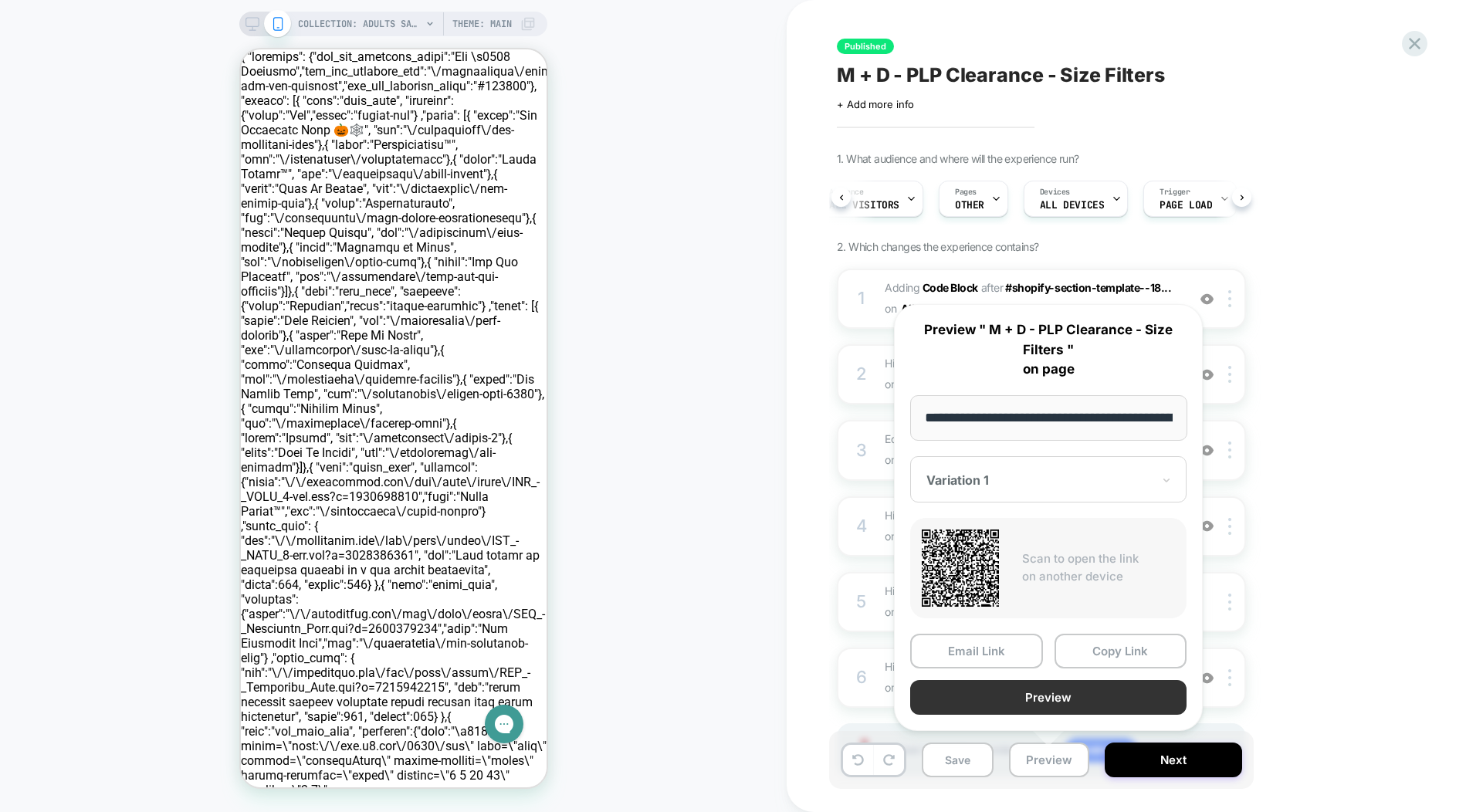
click at [1014, 693] on button "Preview" at bounding box center [1048, 698] width 277 height 35
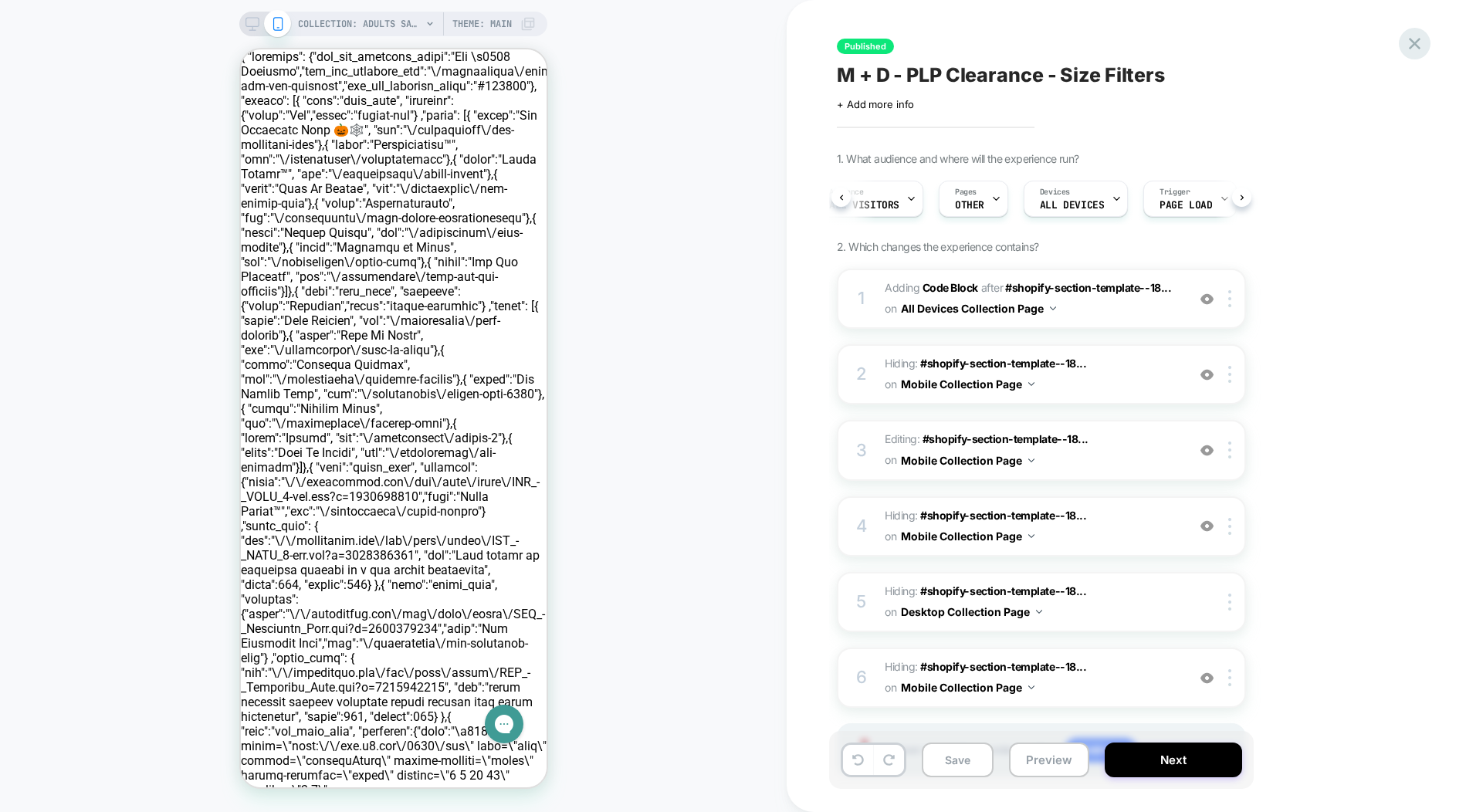
click at [1424, 46] on icon at bounding box center [1415, 43] width 21 height 21
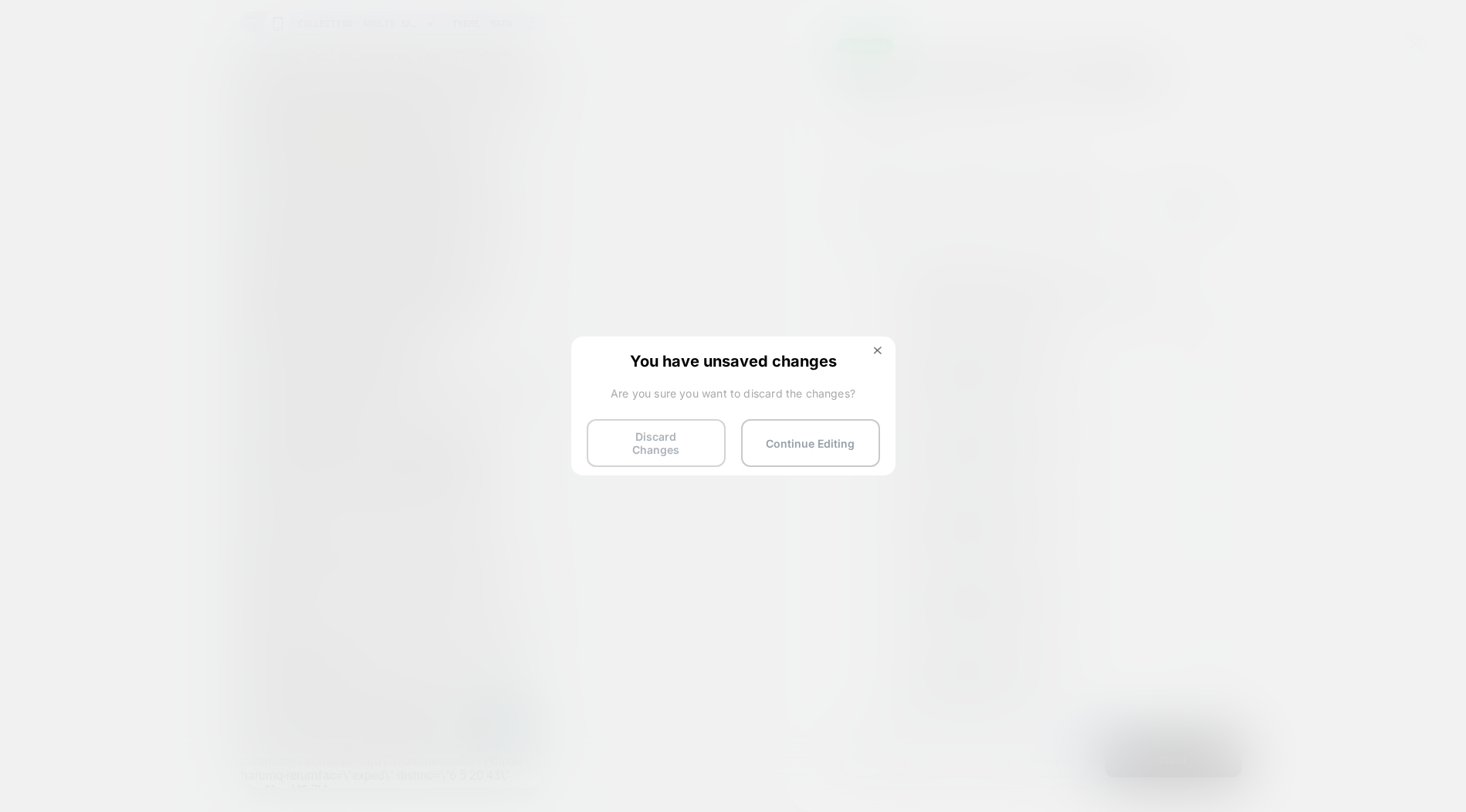
click at [653, 435] on button "Discard Changes" at bounding box center [656, 443] width 139 height 48
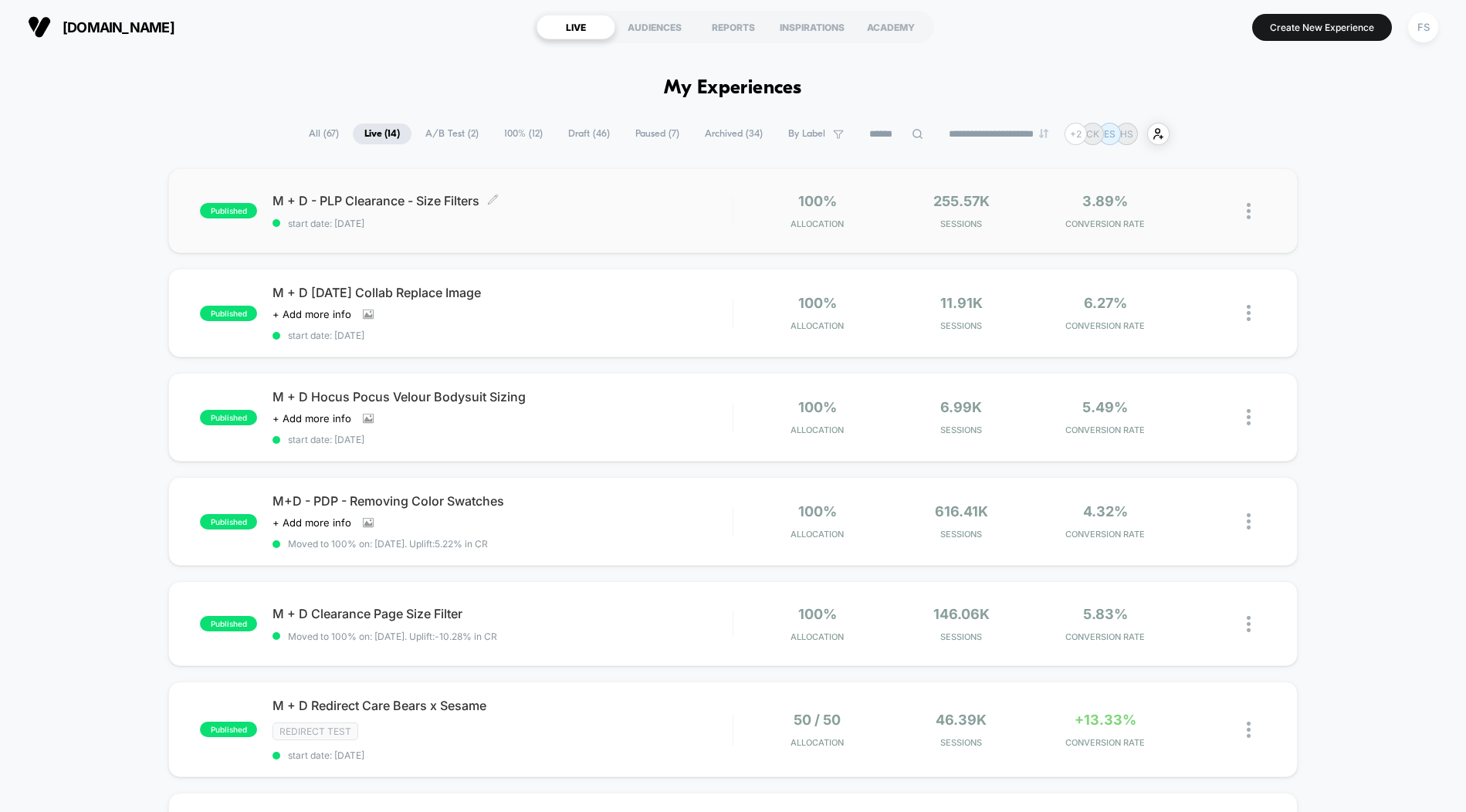
click at [637, 200] on span "M + D - PLP Clearance - Size Filters Click to edit experience details" at bounding box center [502, 201] width 459 height 16
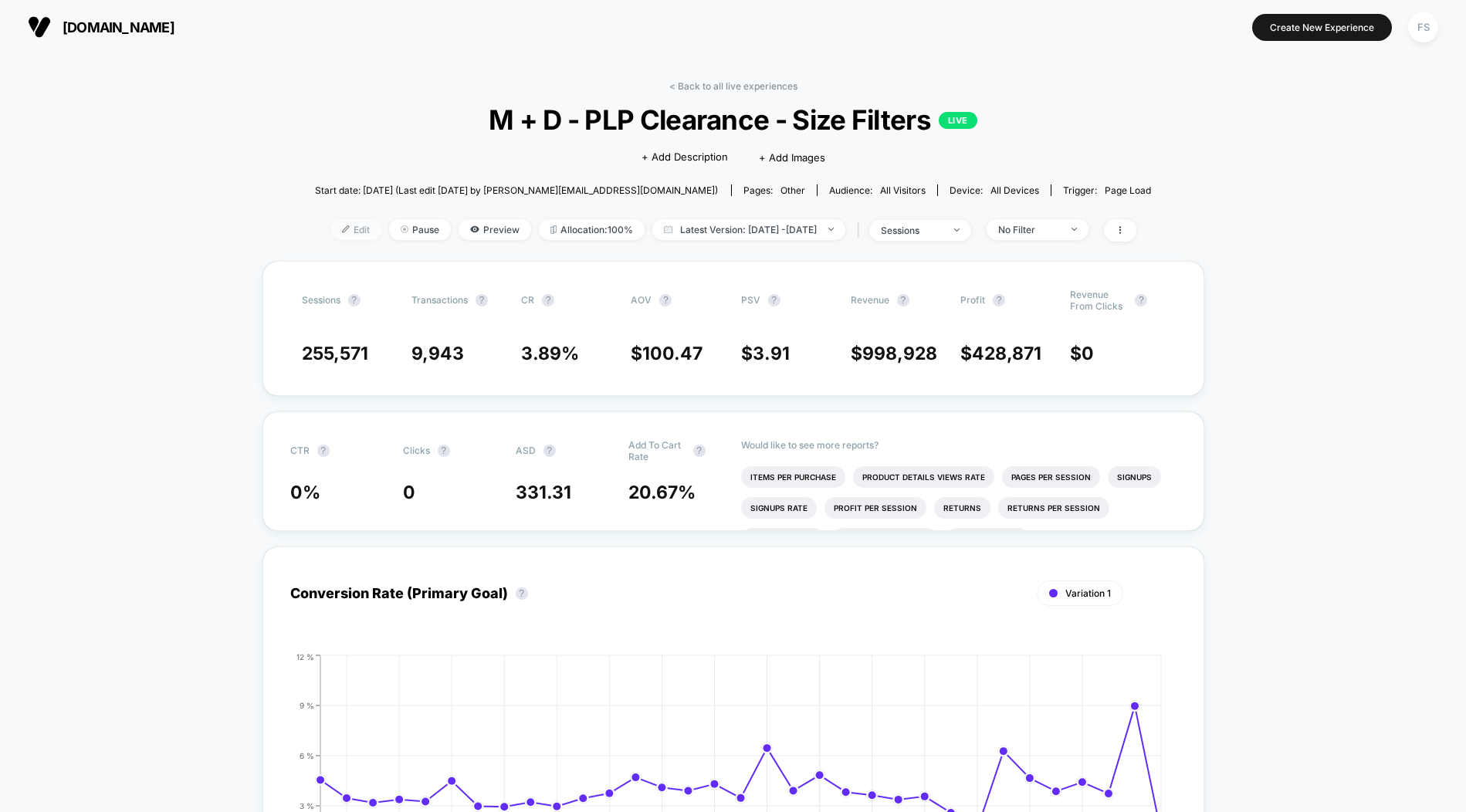
click at [334, 240] on span "Edit" at bounding box center [356, 230] width 51 height 21
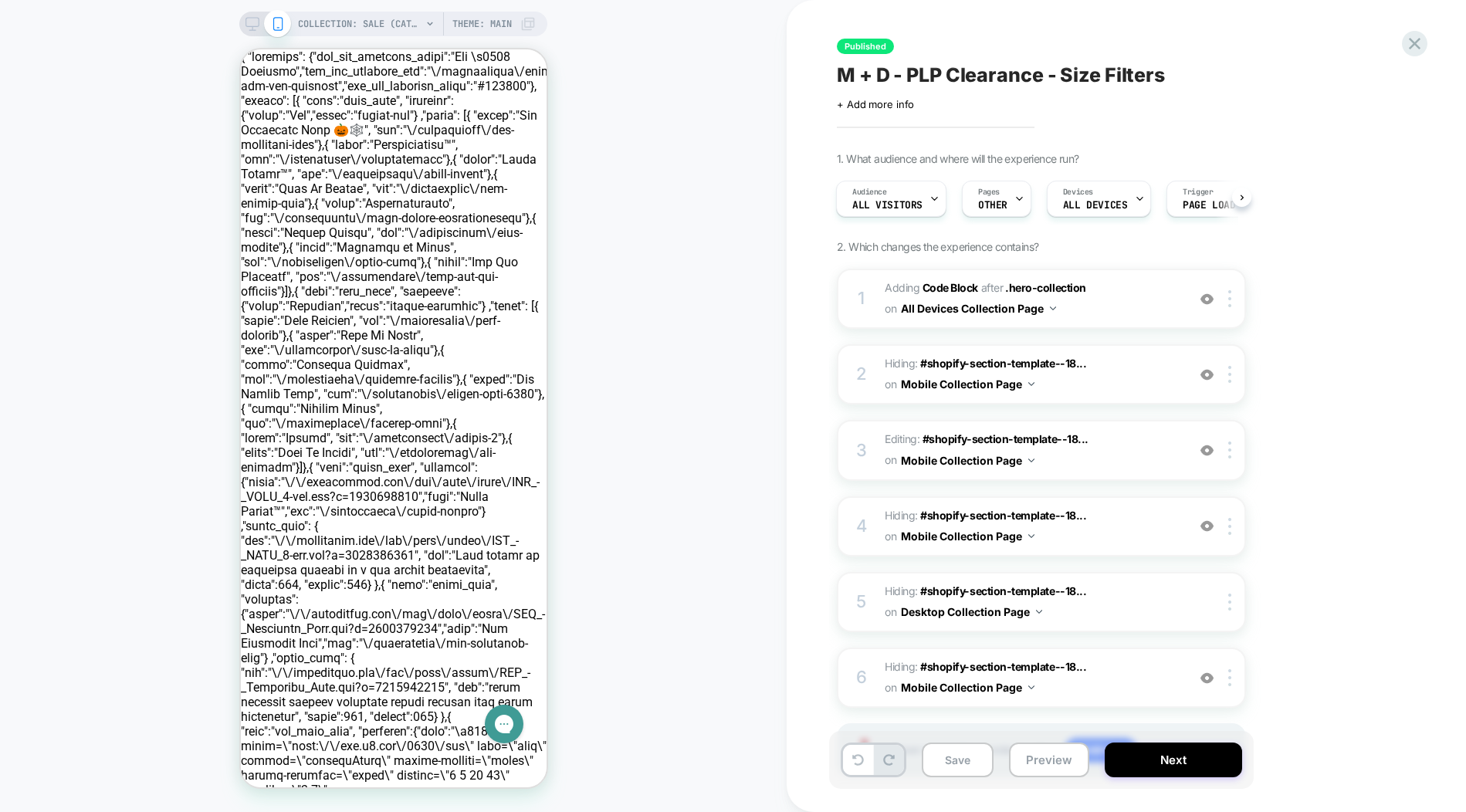
click at [429, 25] on icon at bounding box center [429, 23] width 6 height 4
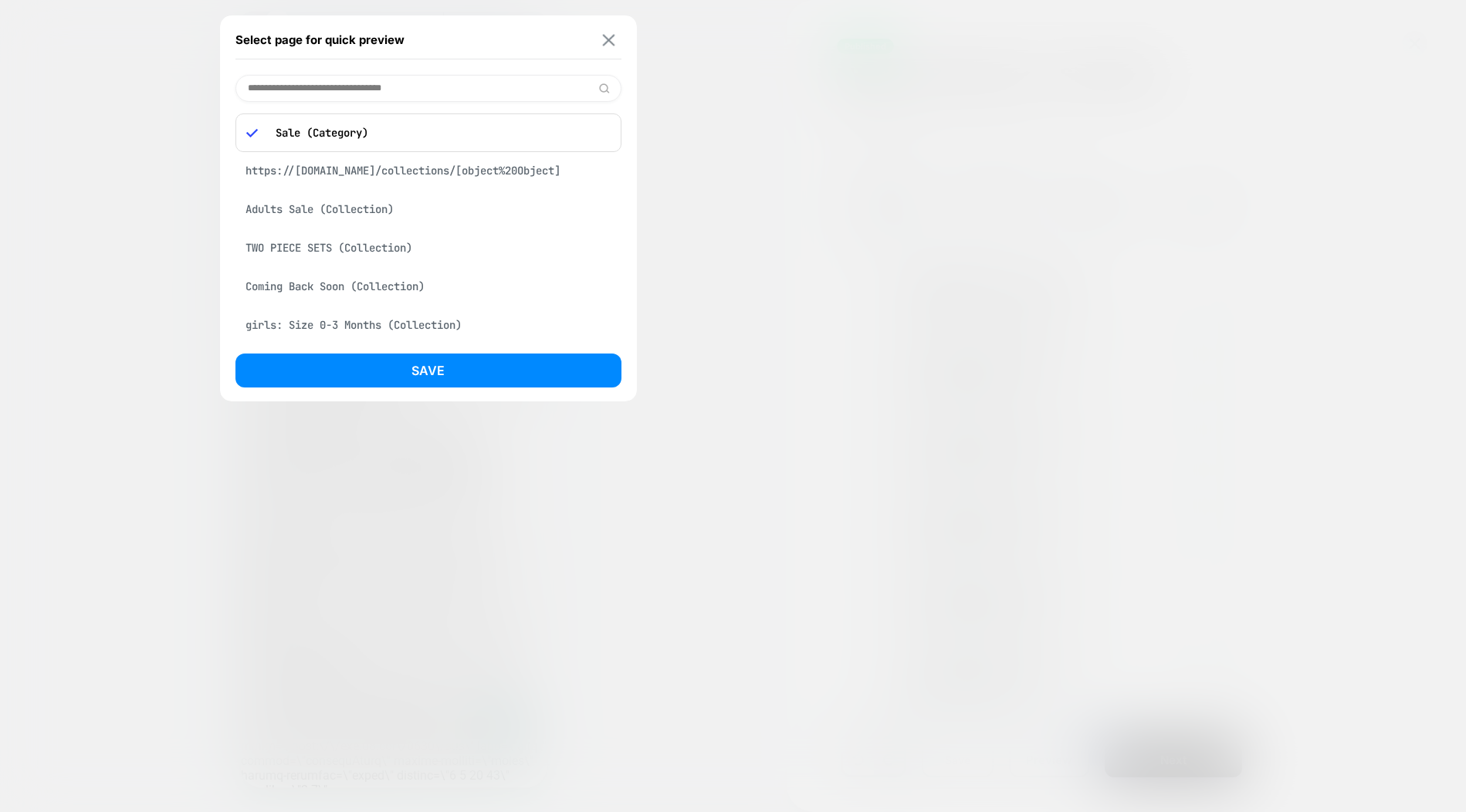
click at [617, 40] on button at bounding box center [608, 40] width 19 height 13
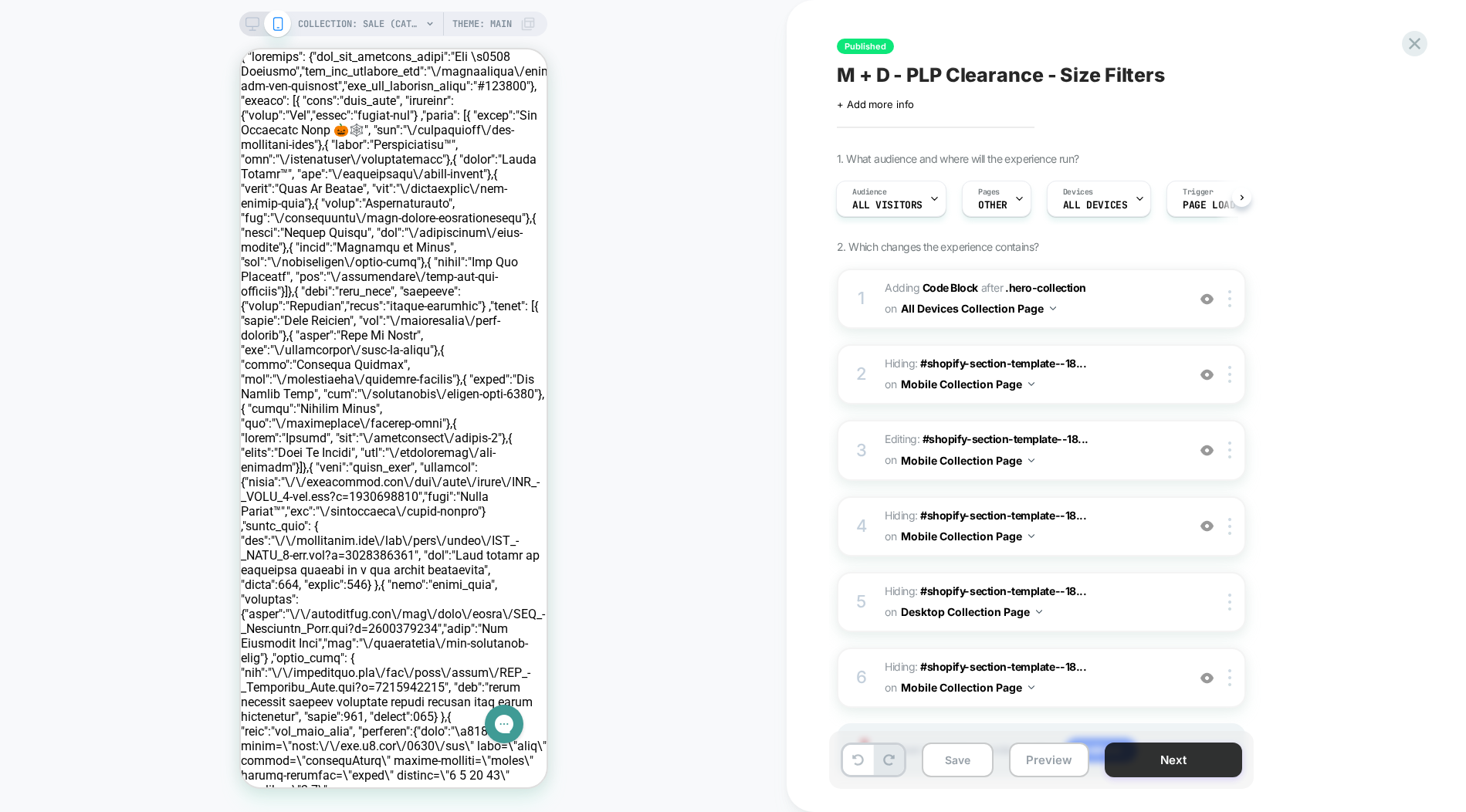
click at [1188, 765] on button "Next" at bounding box center [1173, 760] width 138 height 35
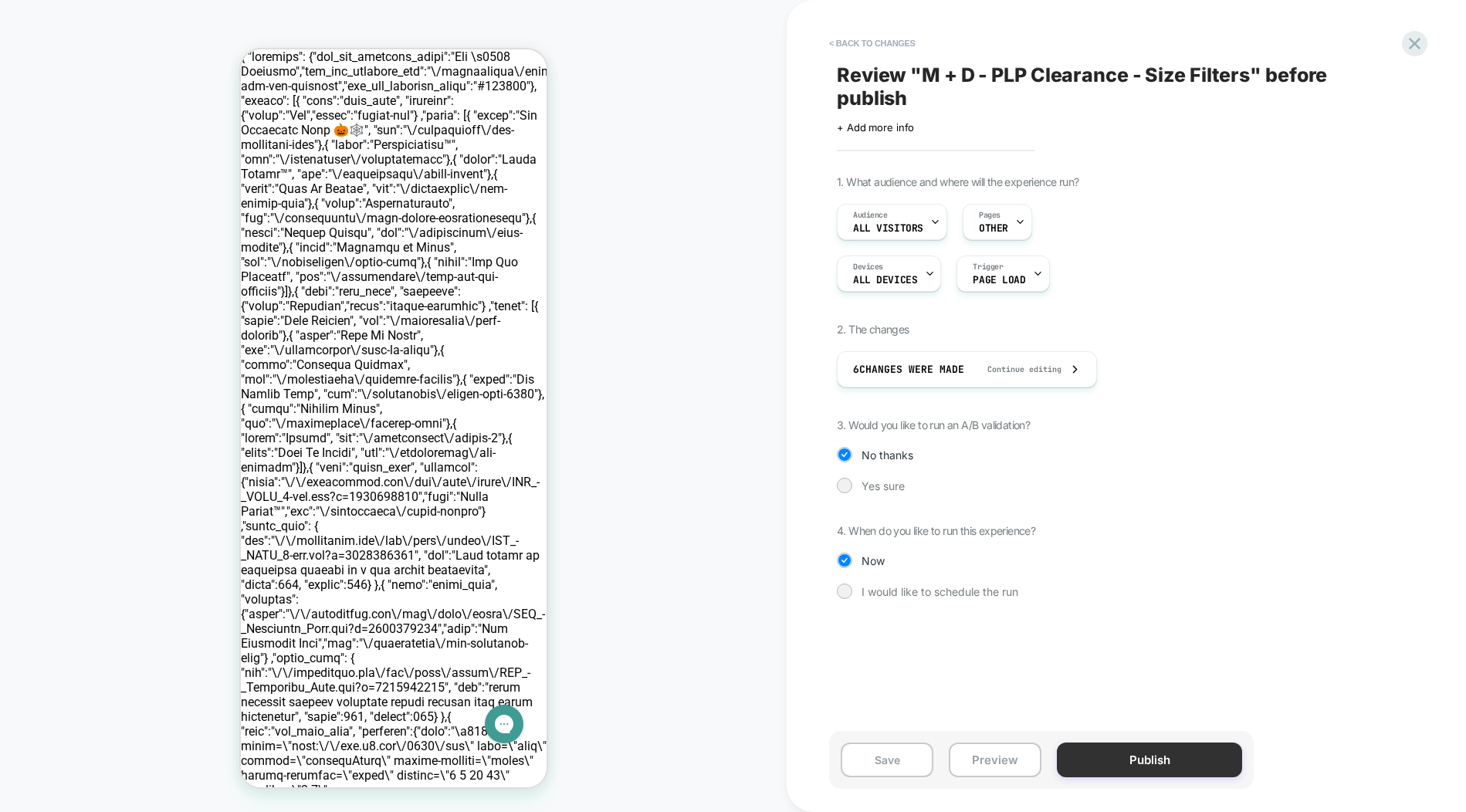
click at [1188, 764] on button "Publish" at bounding box center [1149, 760] width 186 height 35
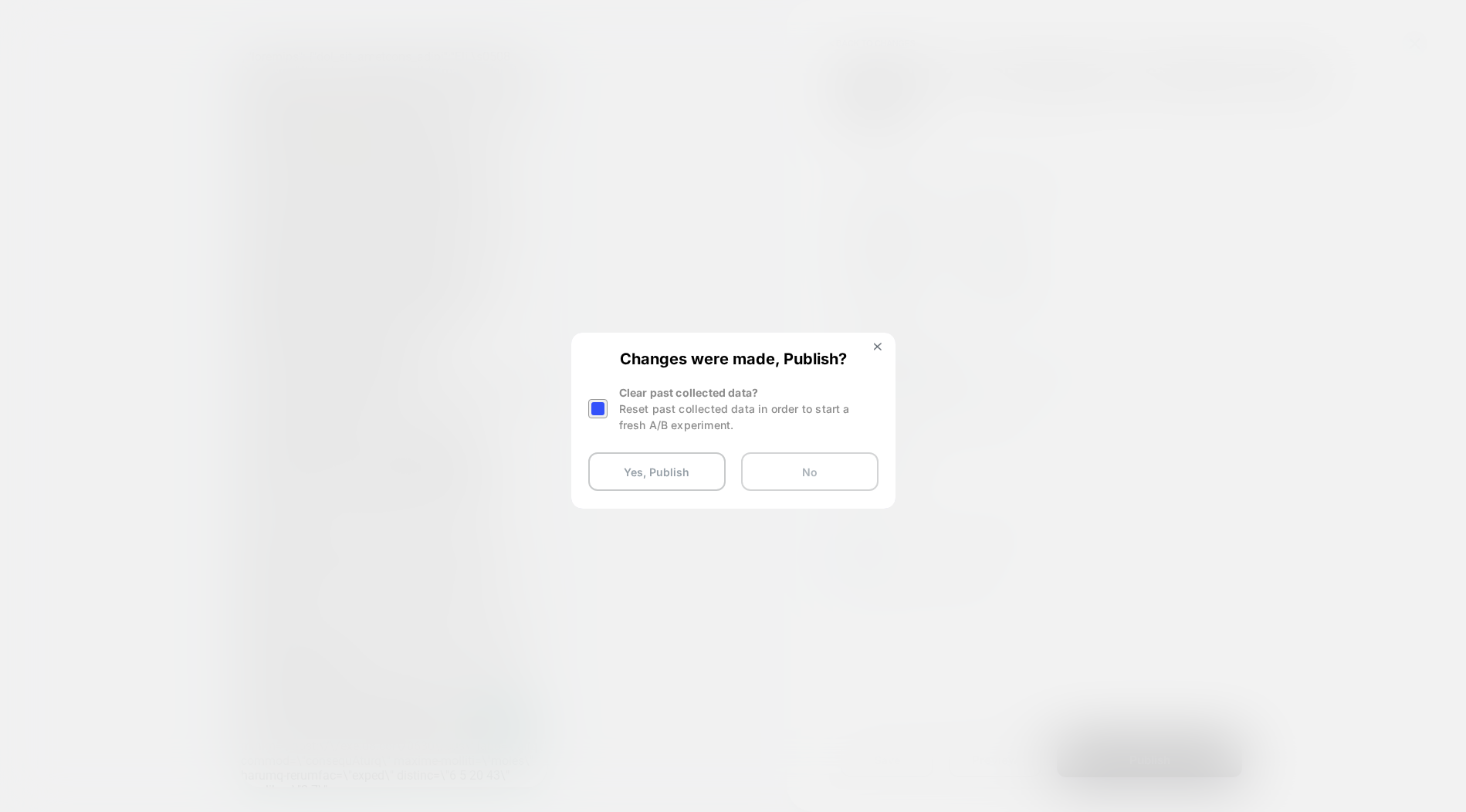
click at [801, 472] on button "No" at bounding box center [810, 471] width 138 height 39
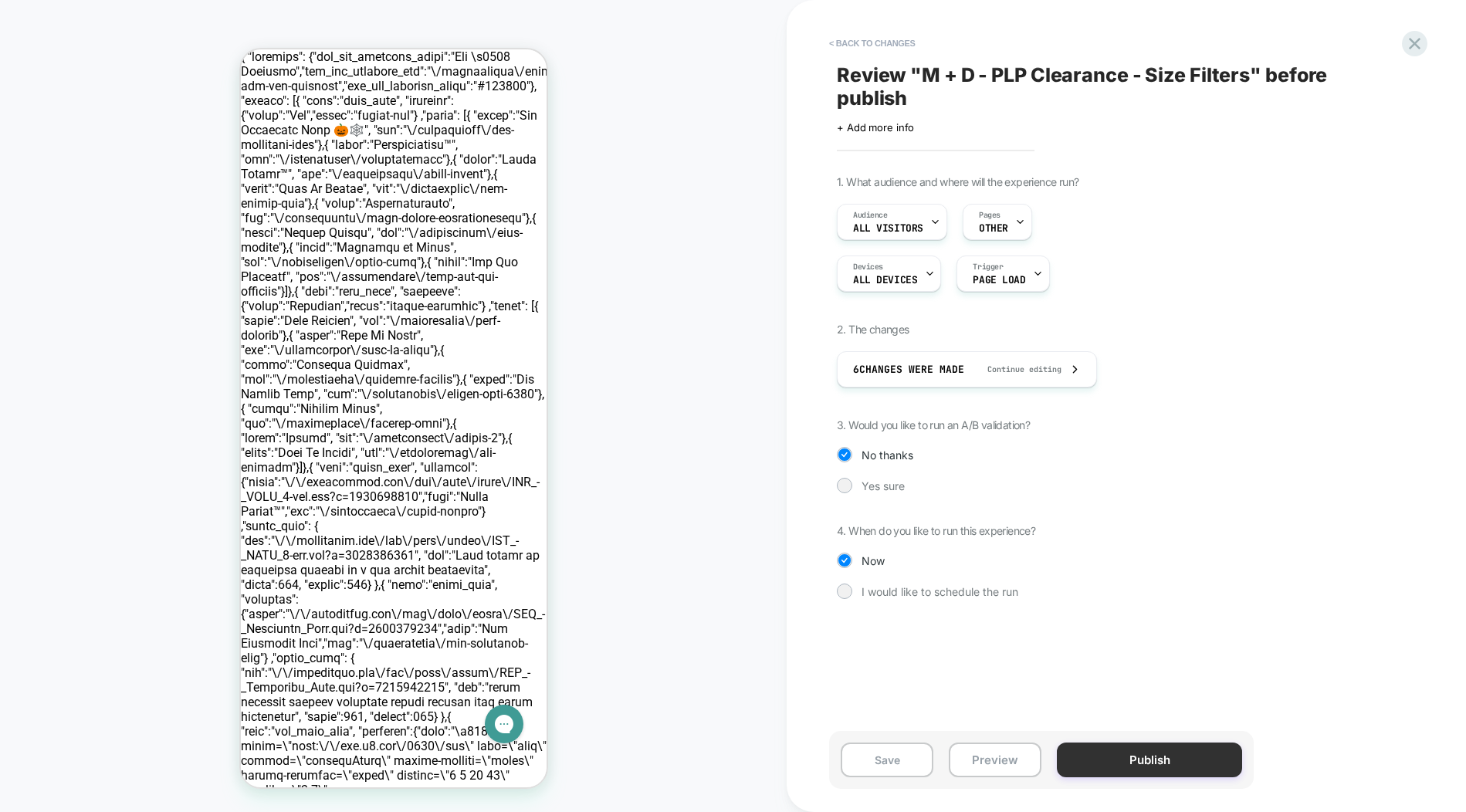
click at [1169, 756] on button "Publish" at bounding box center [1149, 760] width 186 height 35
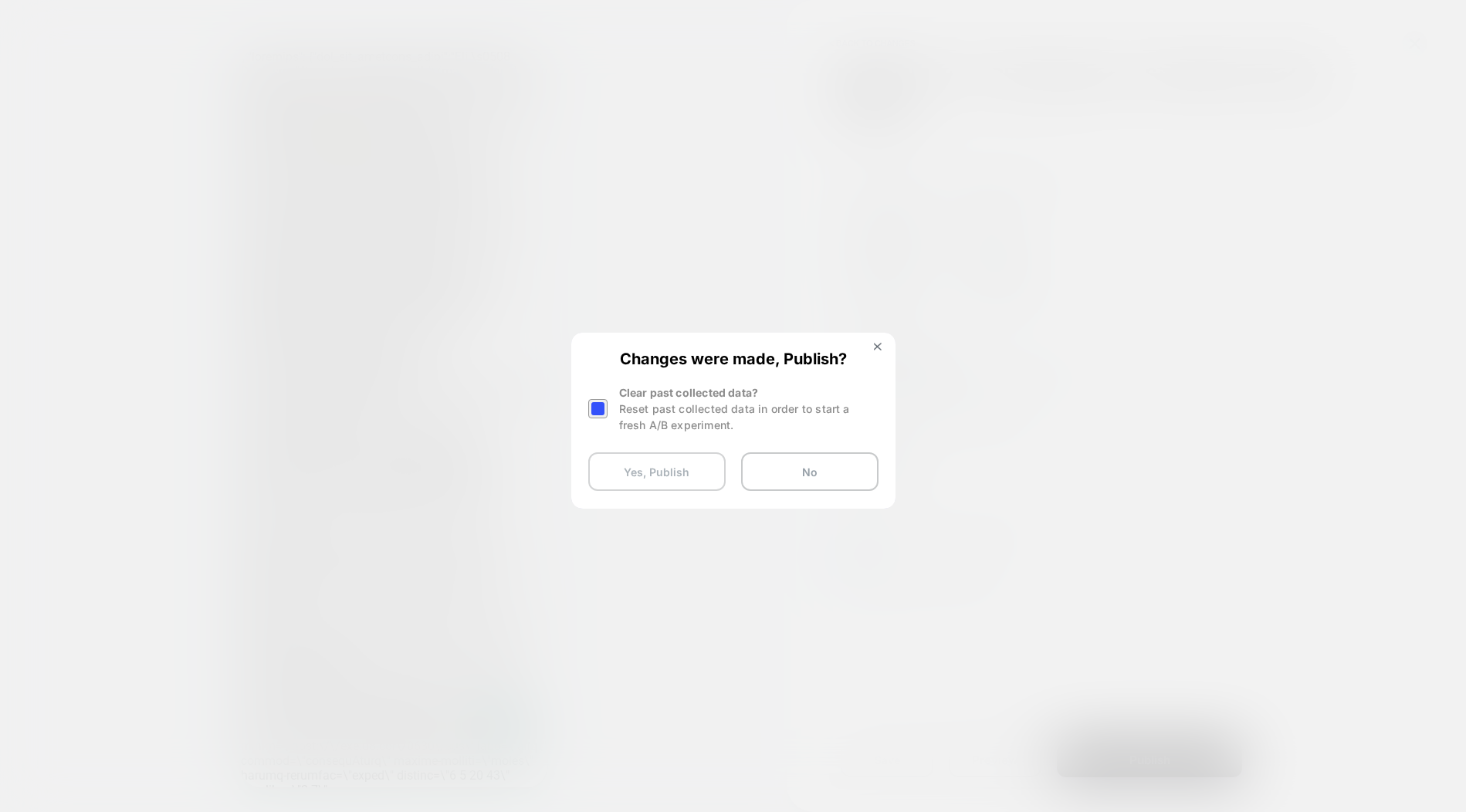
click at [653, 462] on button "Yes, Publish" at bounding box center [657, 471] width 138 height 39
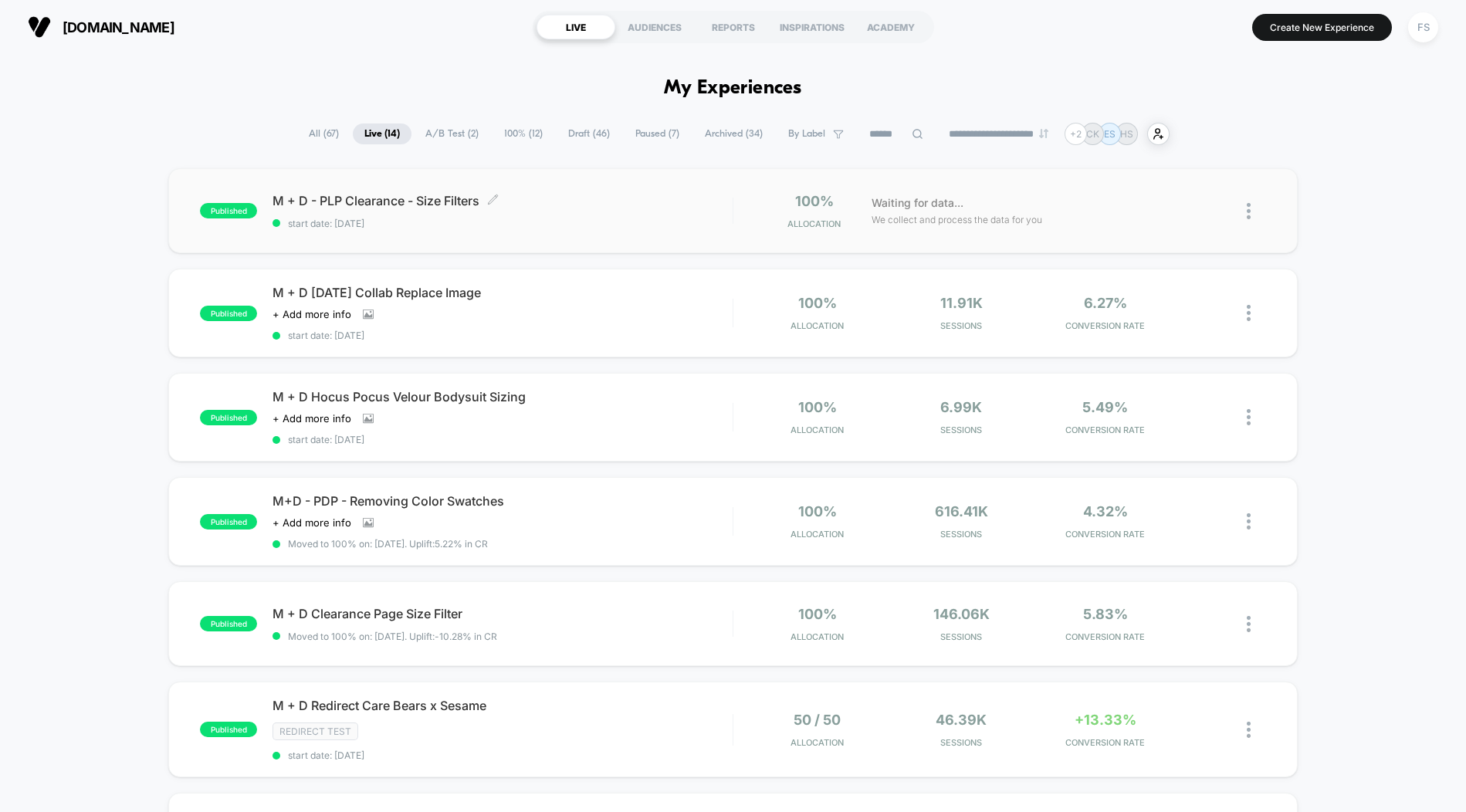
click at [595, 204] on span "M + D - PLP Clearance - Size Filters Click to edit experience details" at bounding box center [502, 201] width 459 height 16
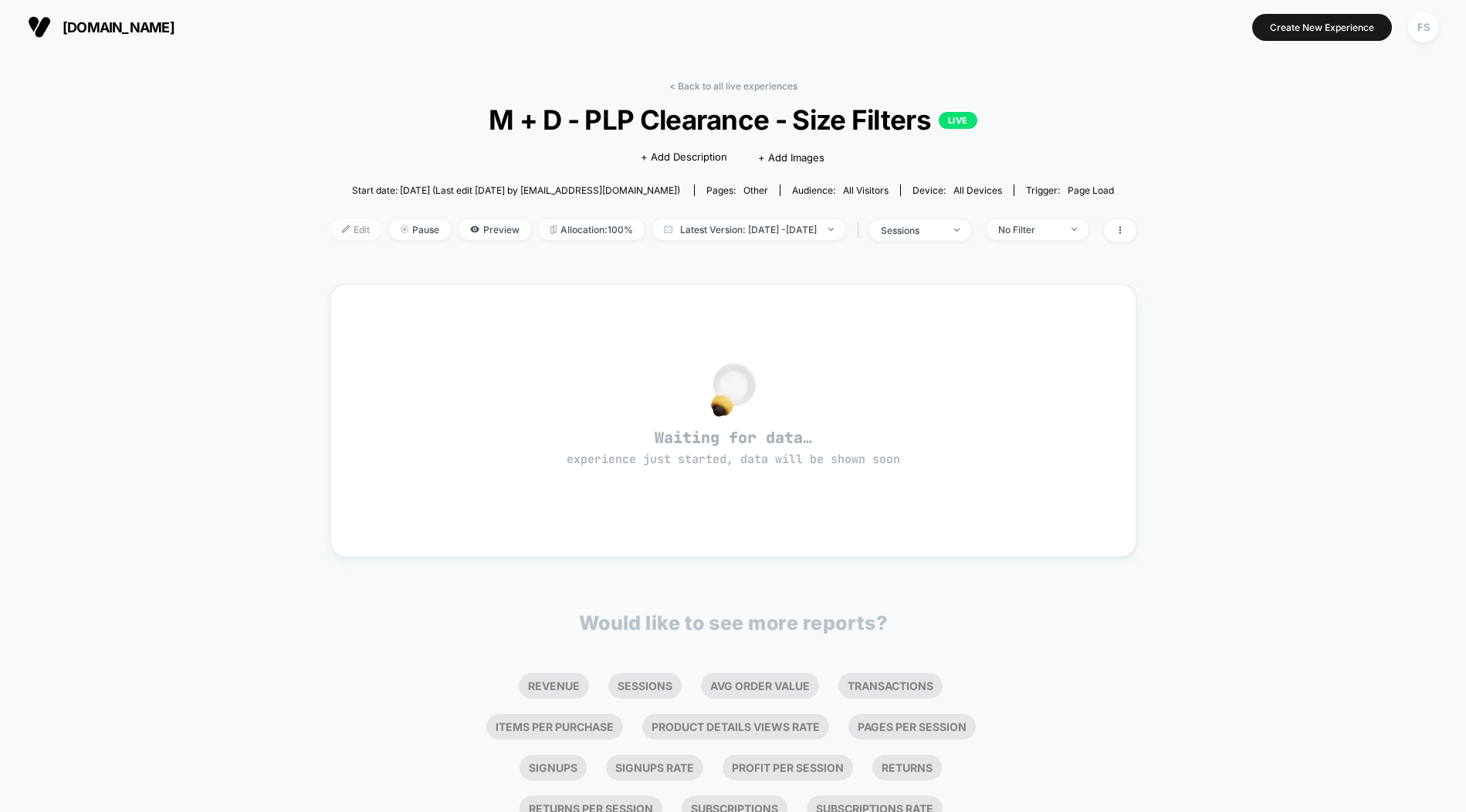
click at [331, 240] on span "Edit" at bounding box center [356, 230] width 51 height 21
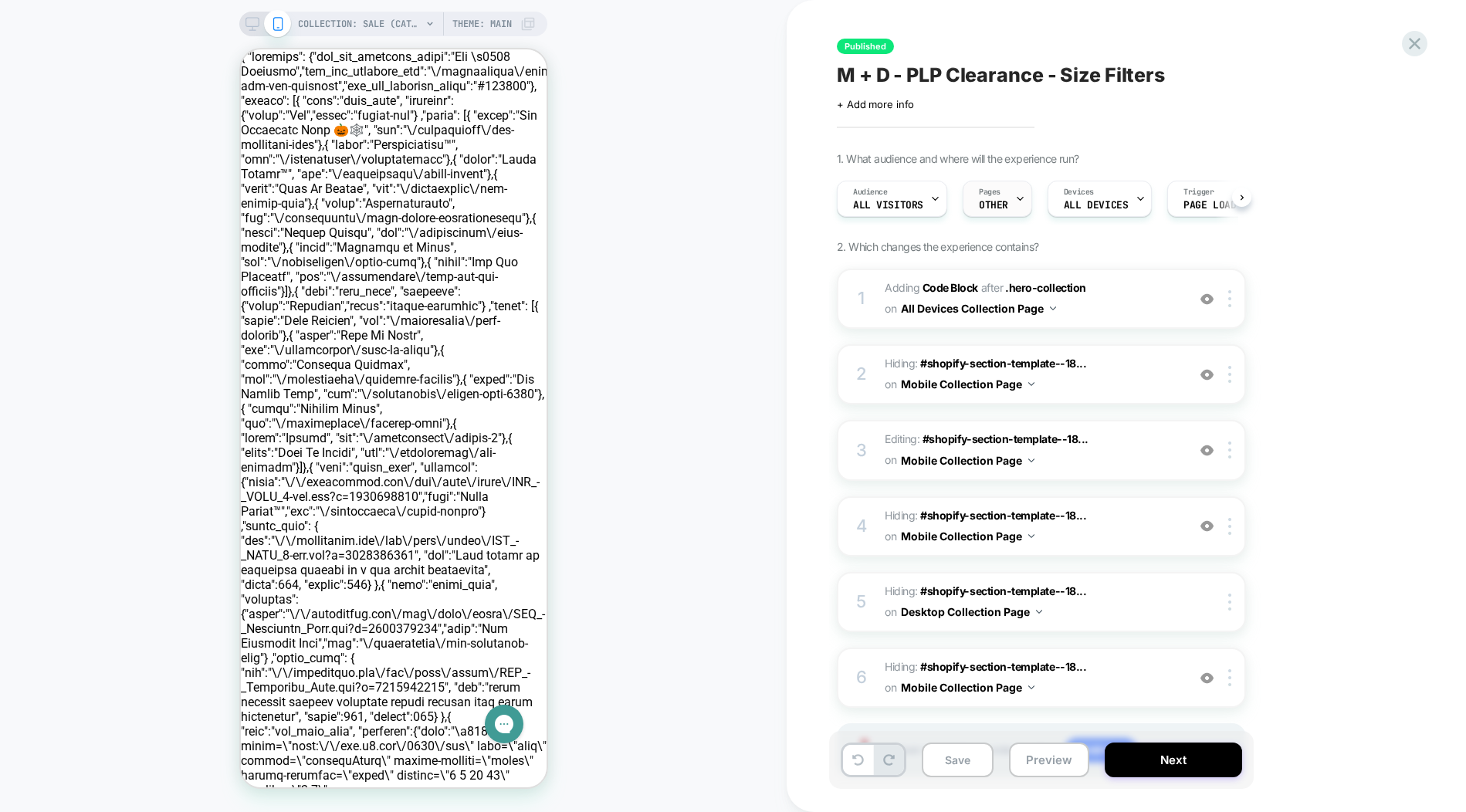
scroll to position [0, 1]
click at [1014, 204] on icon at bounding box center [1019, 199] width 10 height 10
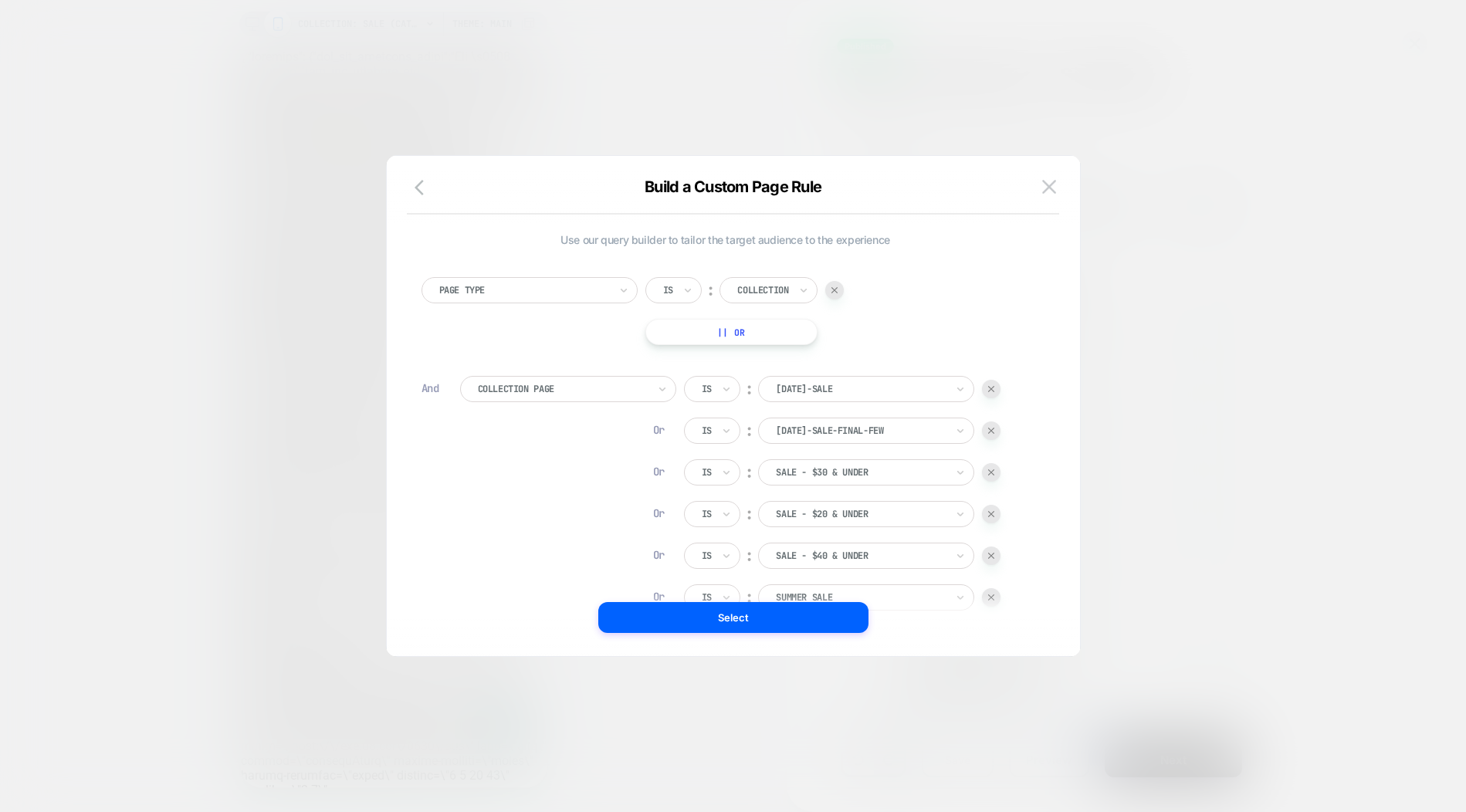
scroll to position [16, 0]
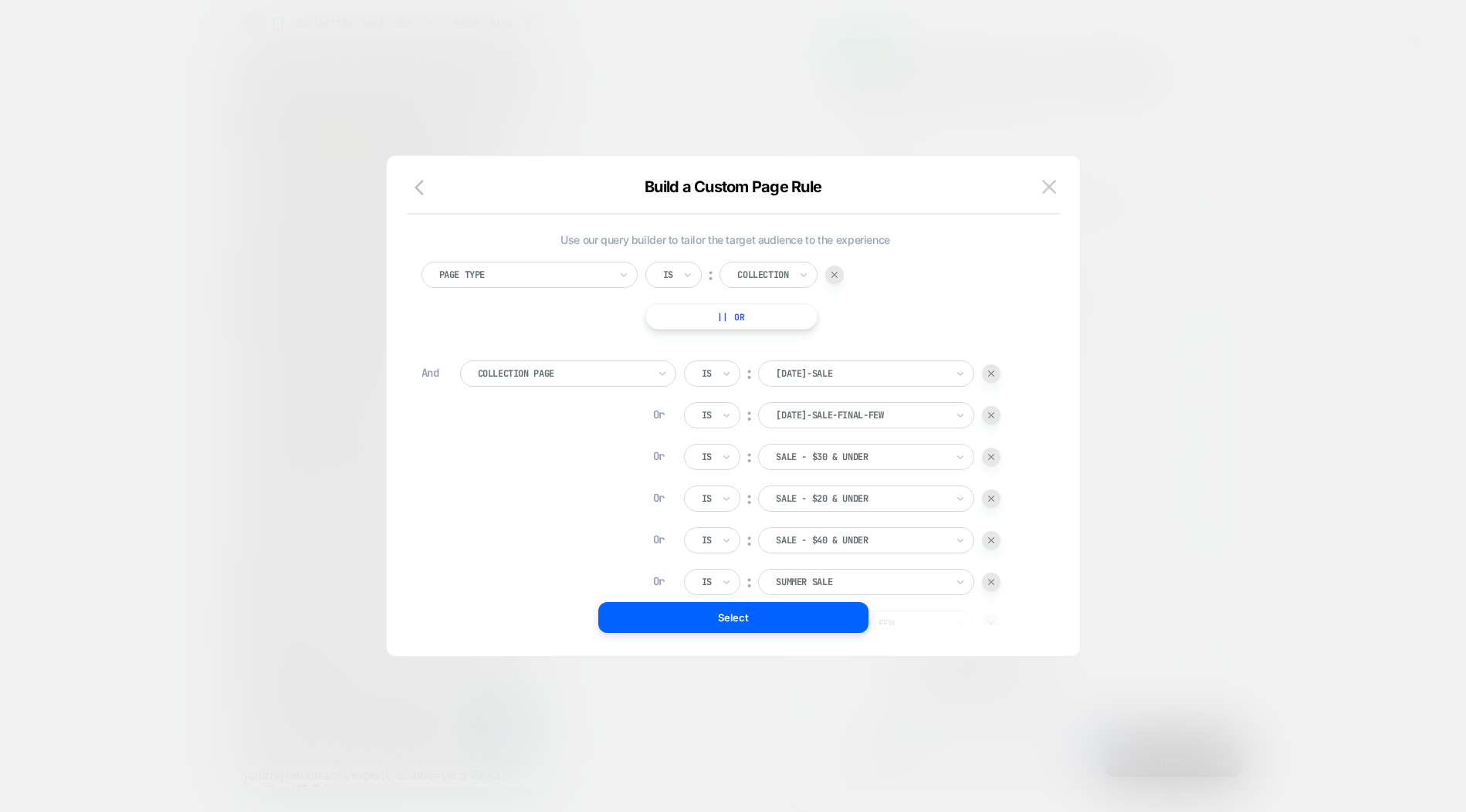
click at [996, 418] on div at bounding box center [991, 415] width 18 height 18
click at [993, 418] on img at bounding box center [990, 414] width 6 height 6
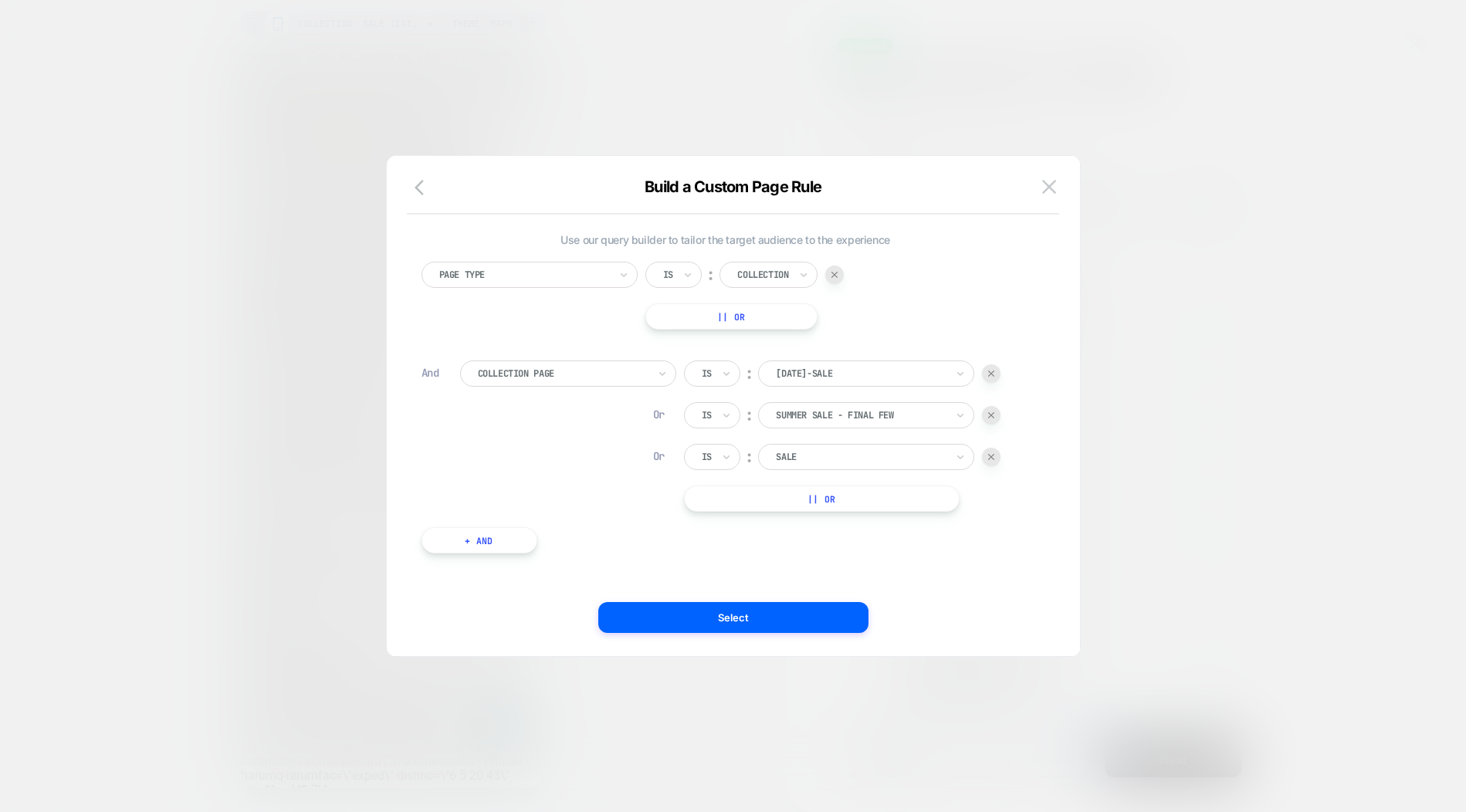
click at [992, 374] on img at bounding box center [990, 373] width 6 height 6
click at [992, 375] on img at bounding box center [990, 373] width 6 height 6
click at [833, 418] on button "|| Or" at bounding box center [821, 415] width 276 height 27
click at [840, 409] on div "#THROWBACK [DATE]" at bounding box center [860, 415] width 173 height 17
type input "**********"
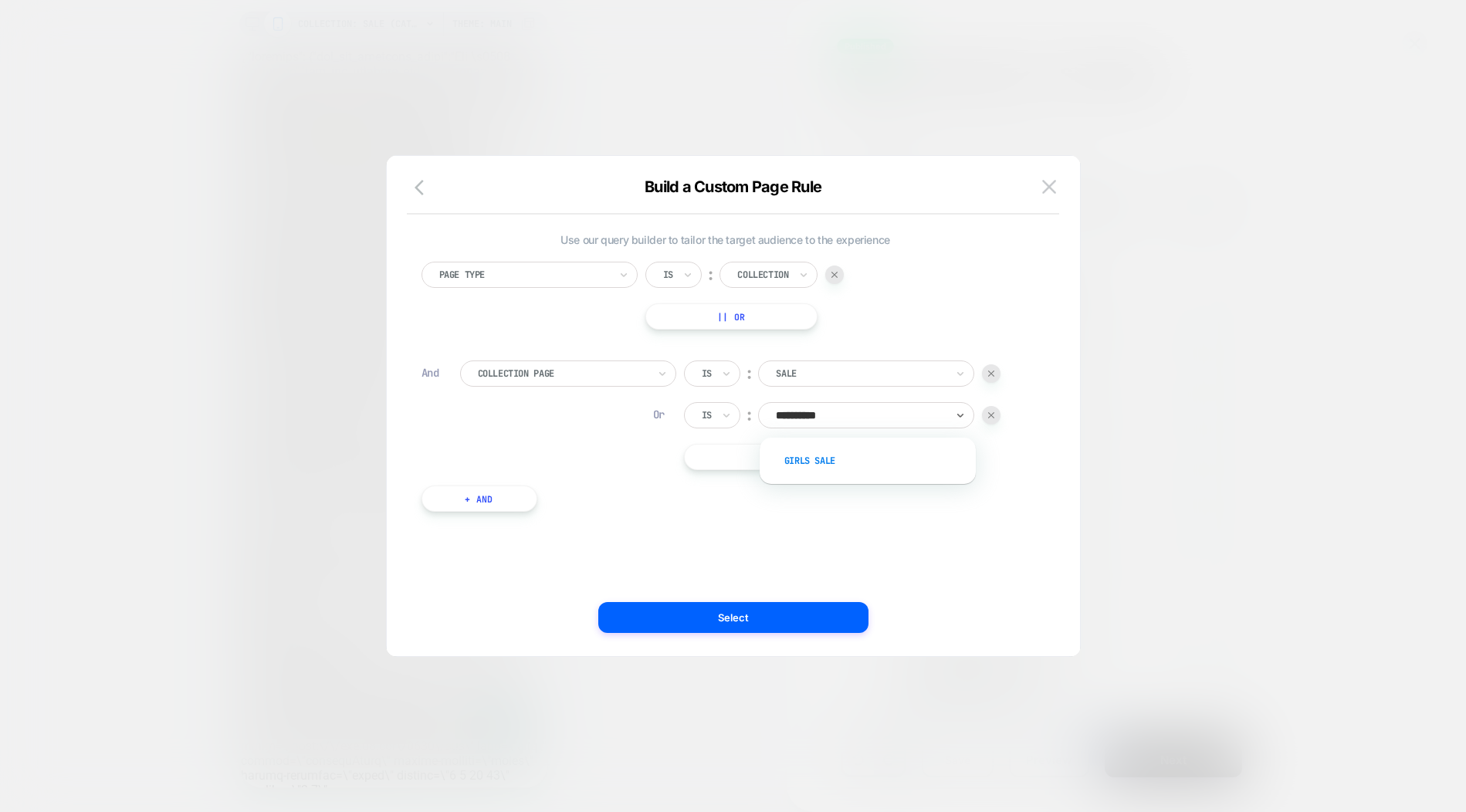
click at [817, 465] on div "Girls Sale" at bounding box center [875, 461] width 201 height 25
click at [818, 462] on button "|| Or" at bounding box center [821, 457] width 276 height 27
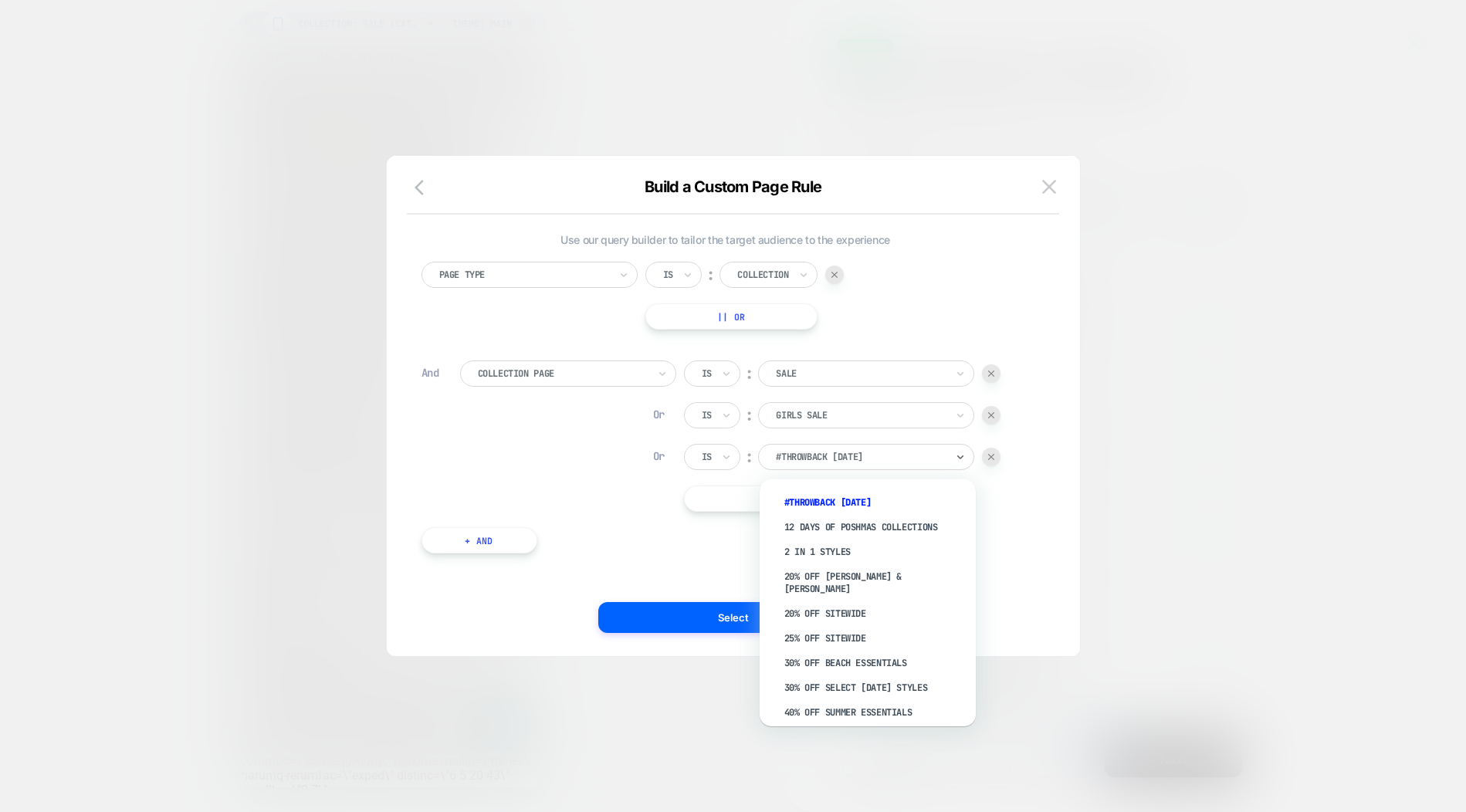
click at [818, 462] on div at bounding box center [860, 457] width 170 height 14
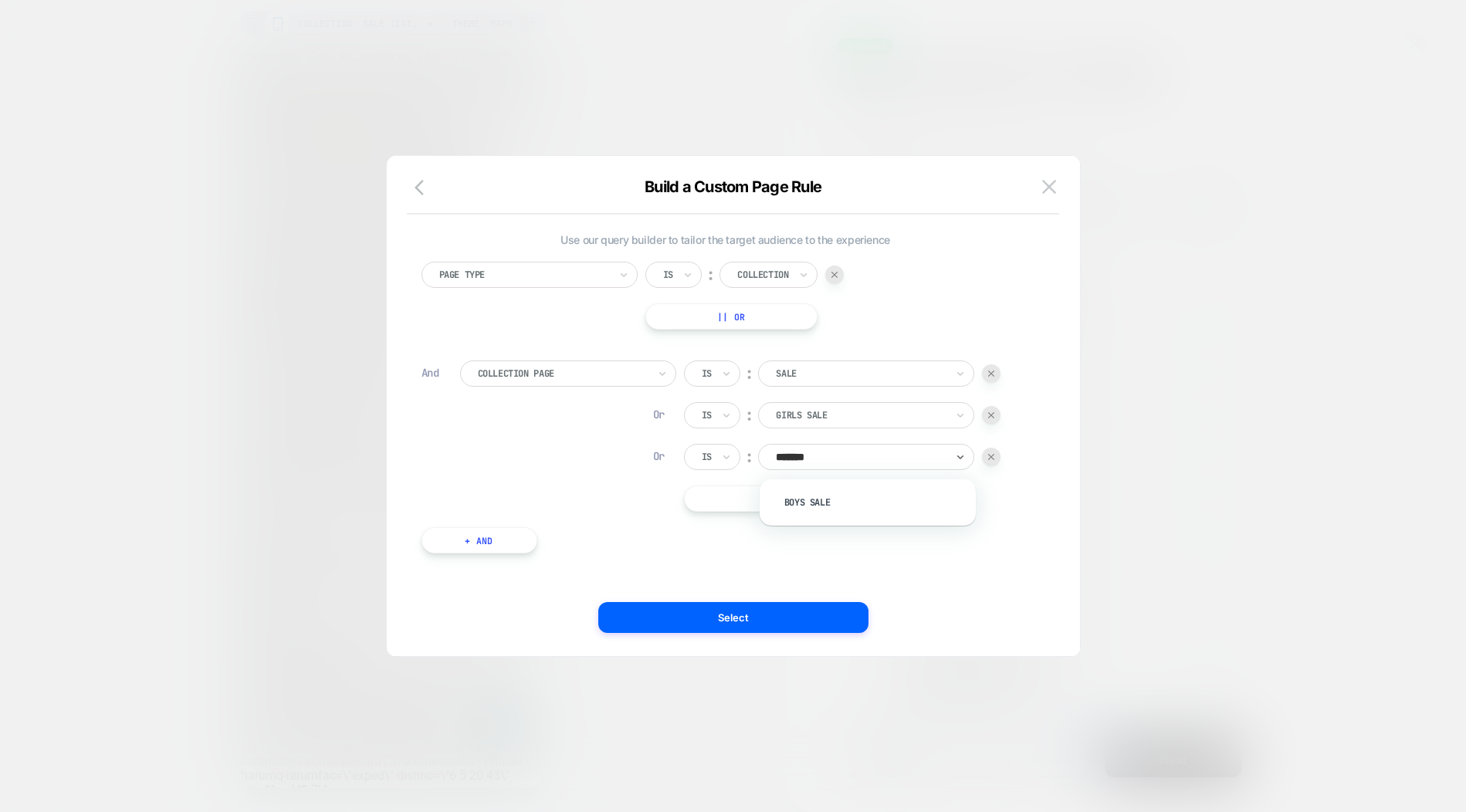
type input "********"
click at [813, 496] on div "Boys Sale" at bounding box center [875, 503] width 201 height 25
click at [773, 611] on button "Select" at bounding box center [733, 617] width 270 height 31
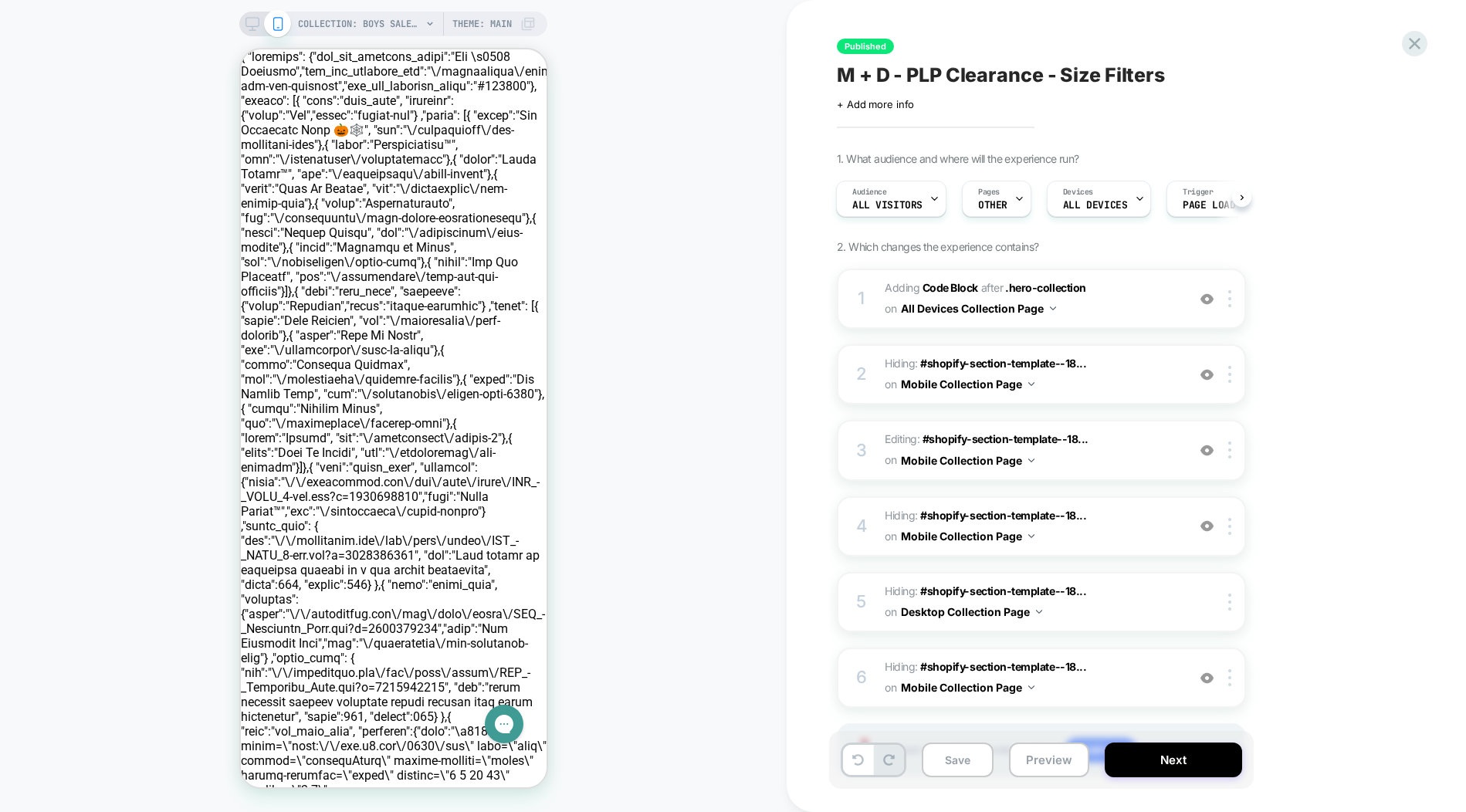
scroll to position [0, 2]
